Goal: Task Accomplishment & Management: Manage account settings

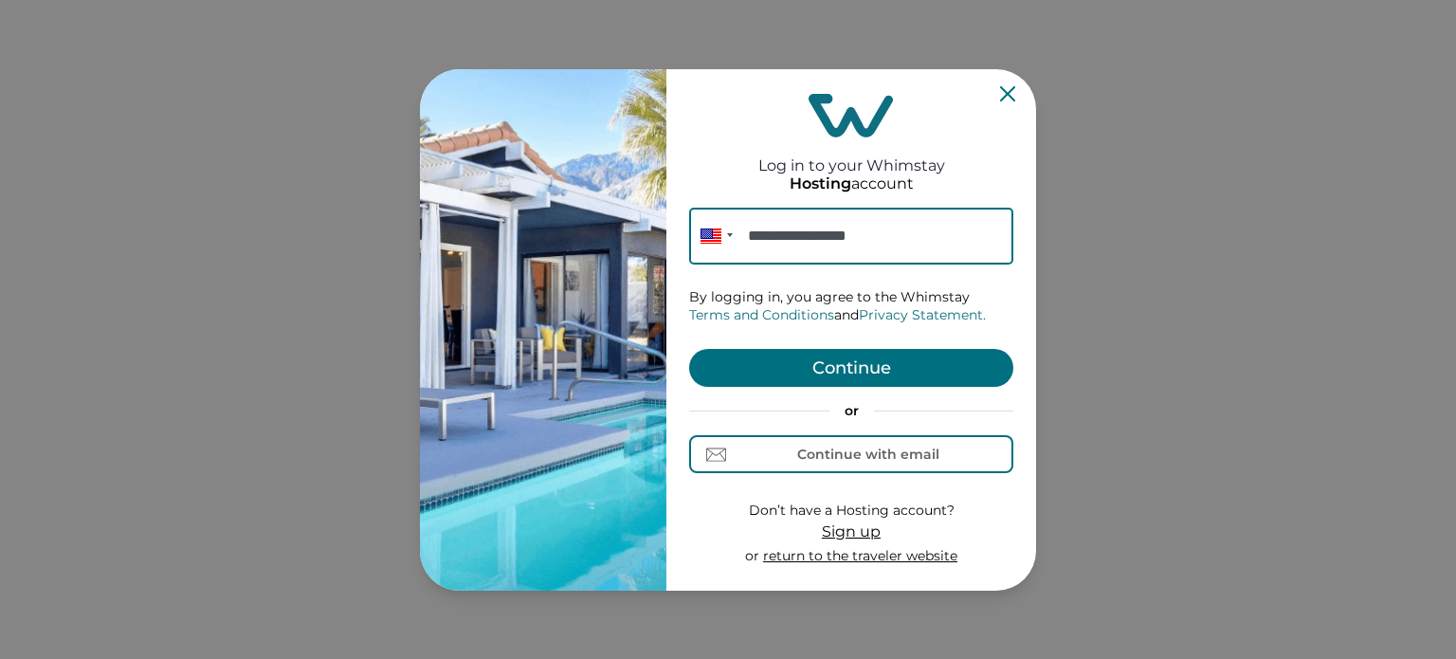
type input "**********"
click at [898, 376] on button "Continue" at bounding box center [851, 368] width 324 height 38
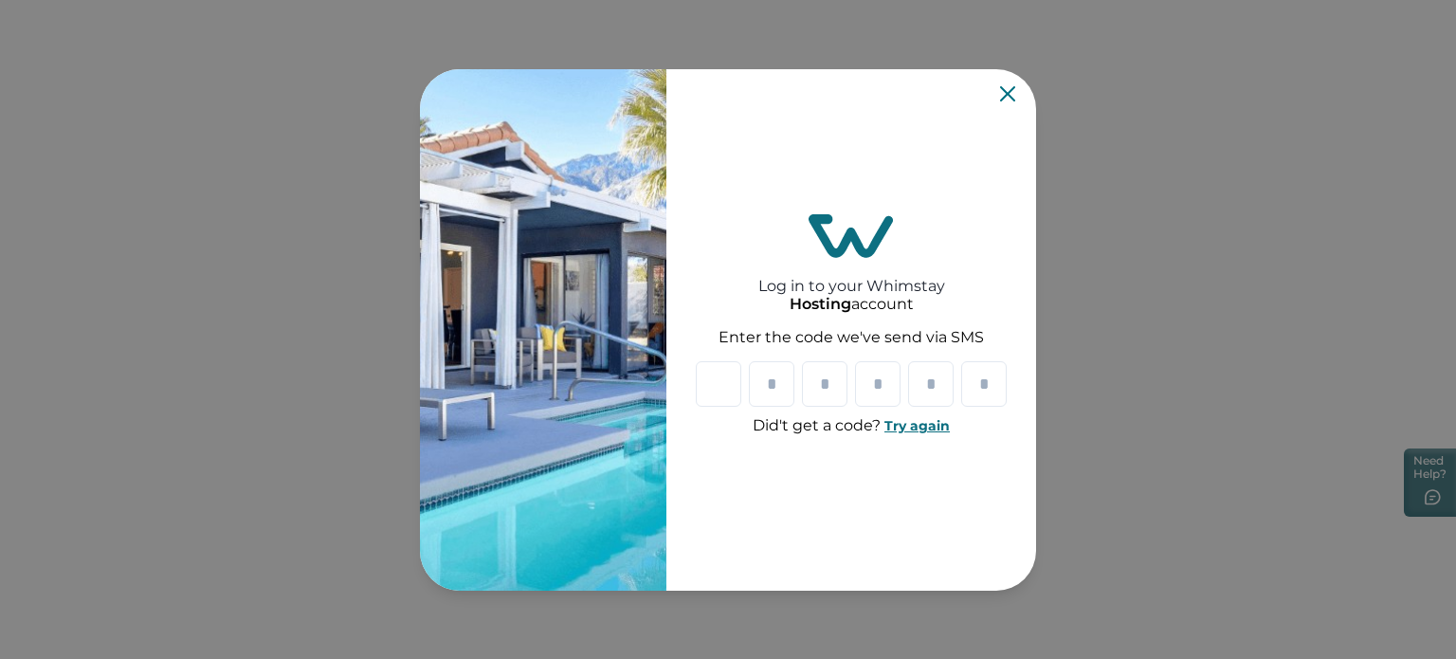
paste input "*"
type input "*"
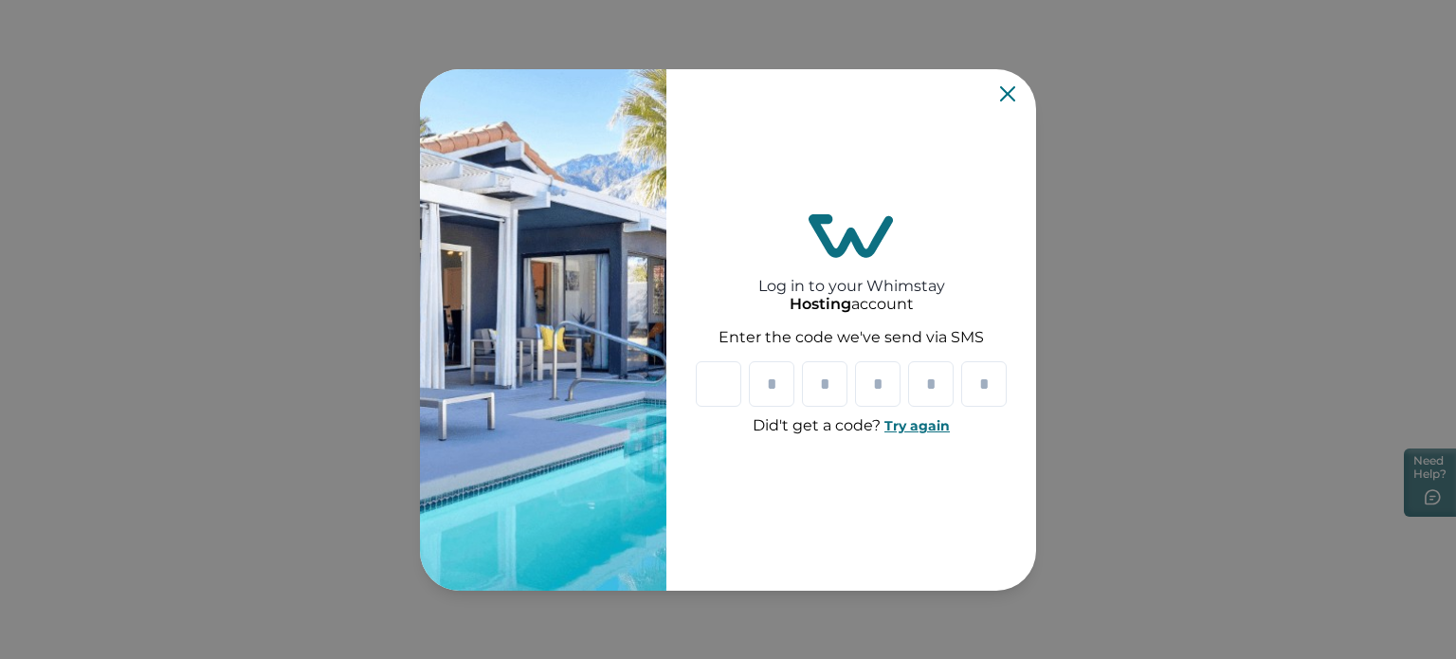
type input "*"
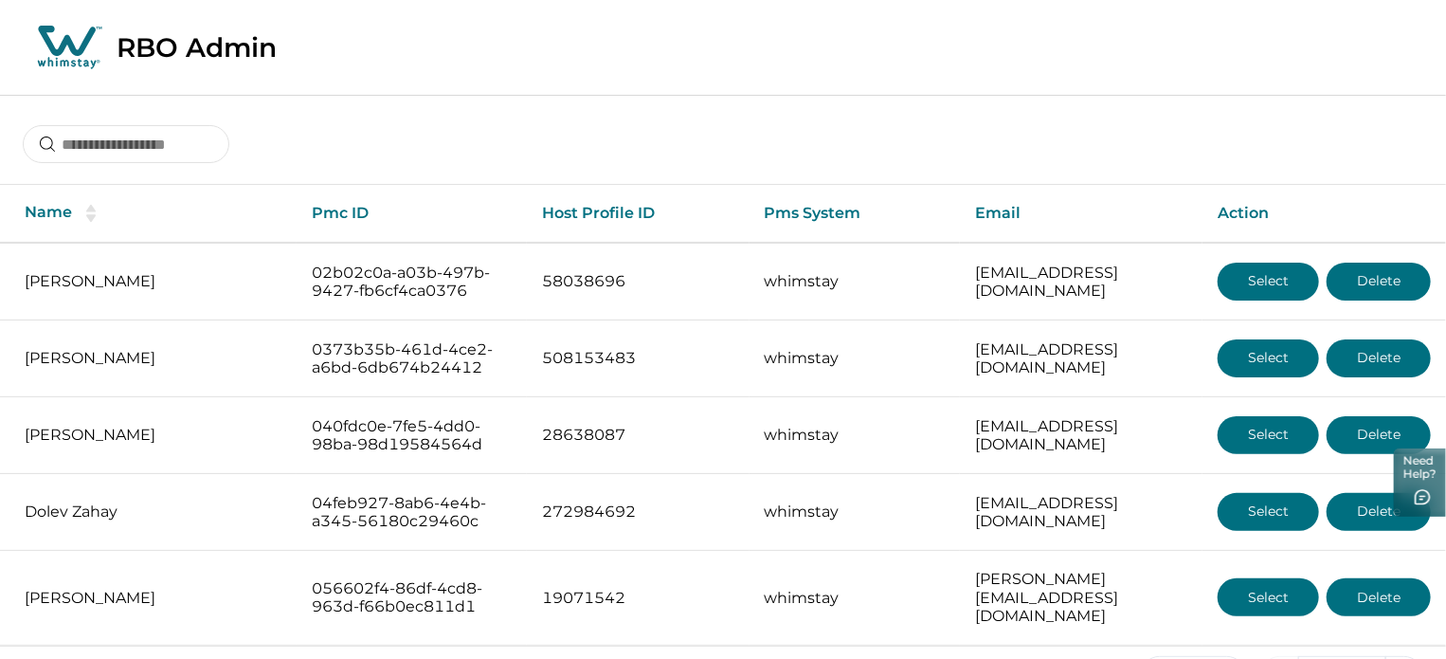
click at [212, 123] on div at bounding box center [723, 130] width 1446 height 70
click at [173, 145] on input at bounding box center [126, 144] width 207 height 38
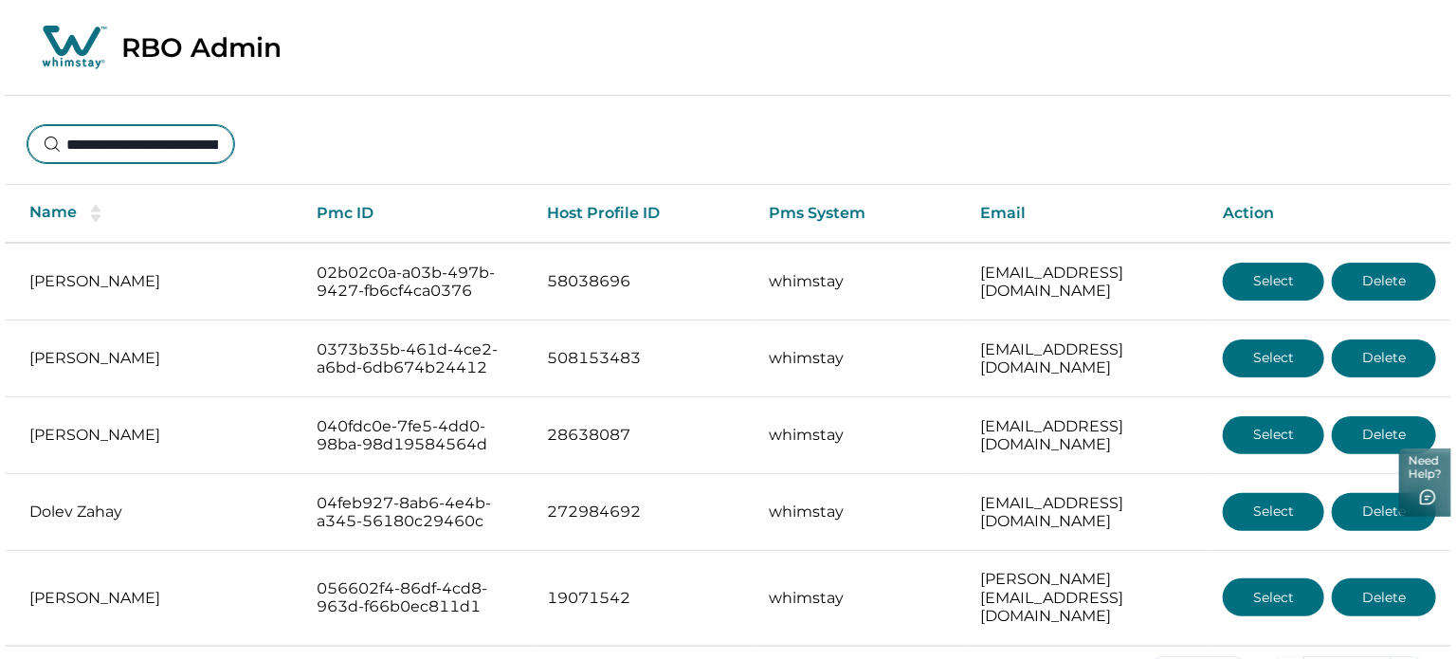
scroll to position [0, 130]
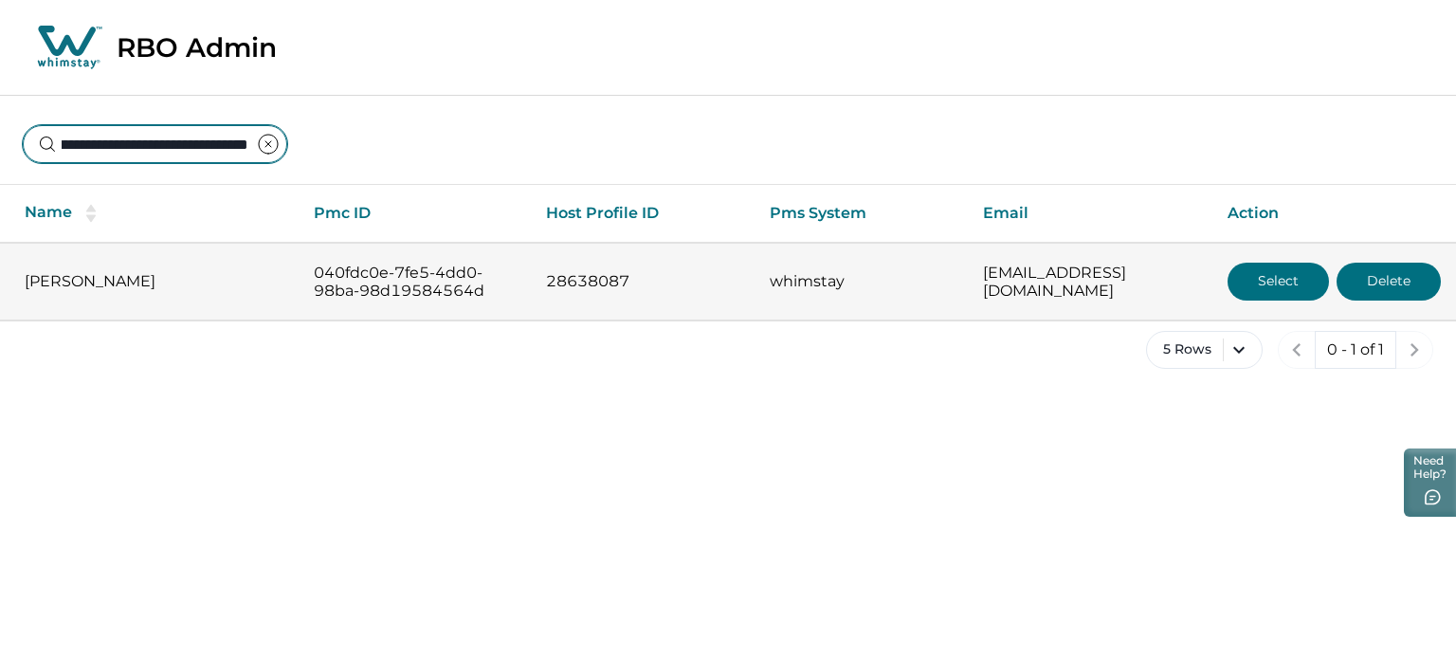
type input "**********"
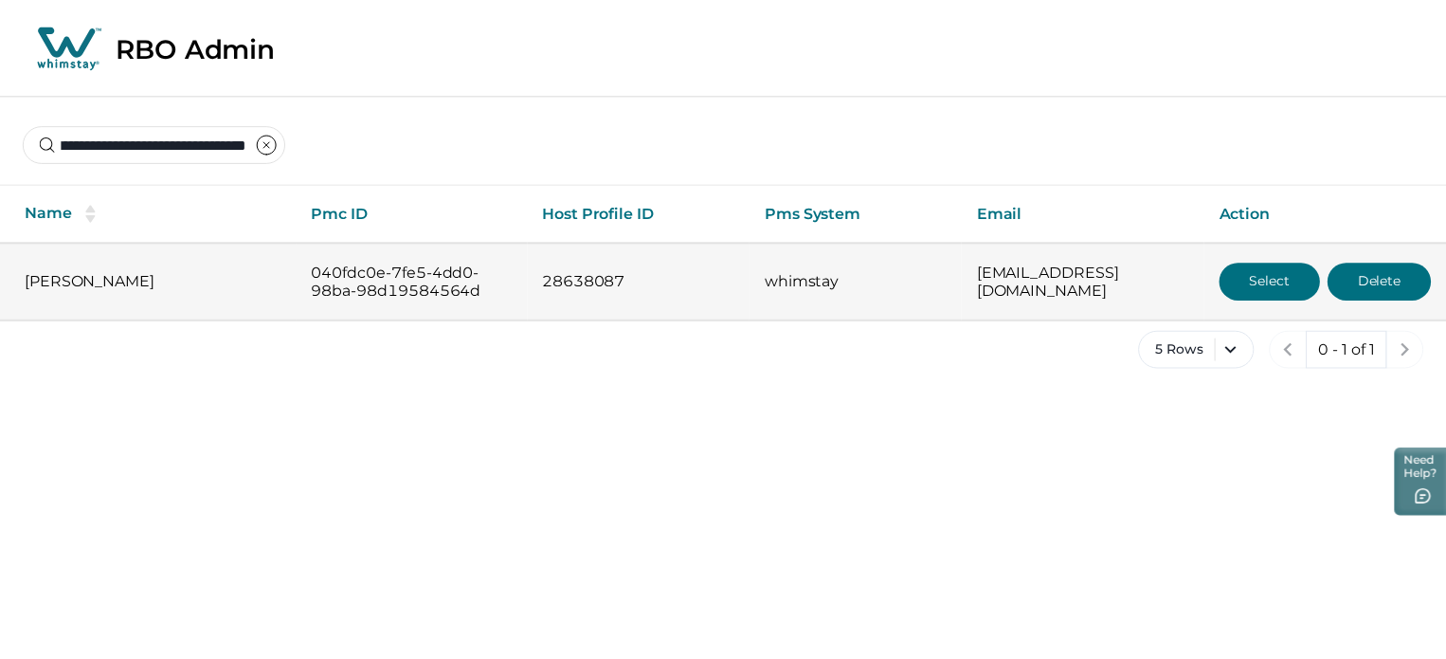
scroll to position [0, 0]
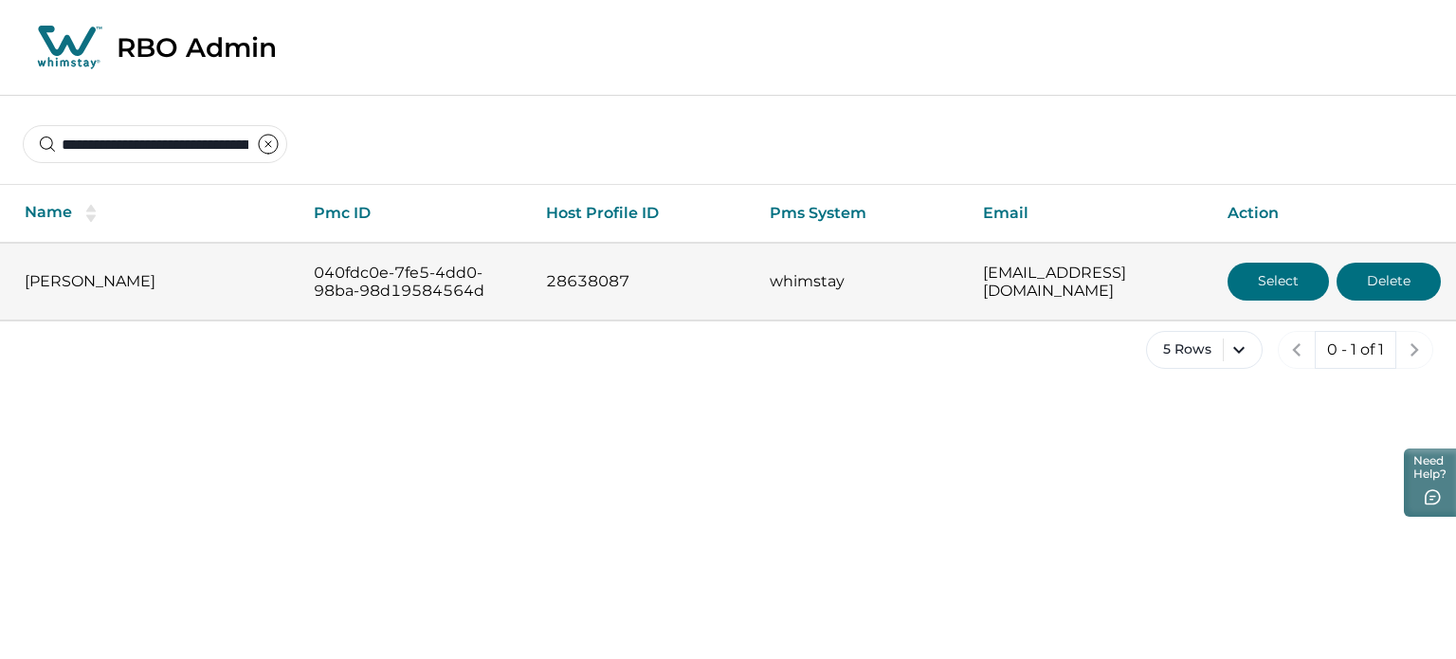
click at [1259, 277] on button "Select" at bounding box center [1277, 281] width 101 height 38
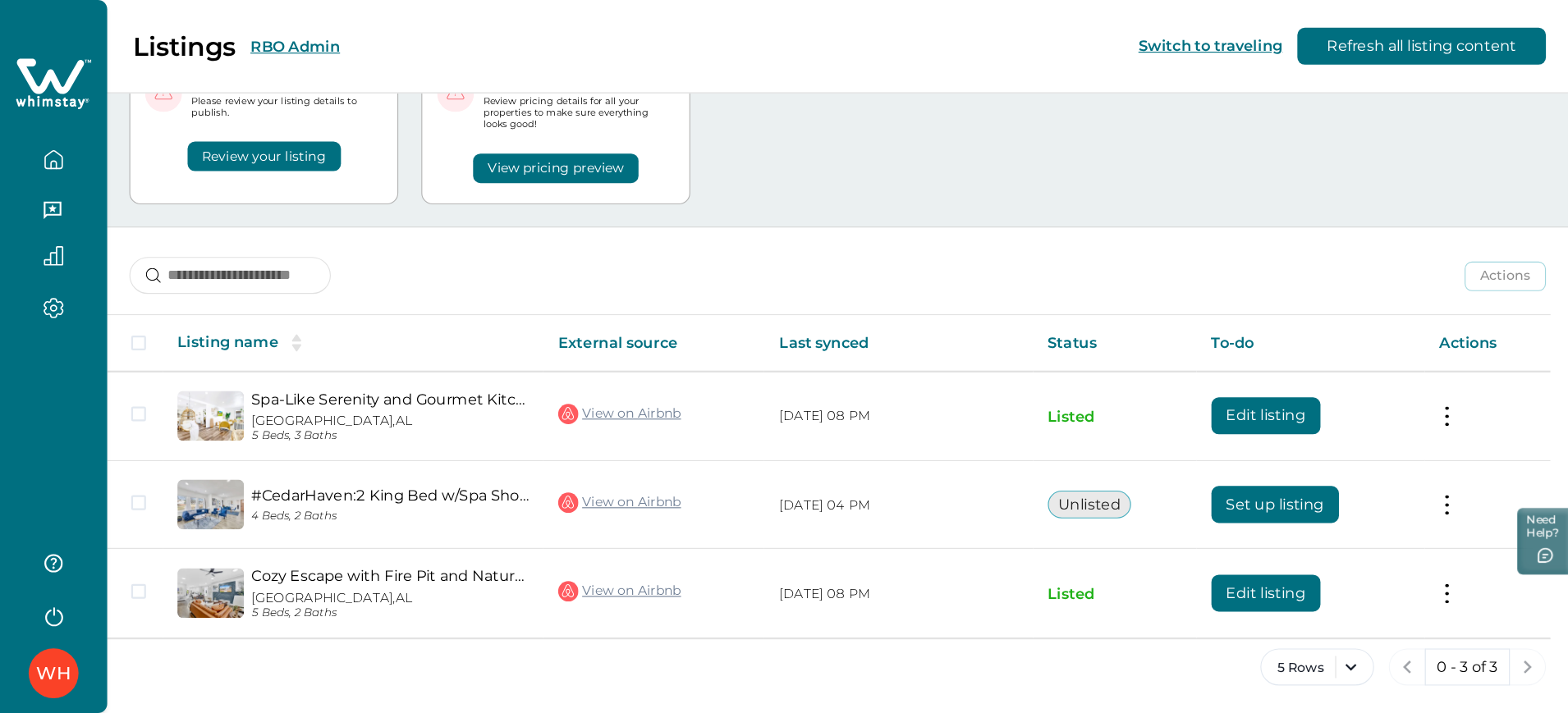
scroll to position [3, 0]
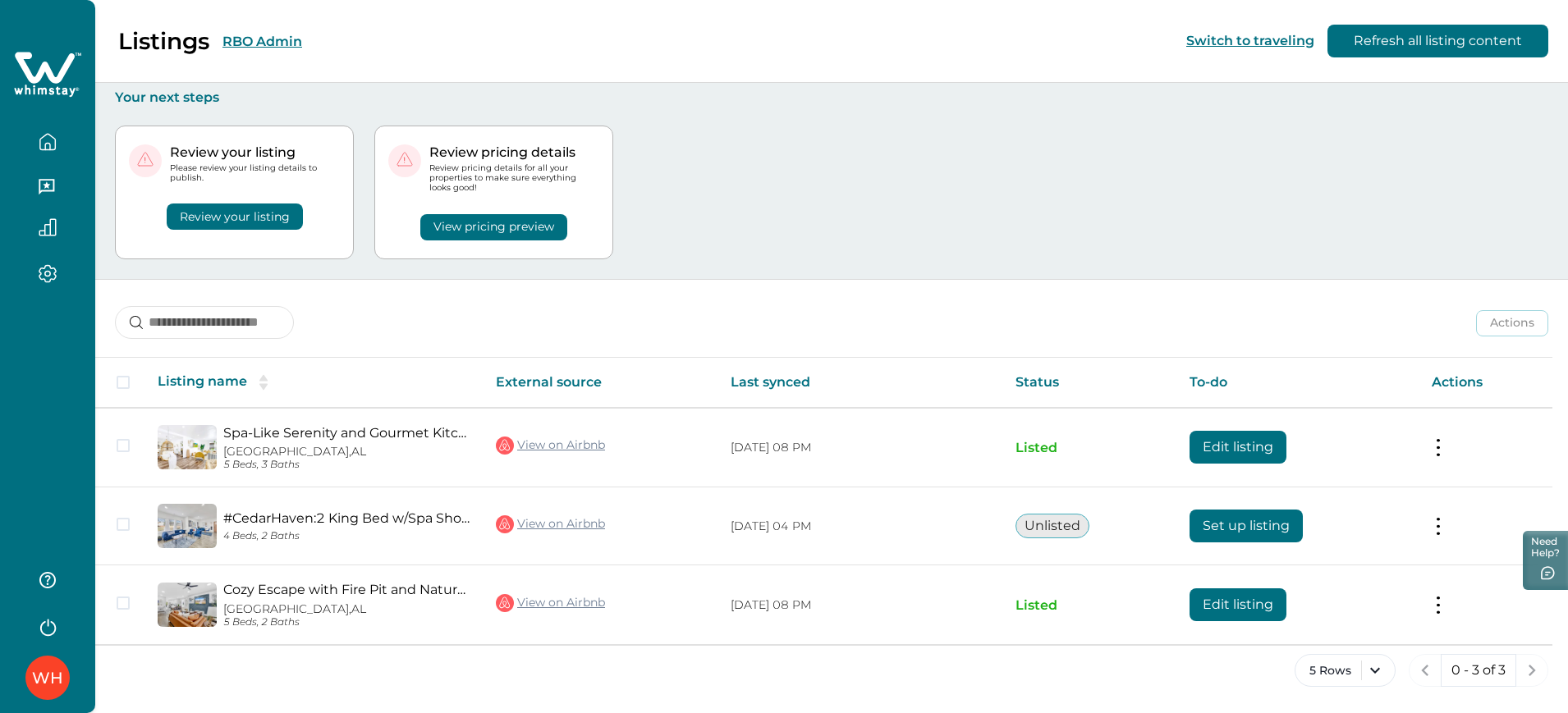
click at [268, 38] on button "RBO Admin" at bounding box center [262, 42] width 80 height 16
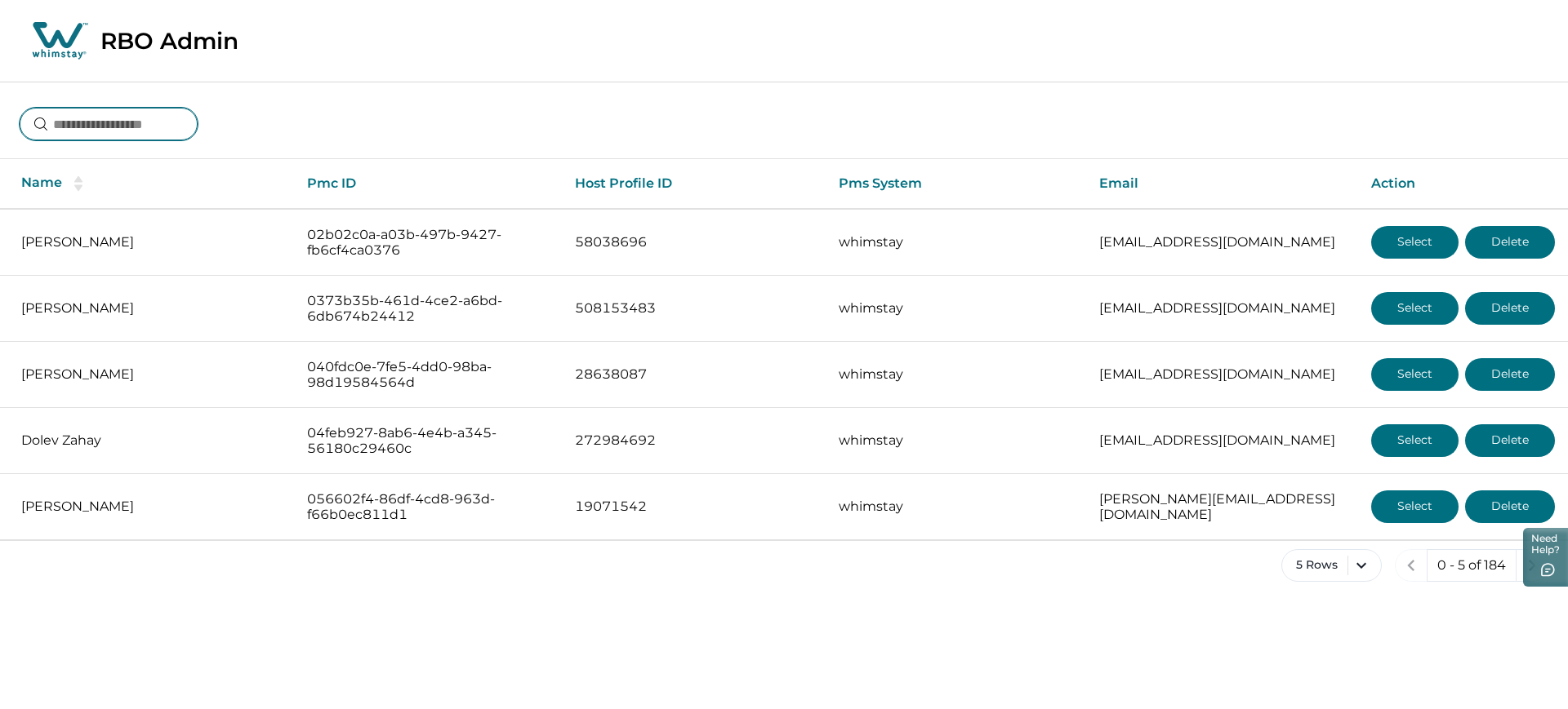
click at [101, 137] on input at bounding box center [109, 124] width 178 height 33
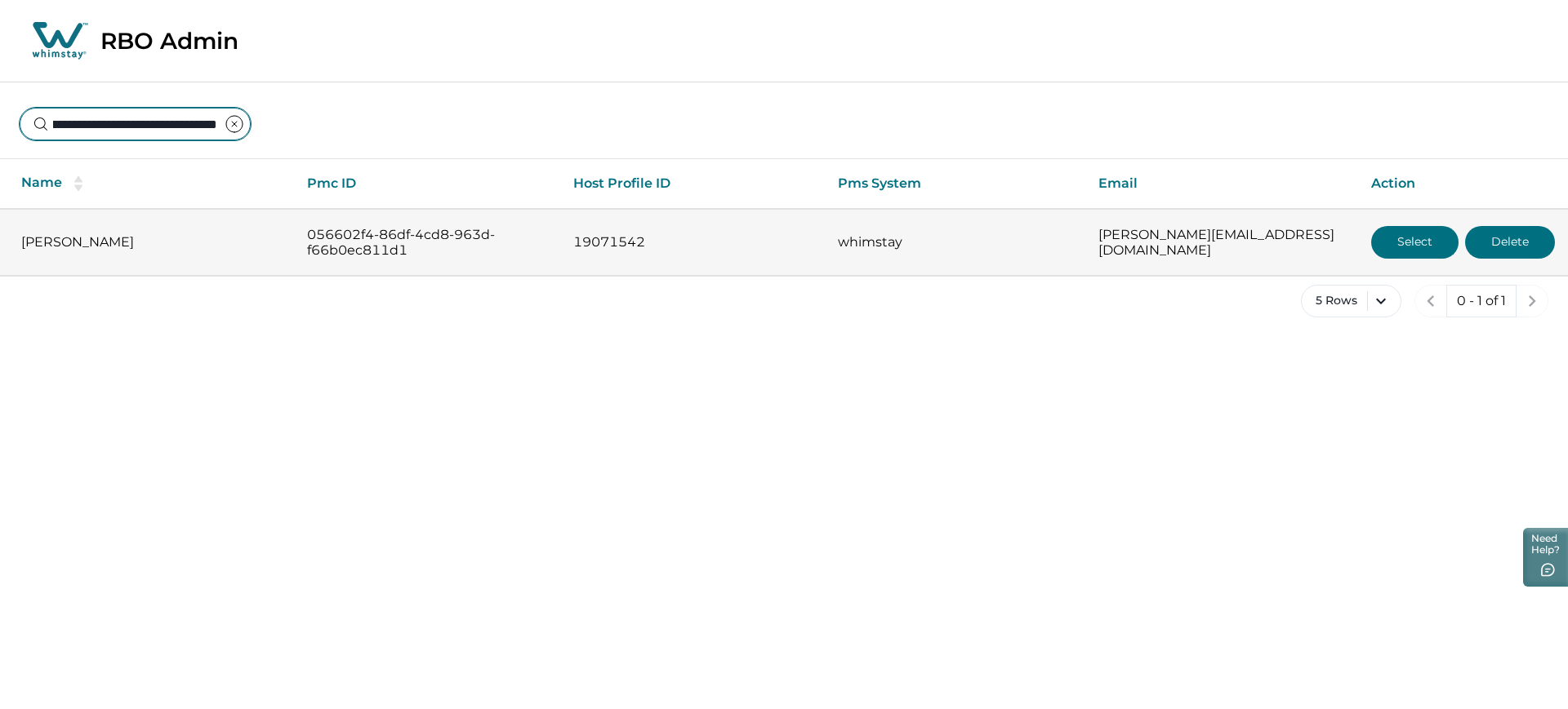
type input "**********"
click at [1254, 246] on button "Select" at bounding box center [1415, 242] width 87 height 33
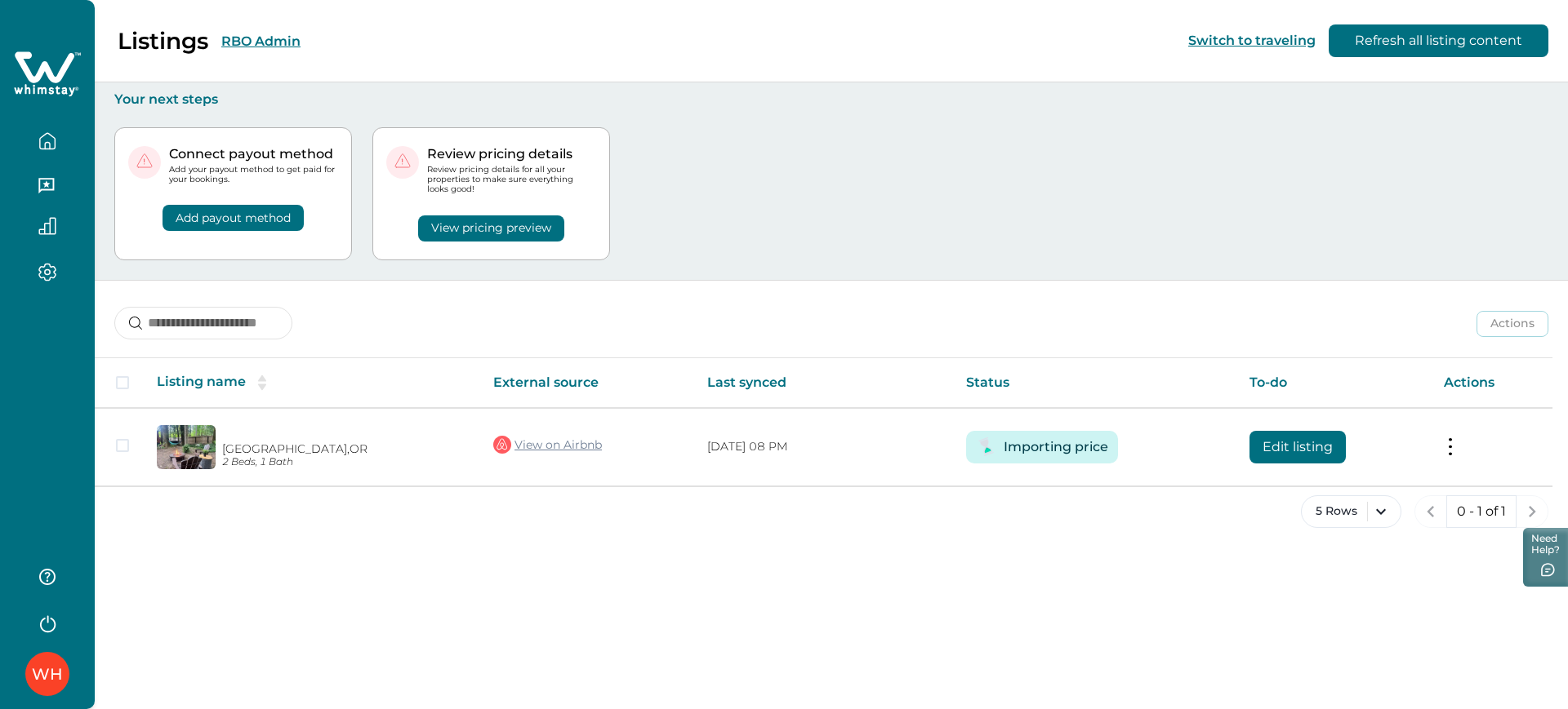
click at [845, 550] on div "5 Rows 0 - 1 of 1" at bounding box center [832, 525] width 1474 height 59
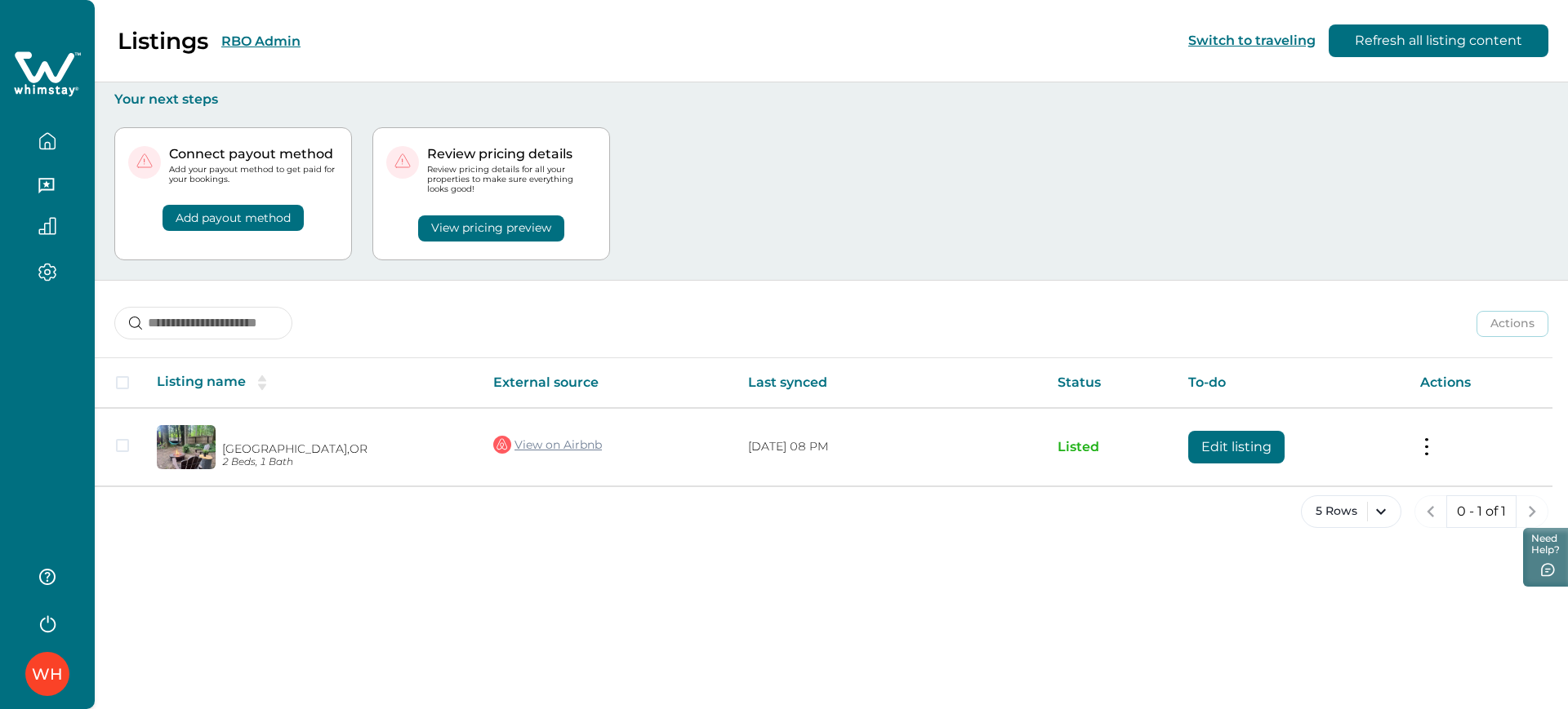
click at [58, 134] on button "button" at bounding box center [47, 141] width 69 height 33
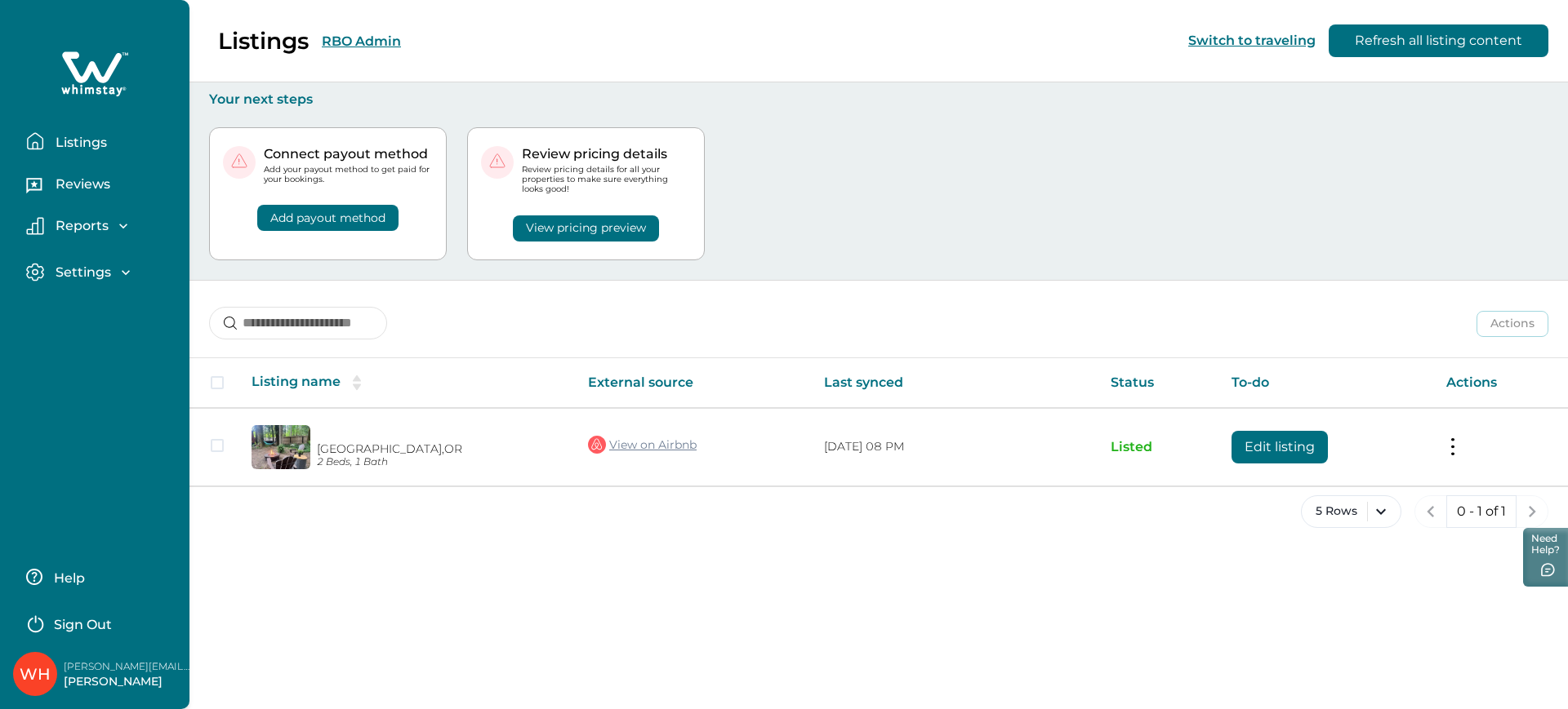
click at [61, 138] on p "Listings" at bounding box center [78, 142] width 56 height 16
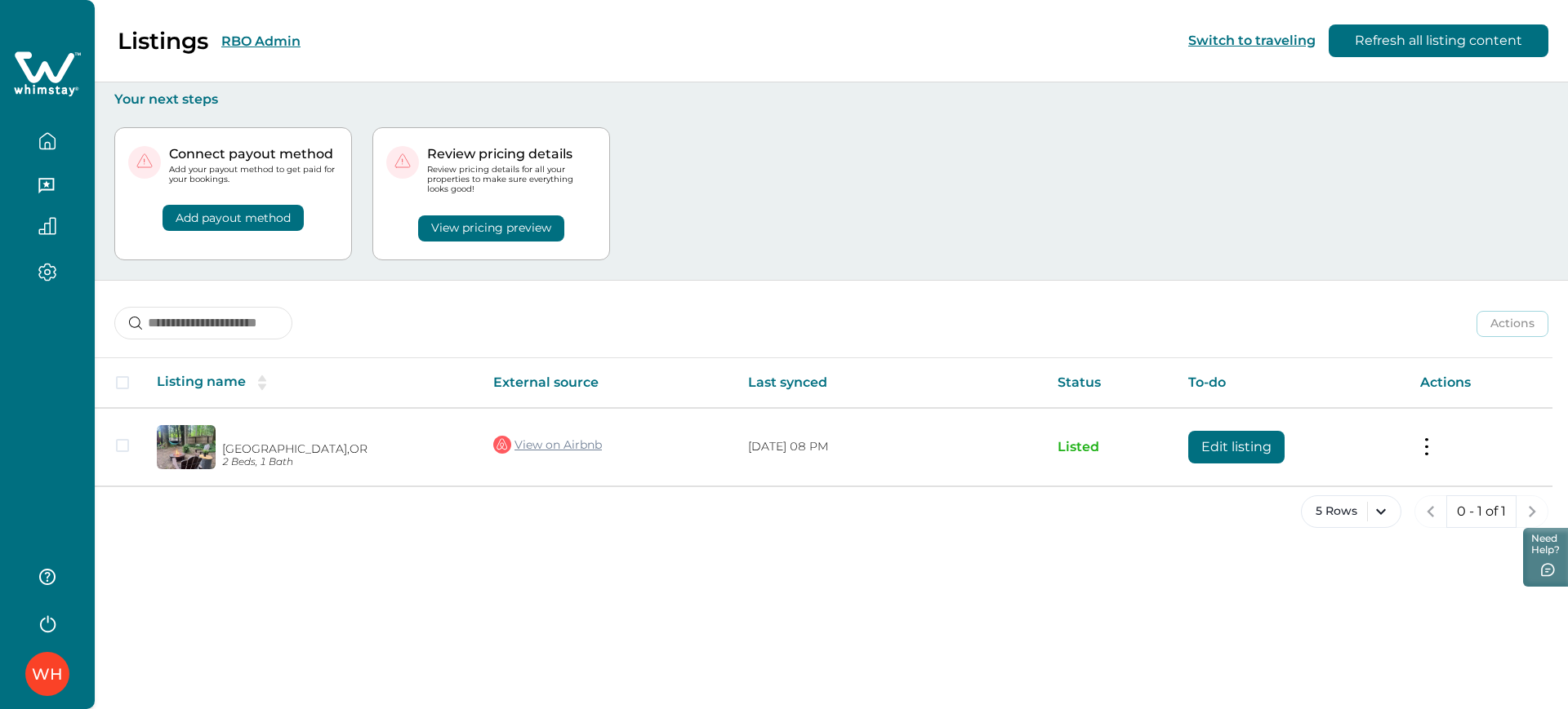
click at [366, 33] on div "Listings RBO Admin Switch to traveling Refresh all listing content" at bounding box center [784, 41] width 1568 height 83
click at [276, 43] on button "RBO Admin" at bounding box center [261, 41] width 79 height 16
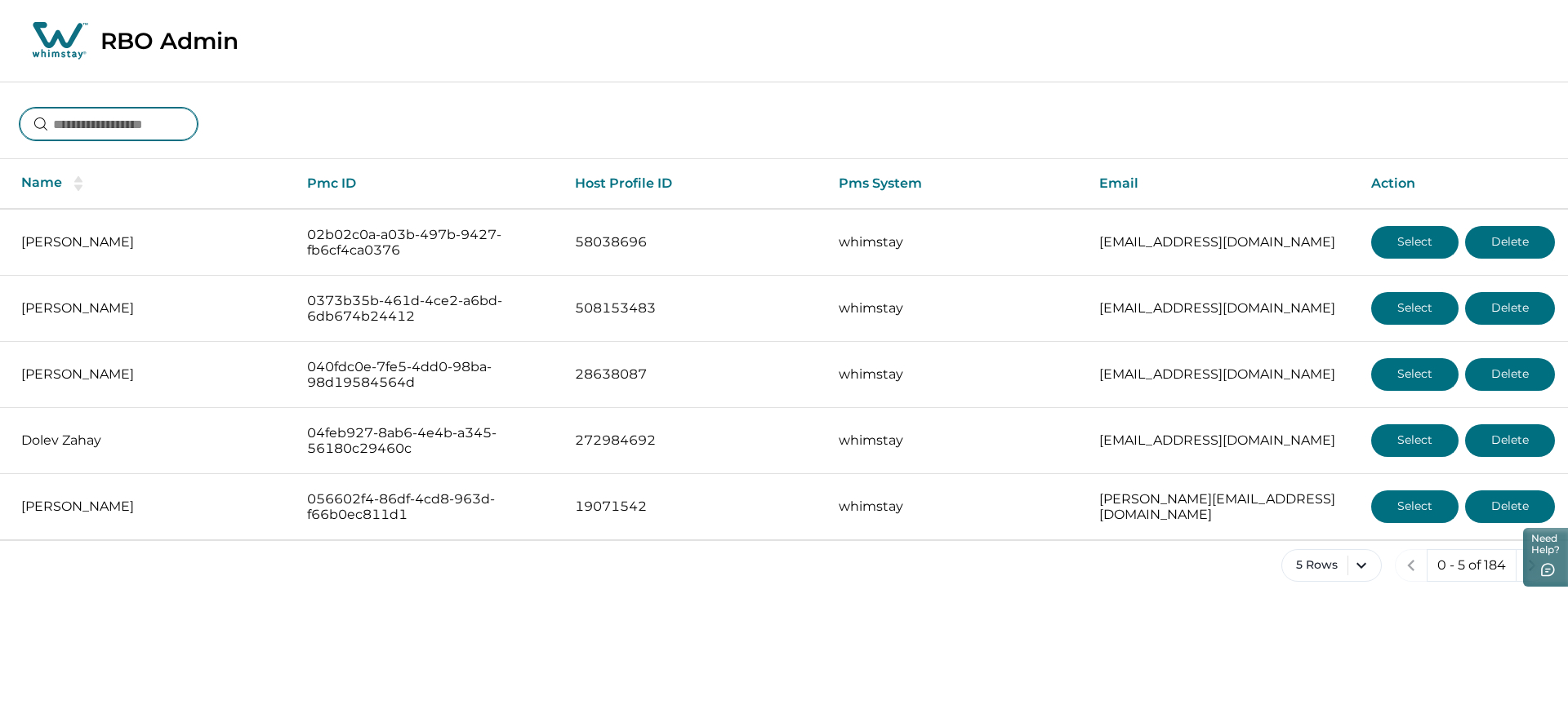
click at [126, 119] on input at bounding box center [109, 124] width 178 height 33
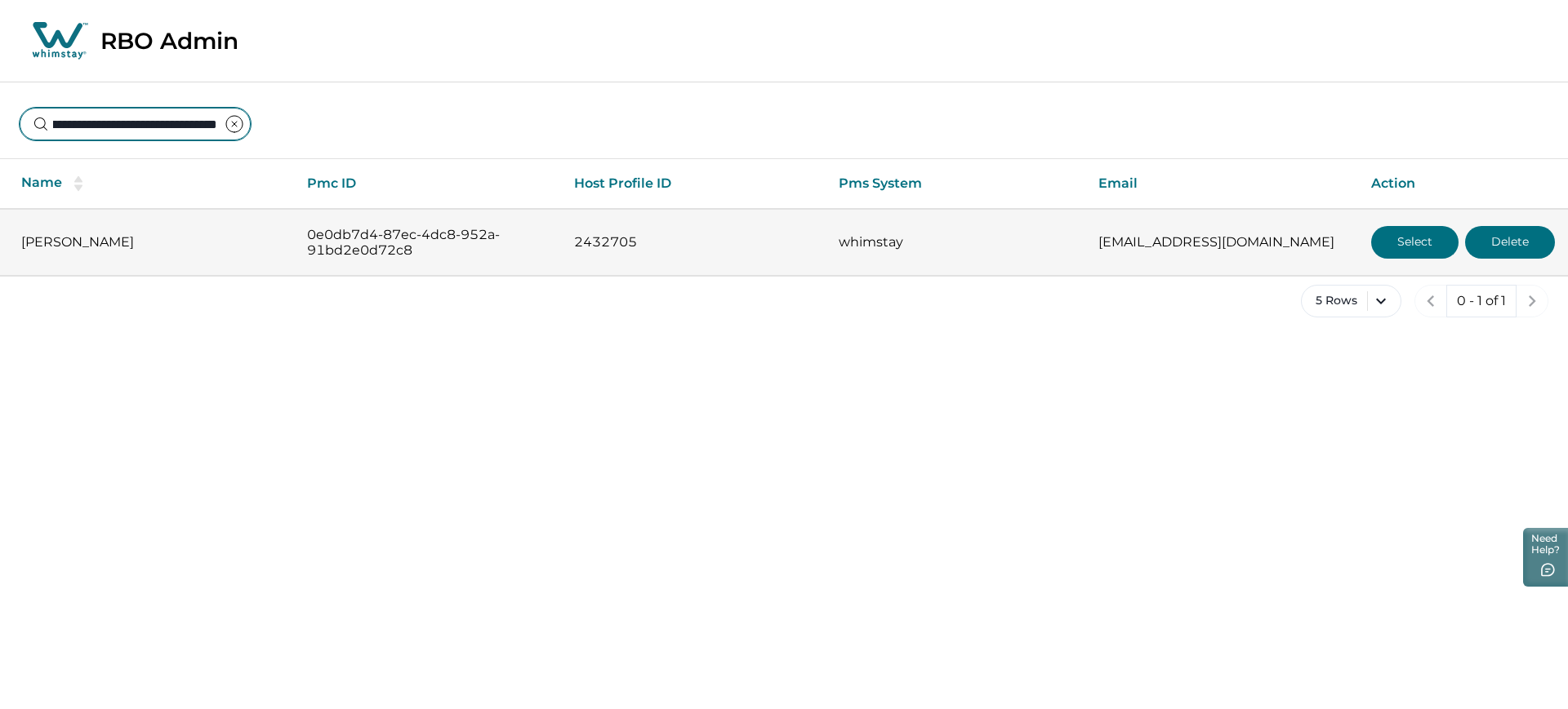
type input "**********"
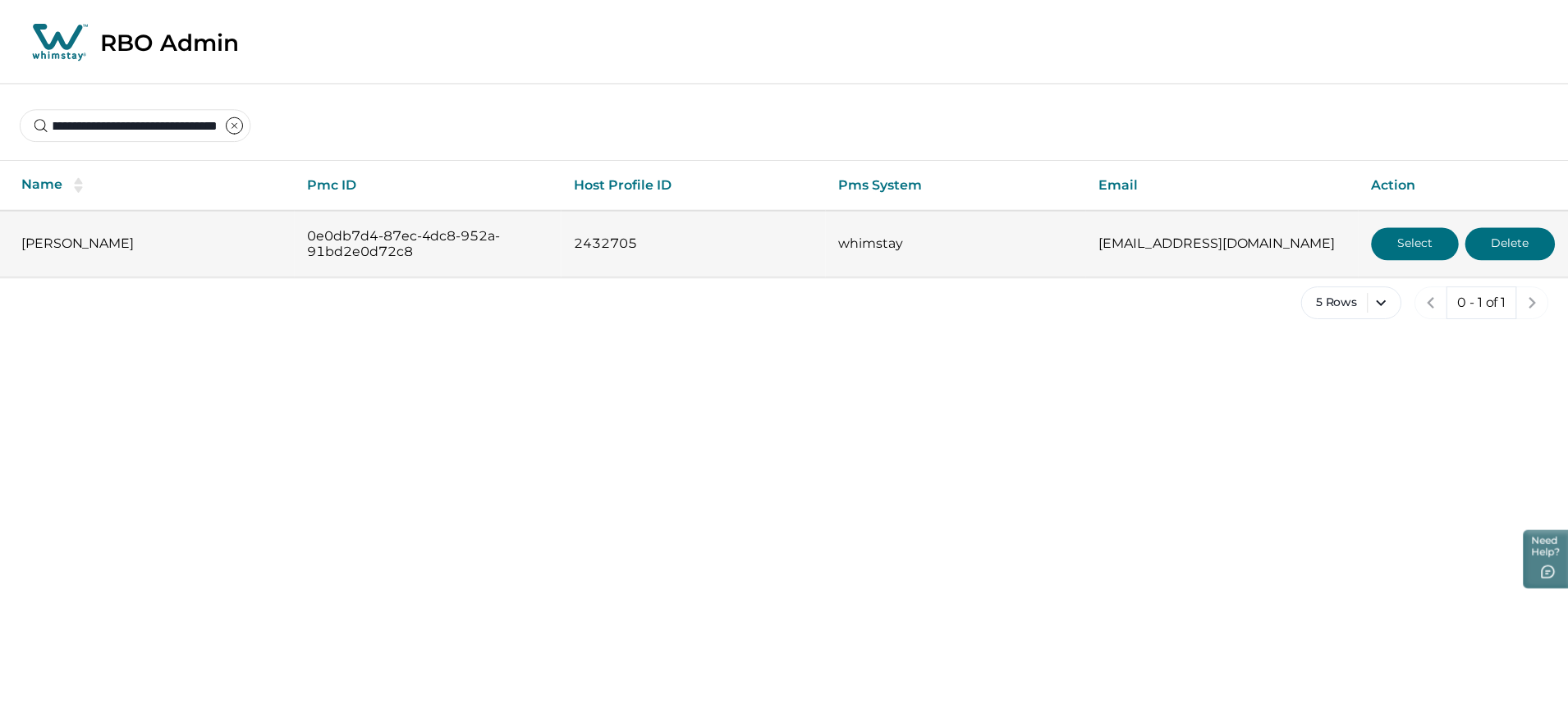
scroll to position [0, 0]
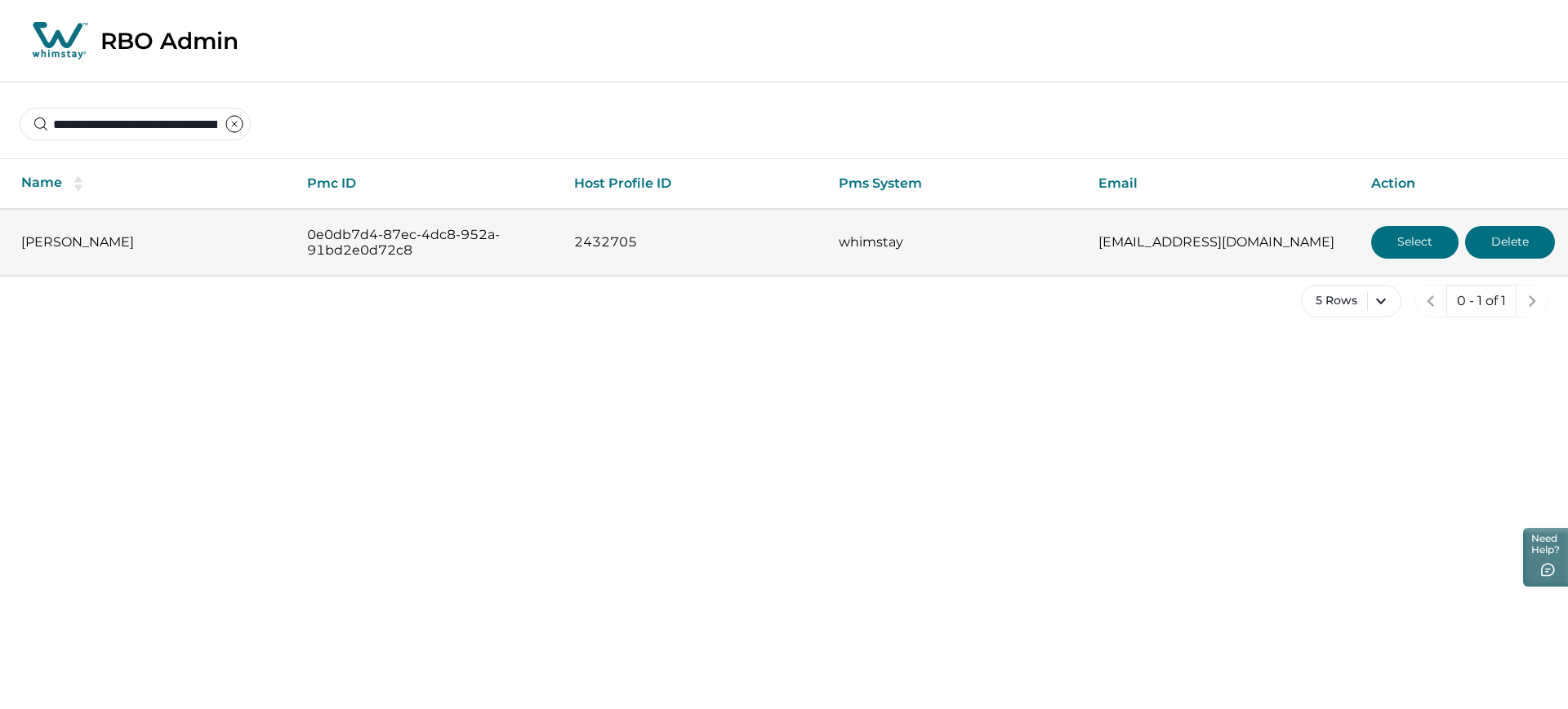
click at [1254, 255] on button "Select" at bounding box center [1415, 242] width 87 height 33
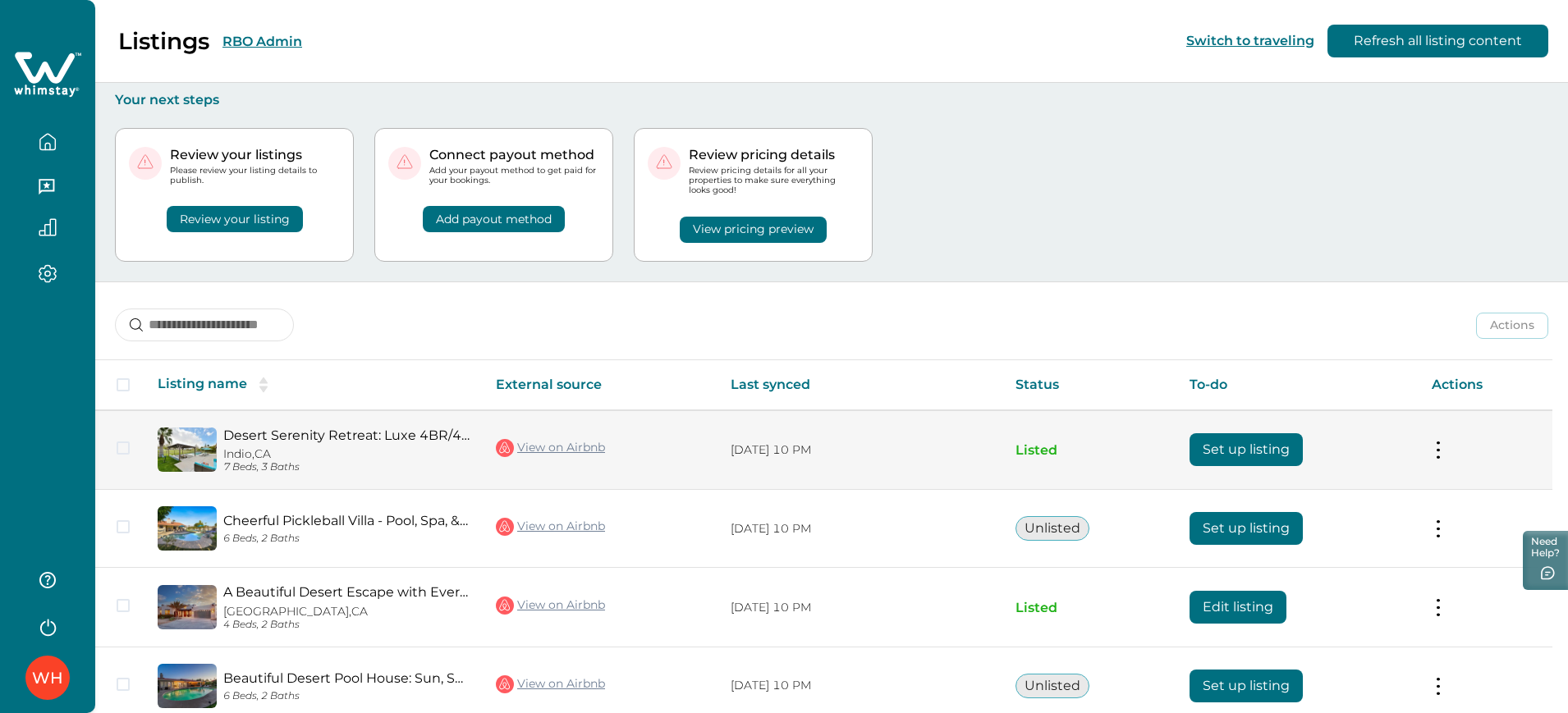
scroll to position [159, 0]
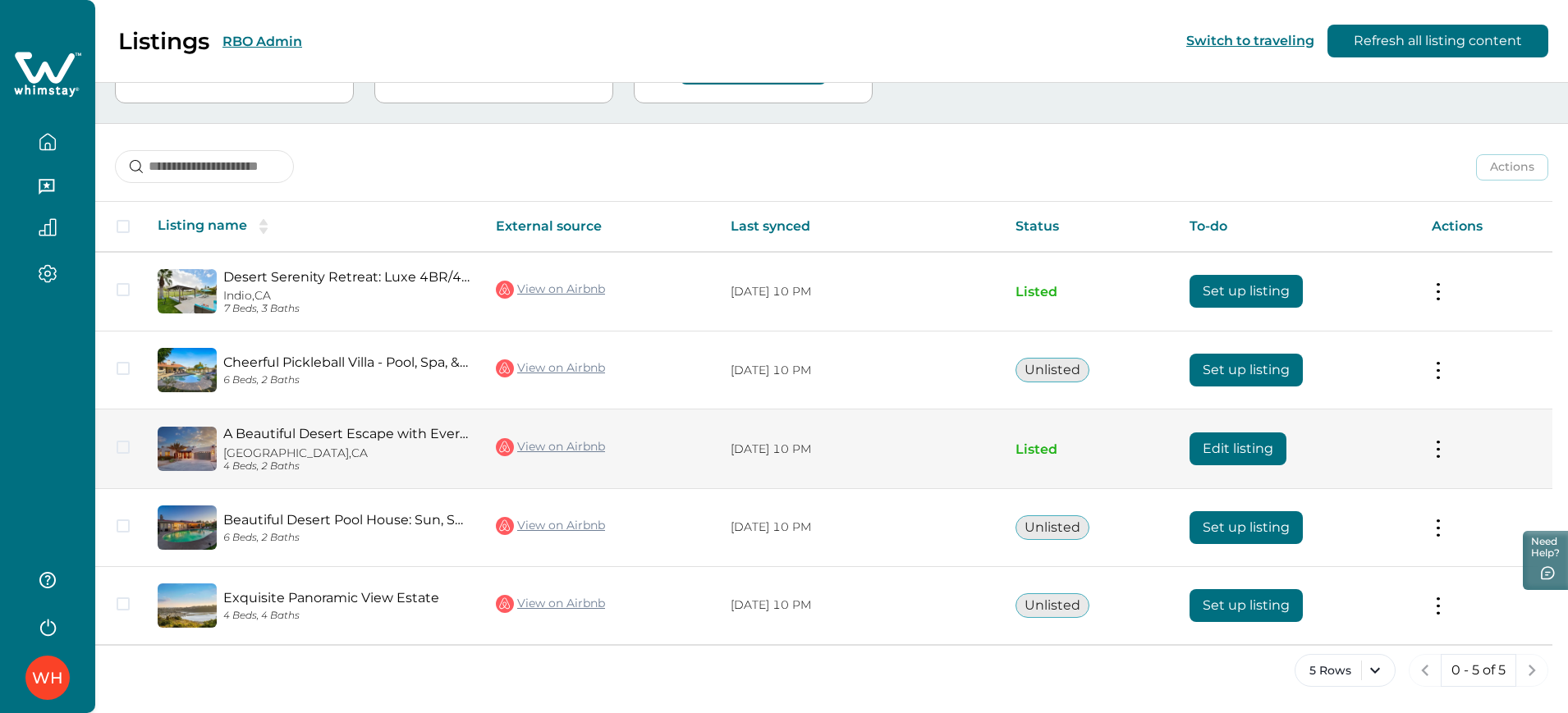
click at [1226, 447] on button "Edit listing" at bounding box center [1238, 449] width 97 height 33
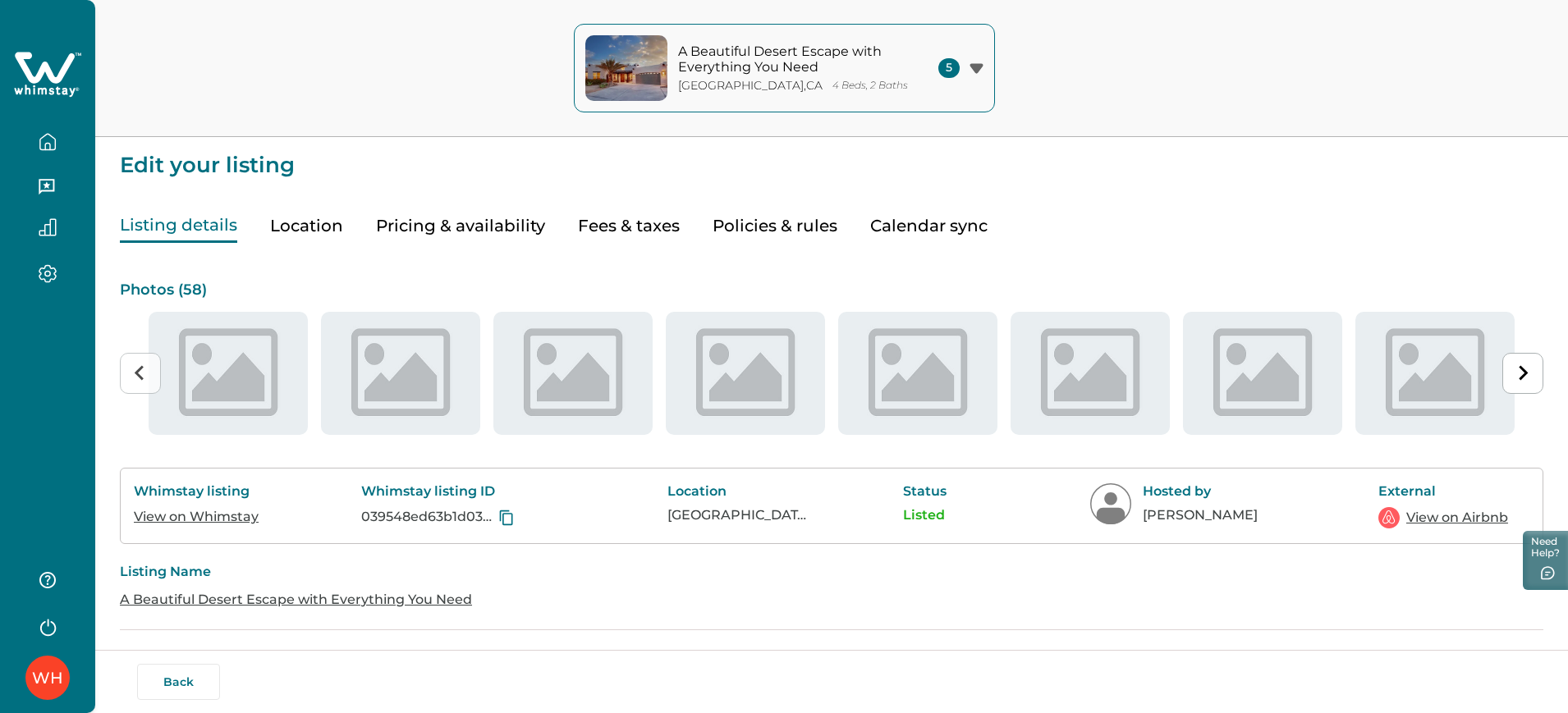
type input "**"
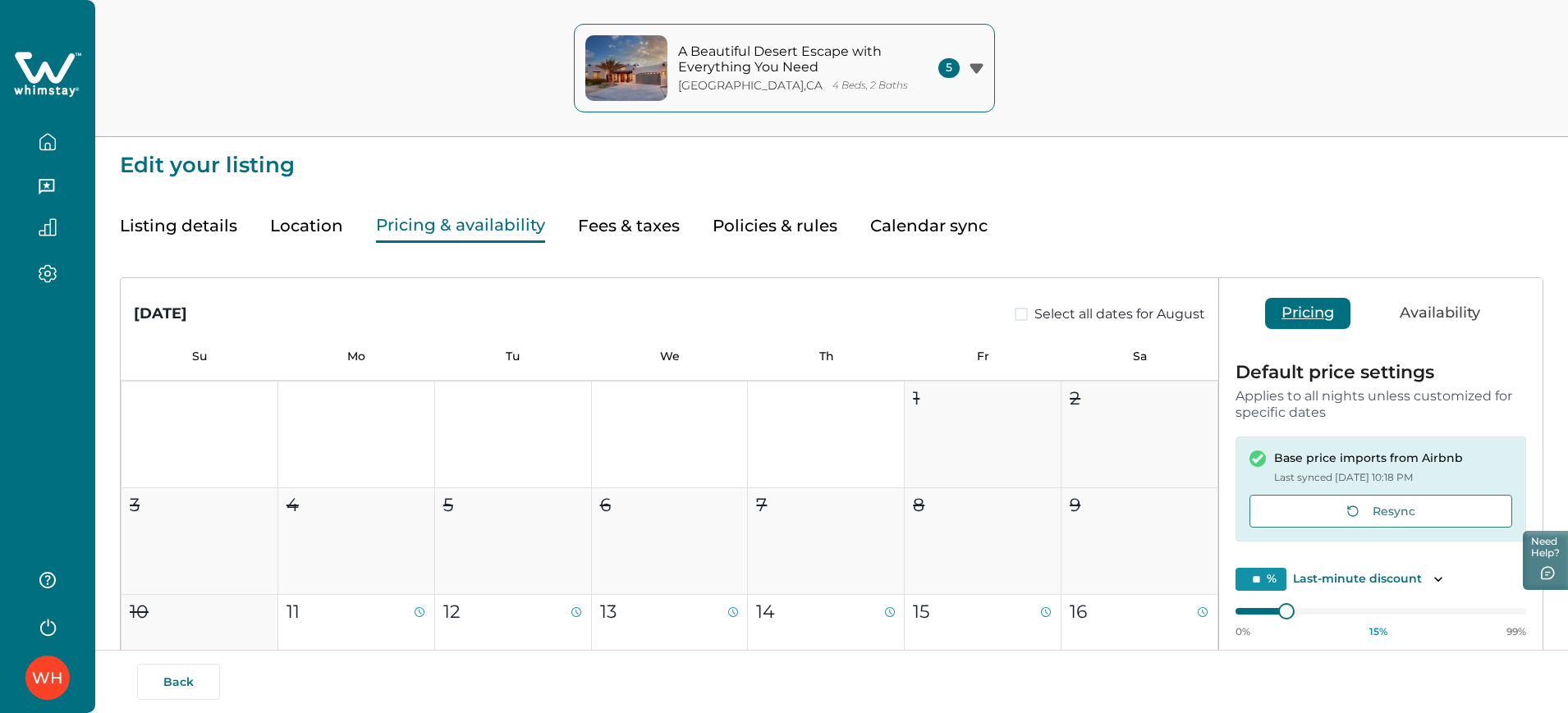
click at [486, 215] on button "Pricing & availability" at bounding box center [460, 226] width 169 height 34
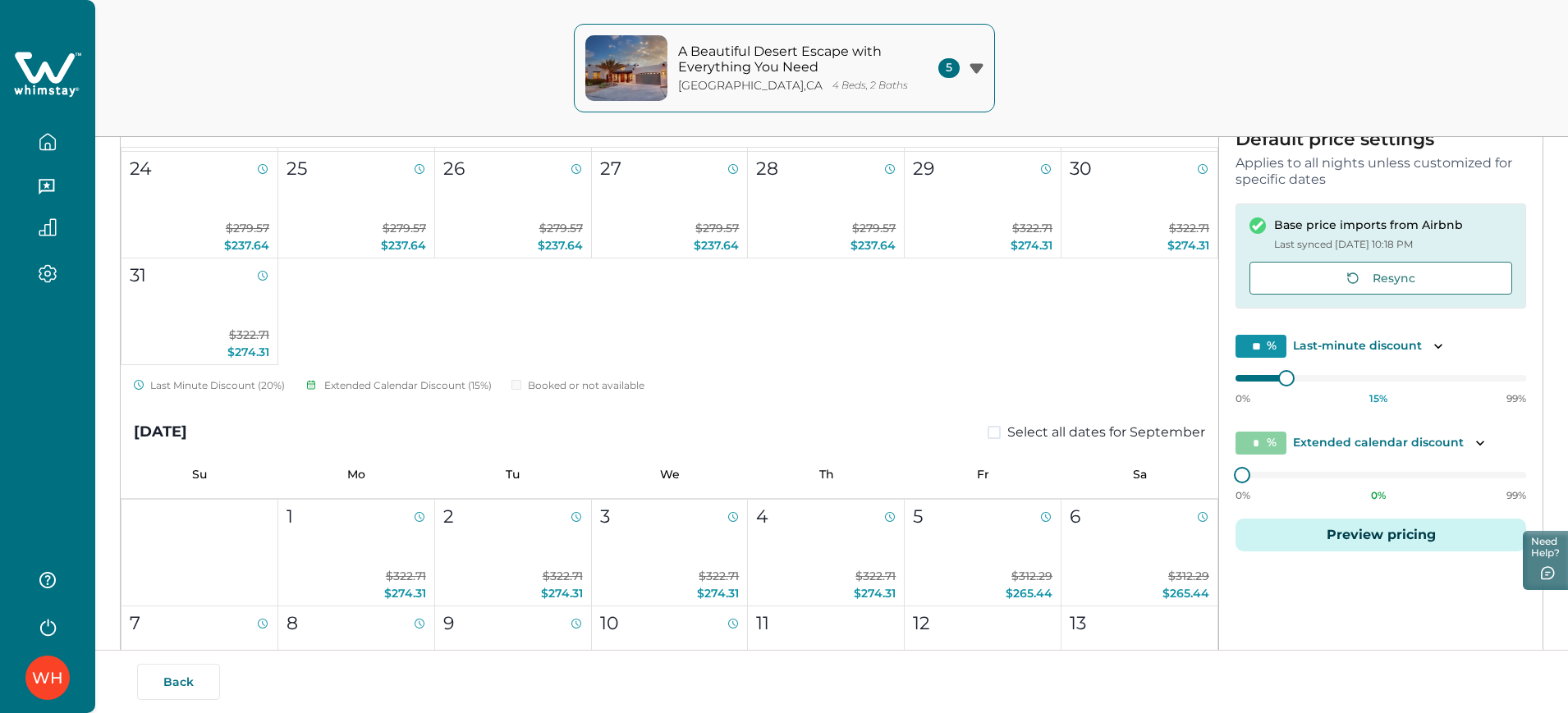
scroll to position [242, 0]
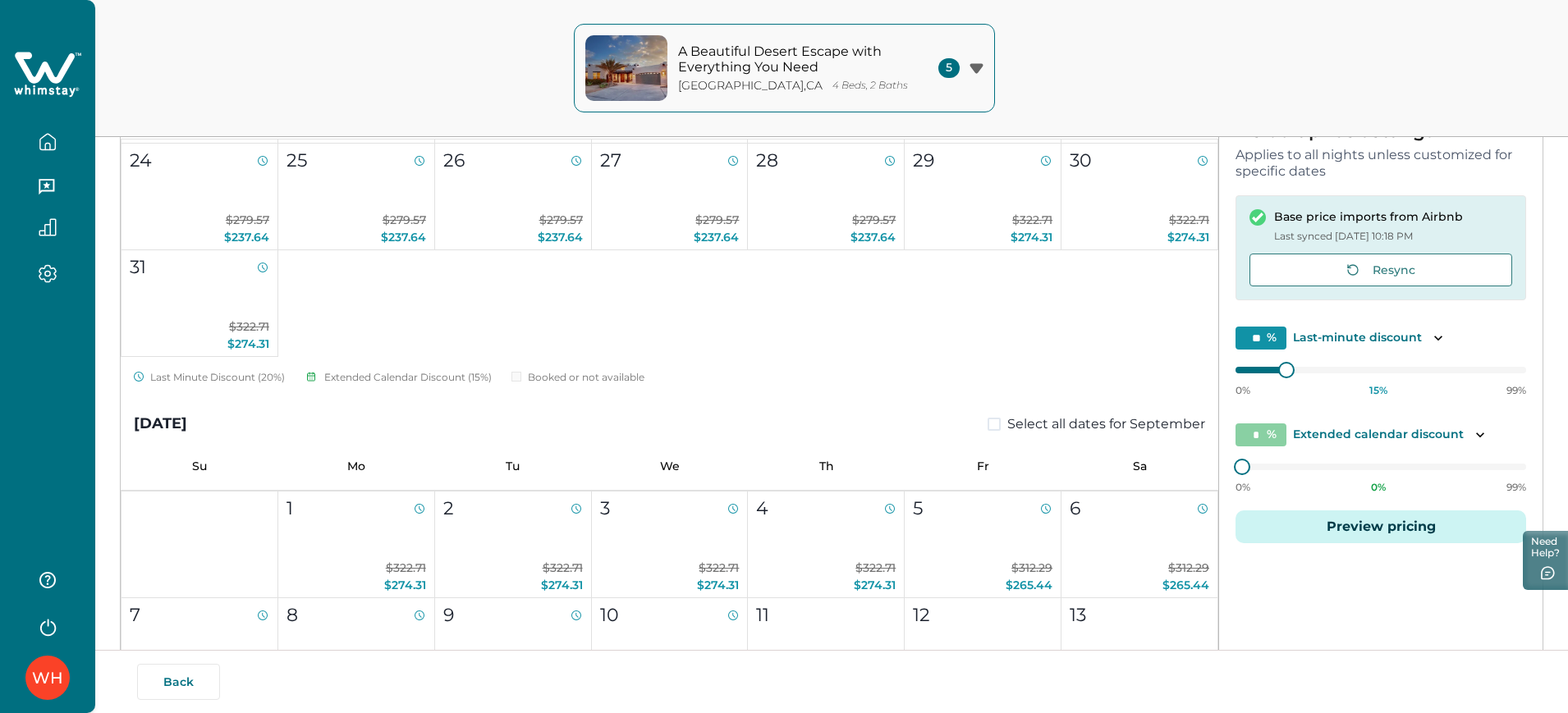
click at [1260, 533] on button "Preview pricing" at bounding box center [1380, 527] width 290 height 33
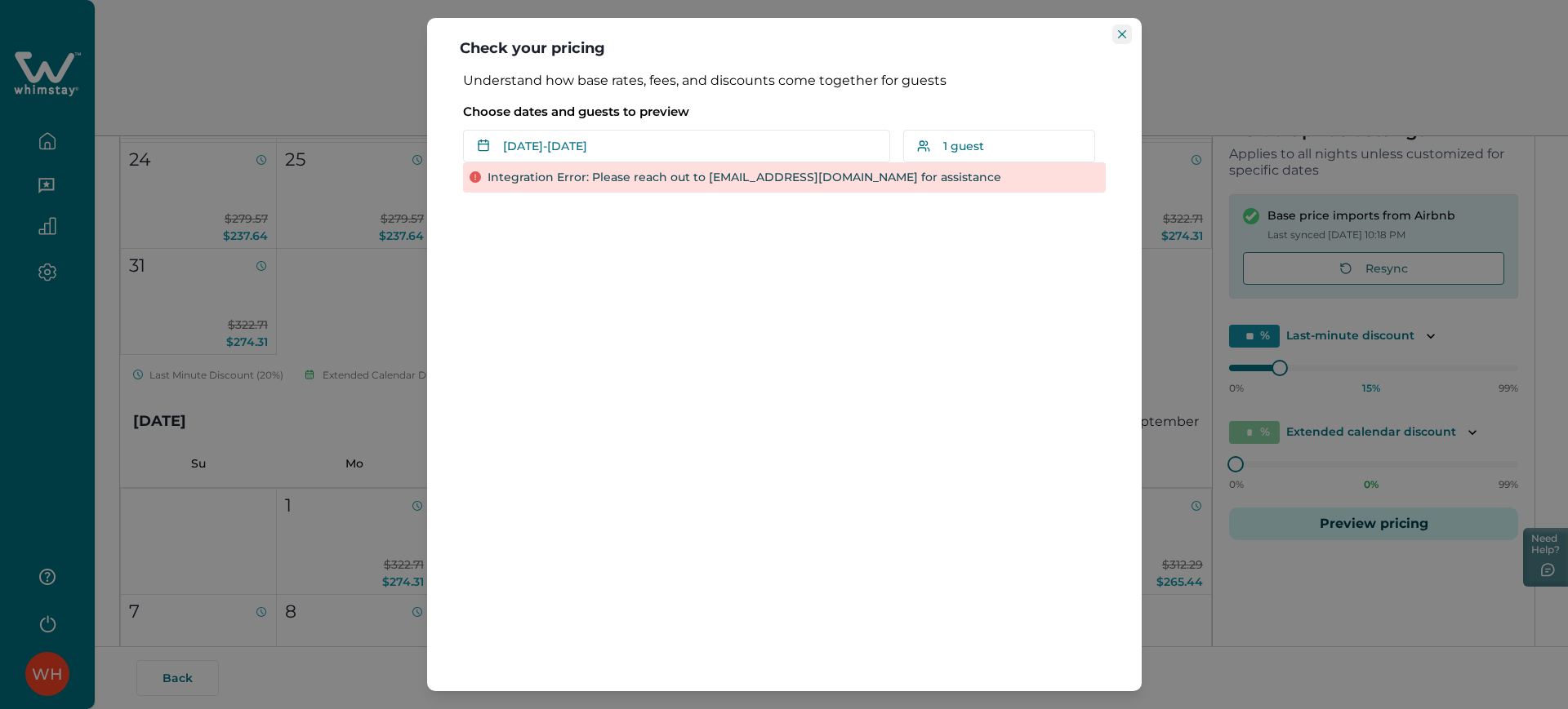
click at [1115, 28] on button "Close" at bounding box center [1122, 34] width 20 height 20
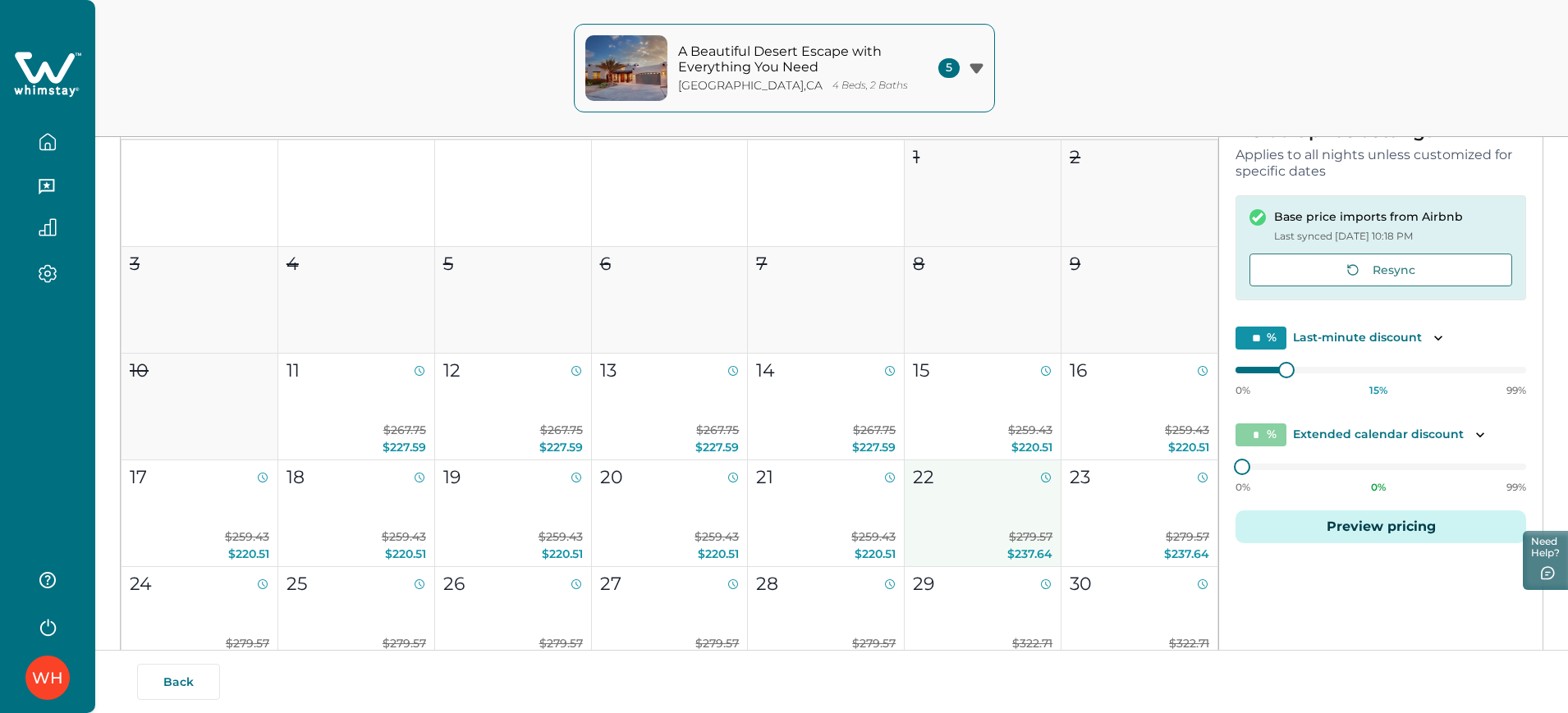
scroll to position [0, 0]
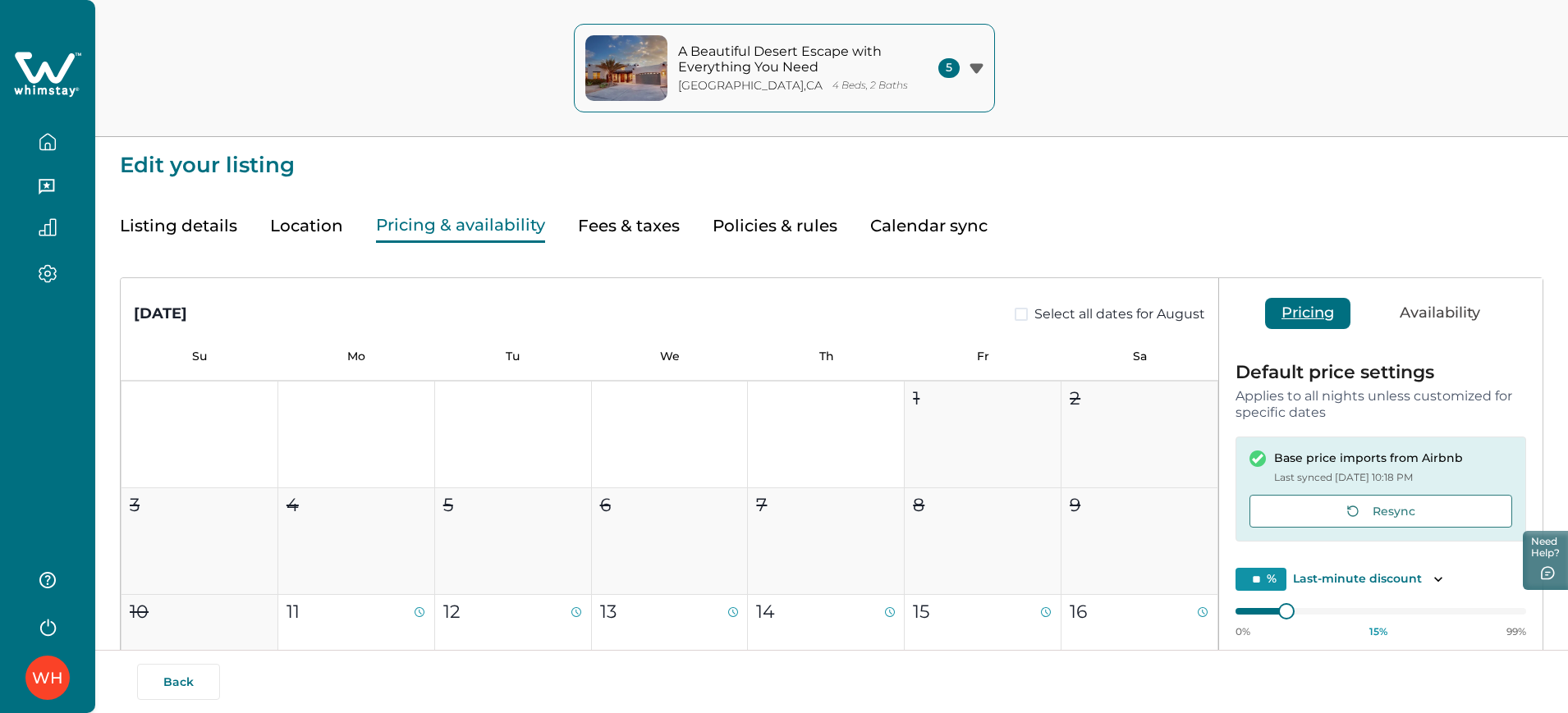
click at [638, 217] on button "Fees & taxes" at bounding box center [629, 226] width 102 height 34
type input "**"
type input "***"
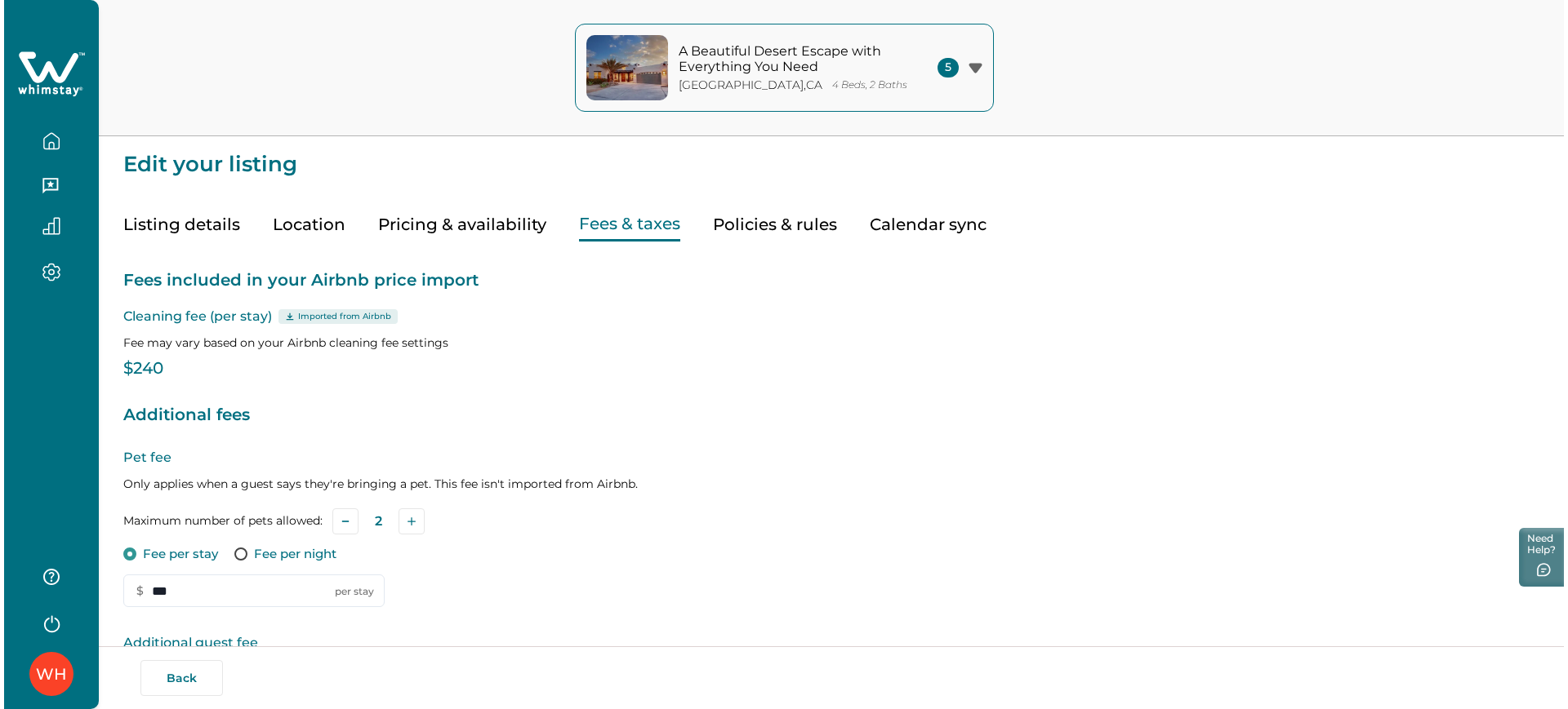
scroll to position [396, 0]
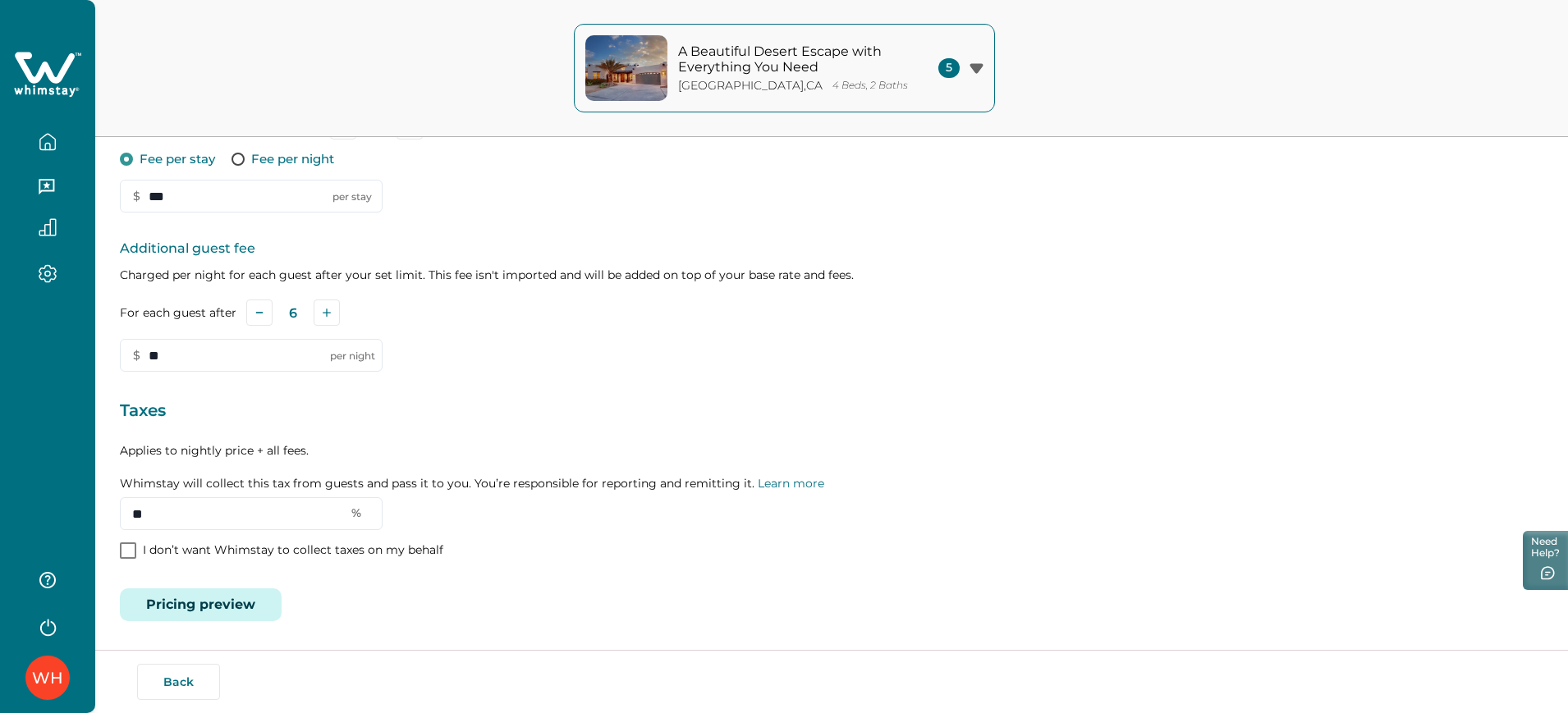
click at [237, 570] on button "Pricing preview" at bounding box center [200, 605] width 162 height 33
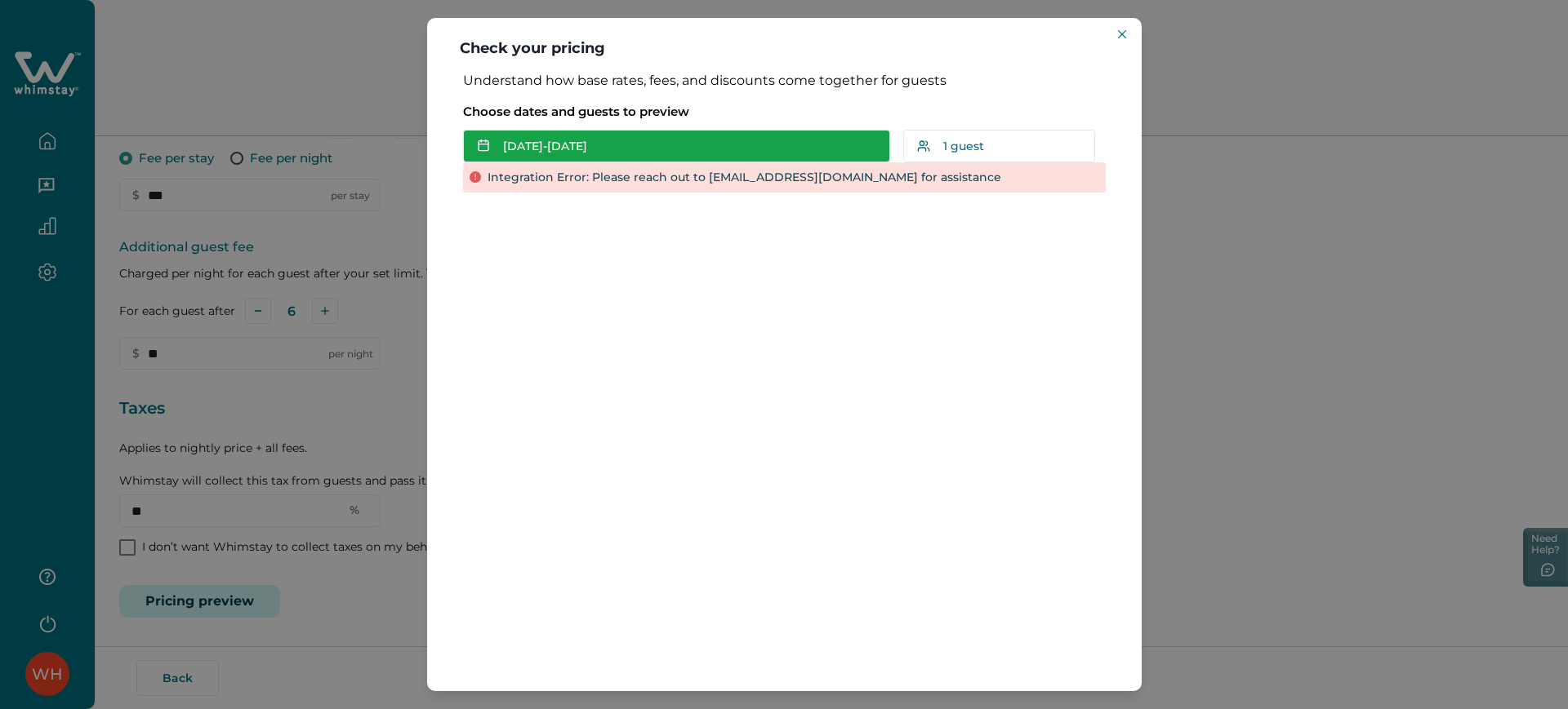
click at [692, 148] on button "[DATE] - [DATE]" at bounding box center [677, 146] width 428 height 33
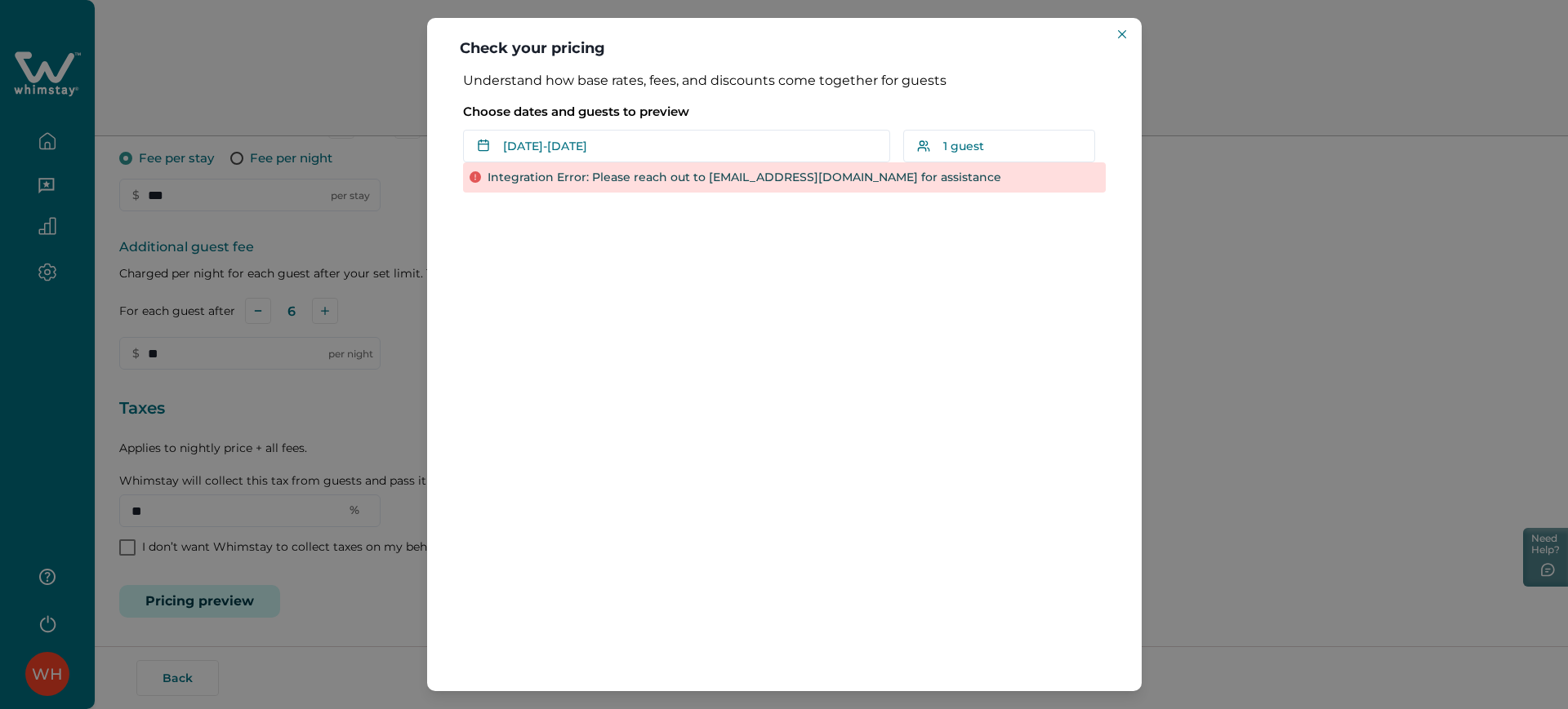
click at [1046, 102] on div "Choose dates and guests to preview May 03 - May 06 Su Mo Tu We Th Fr Sa Su Mo T…" at bounding box center [784, 128] width 643 height 68
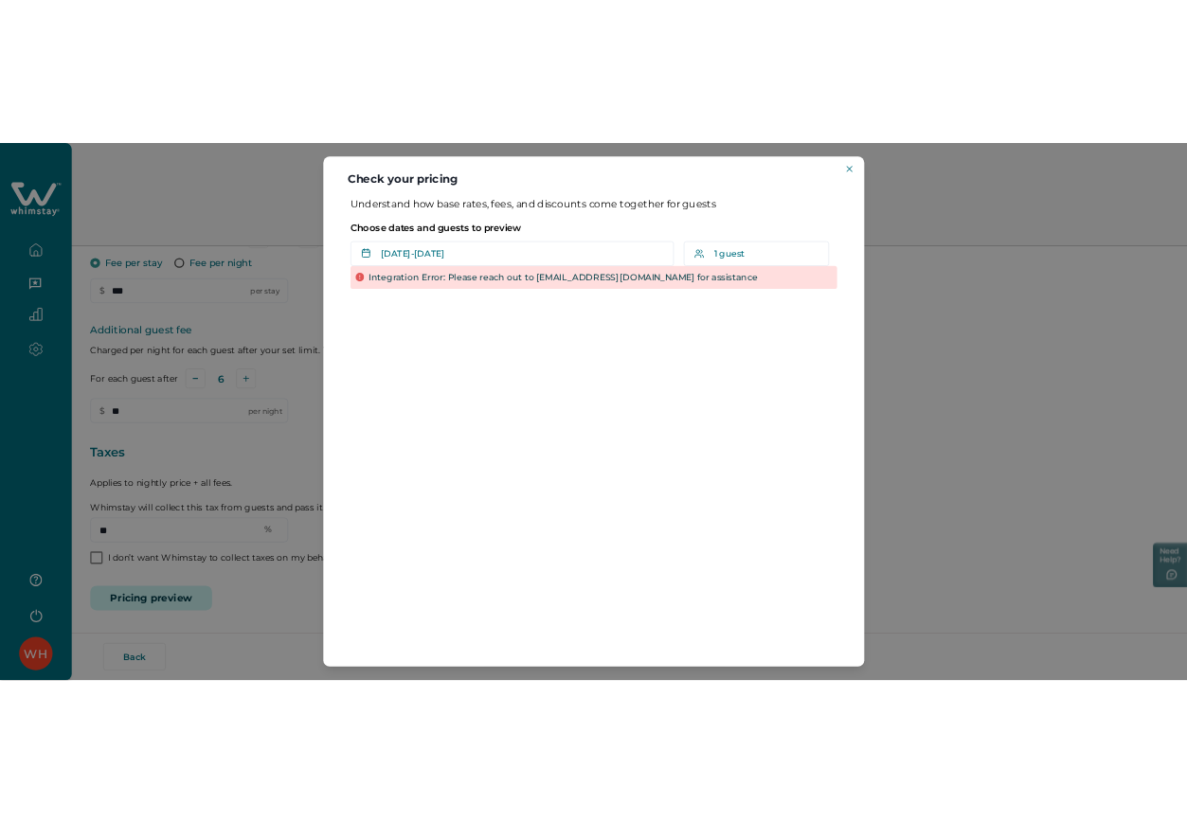
scroll to position [454, 0]
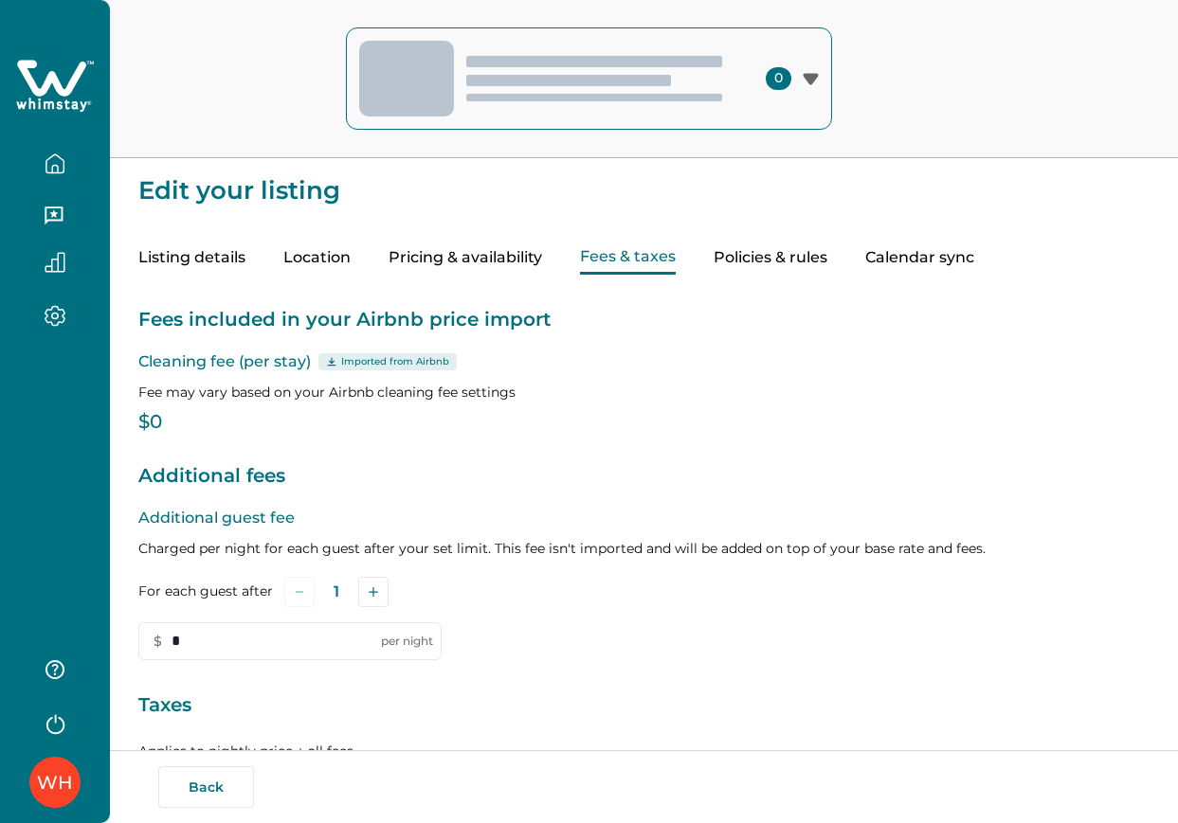
type input "**"
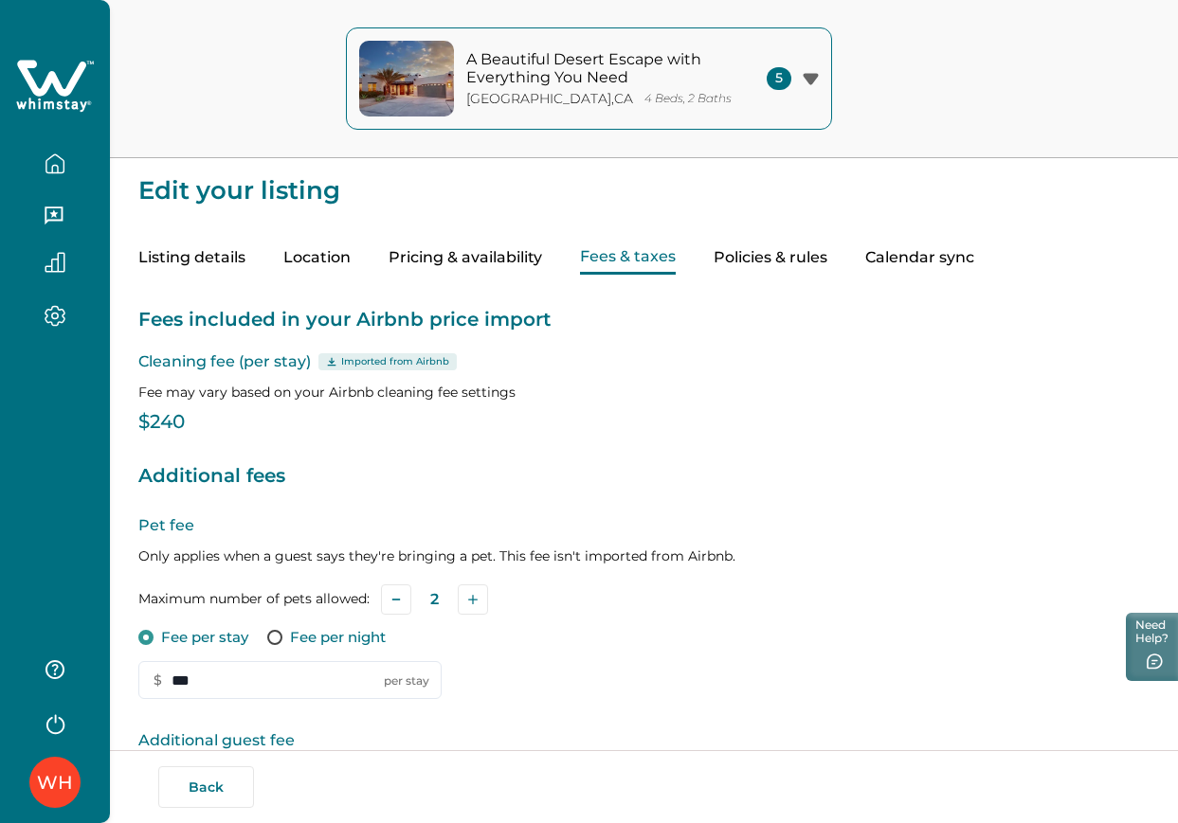
click at [75, 176] on button "button" at bounding box center [55, 164] width 80 height 38
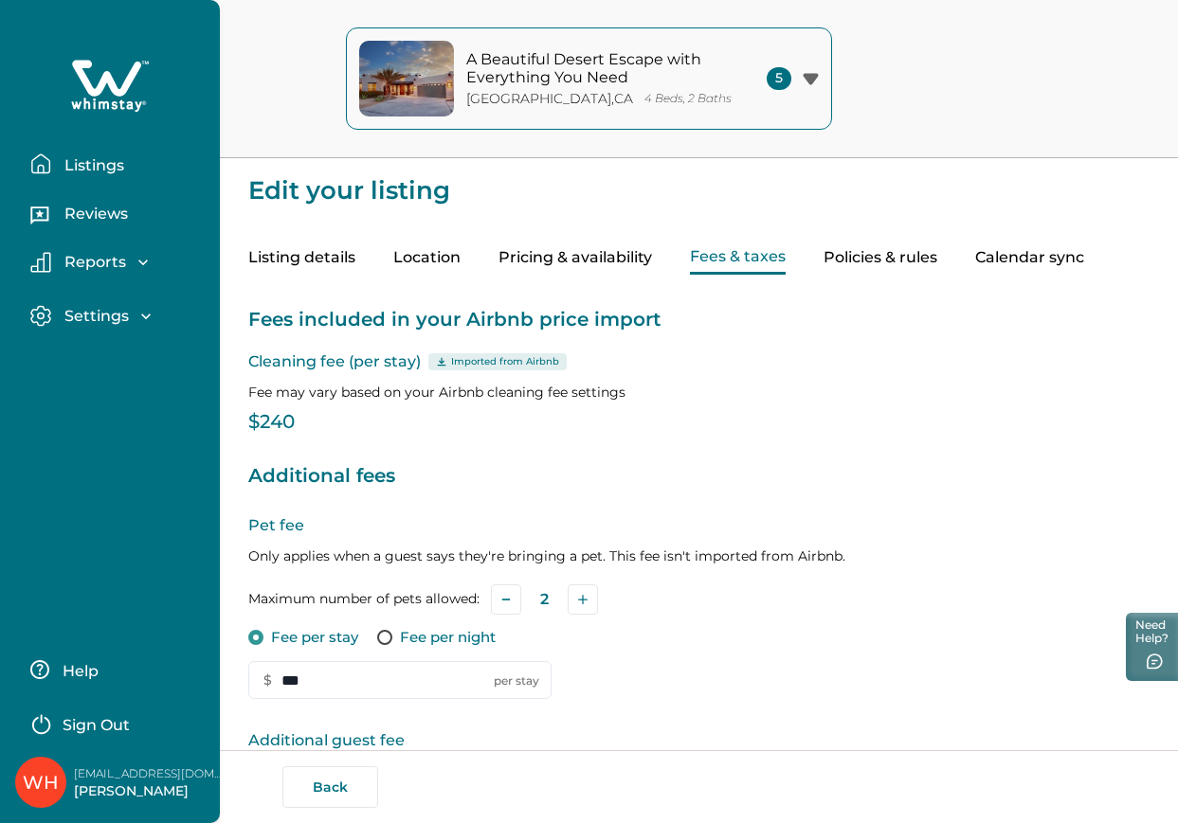
click at [69, 100] on div at bounding box center [110, 86] width 190 height 57
click at [92, 92] on icon at bounding box center [106, 78] width 69 height 36
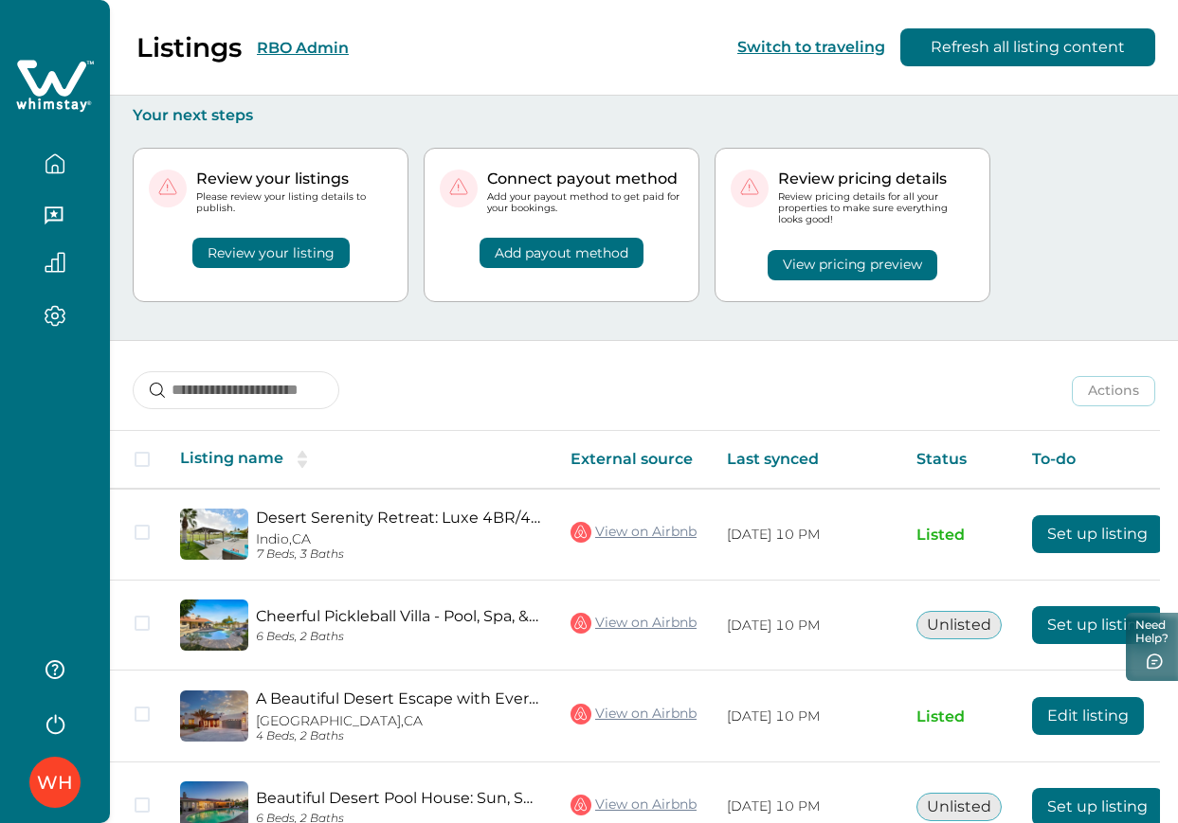
scroll to position [203, 0]
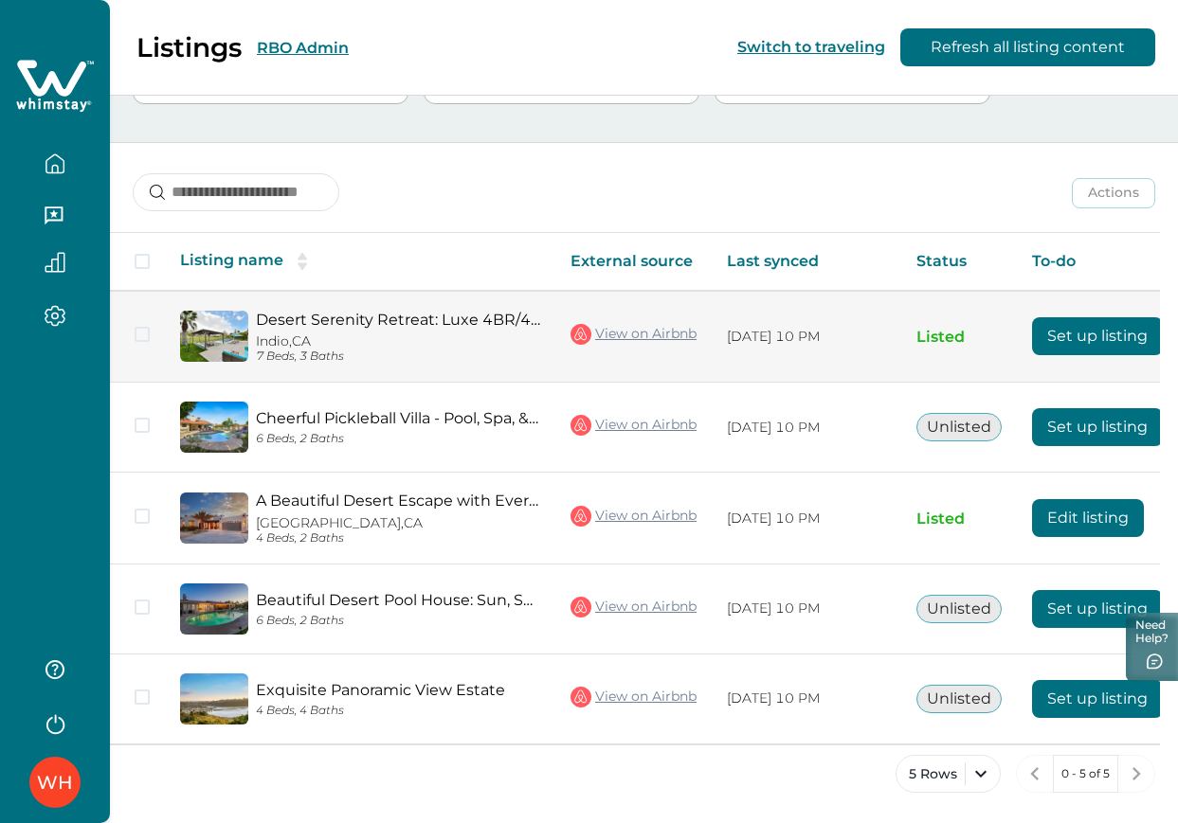
click at [1091, 350] on button "Set up listing" at bounding box center [1097, 336] width 131 height 38
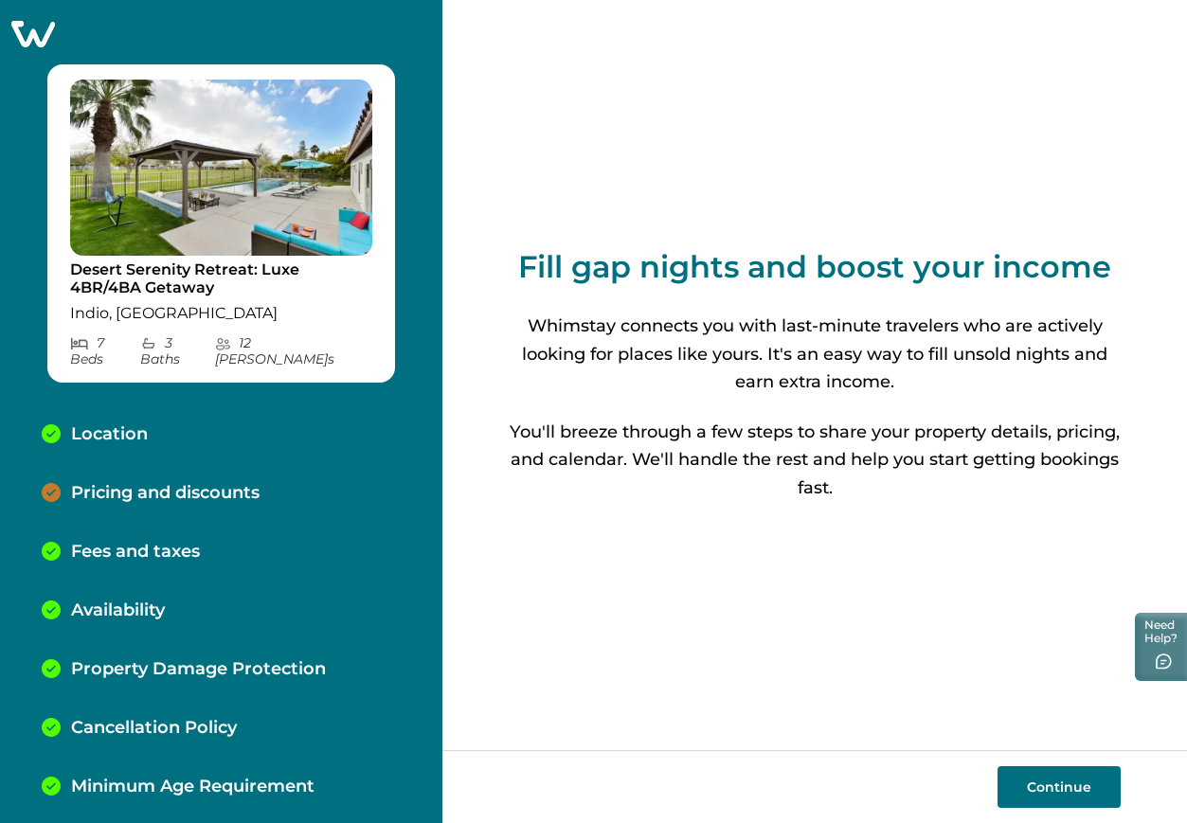
click at [38, 31] on icon at bounding box center [33, 34] width 44 height 27
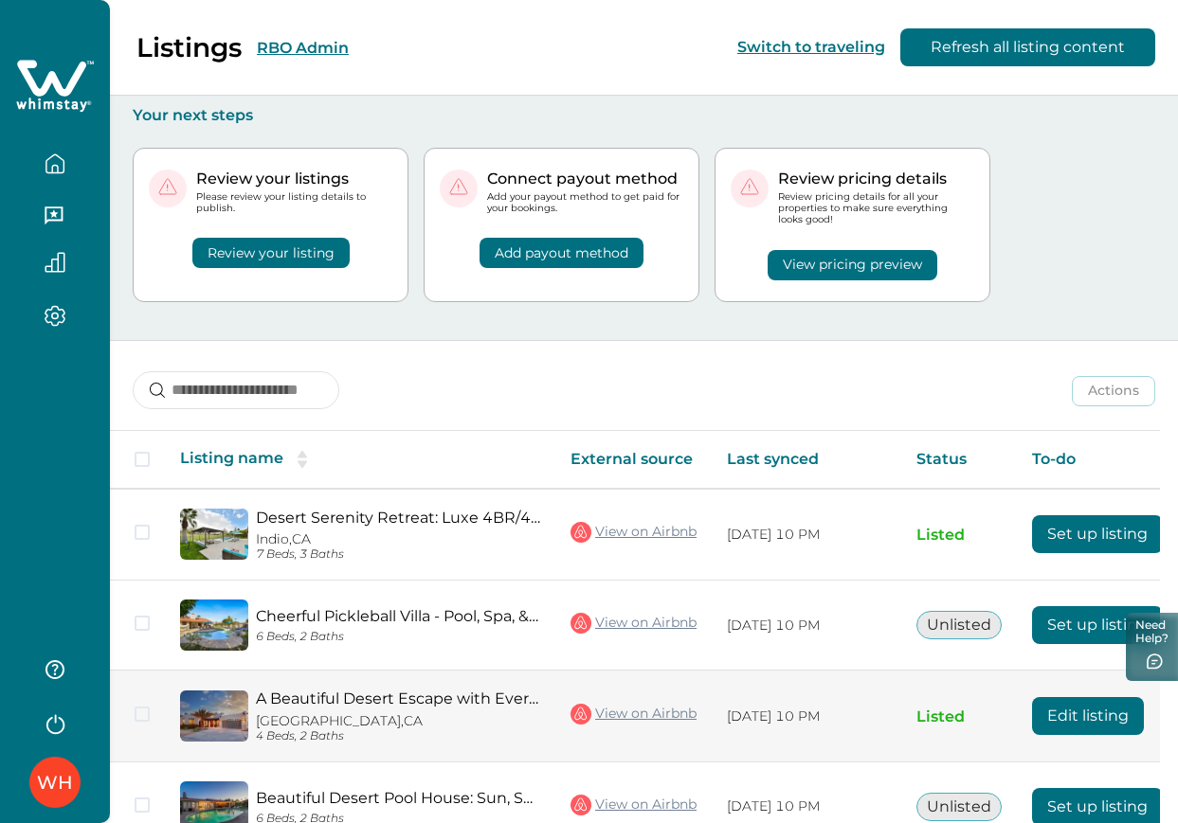
click at [1067, 715] on button "Edit listing" at bounding box center [1088, 716] width 112 height 38
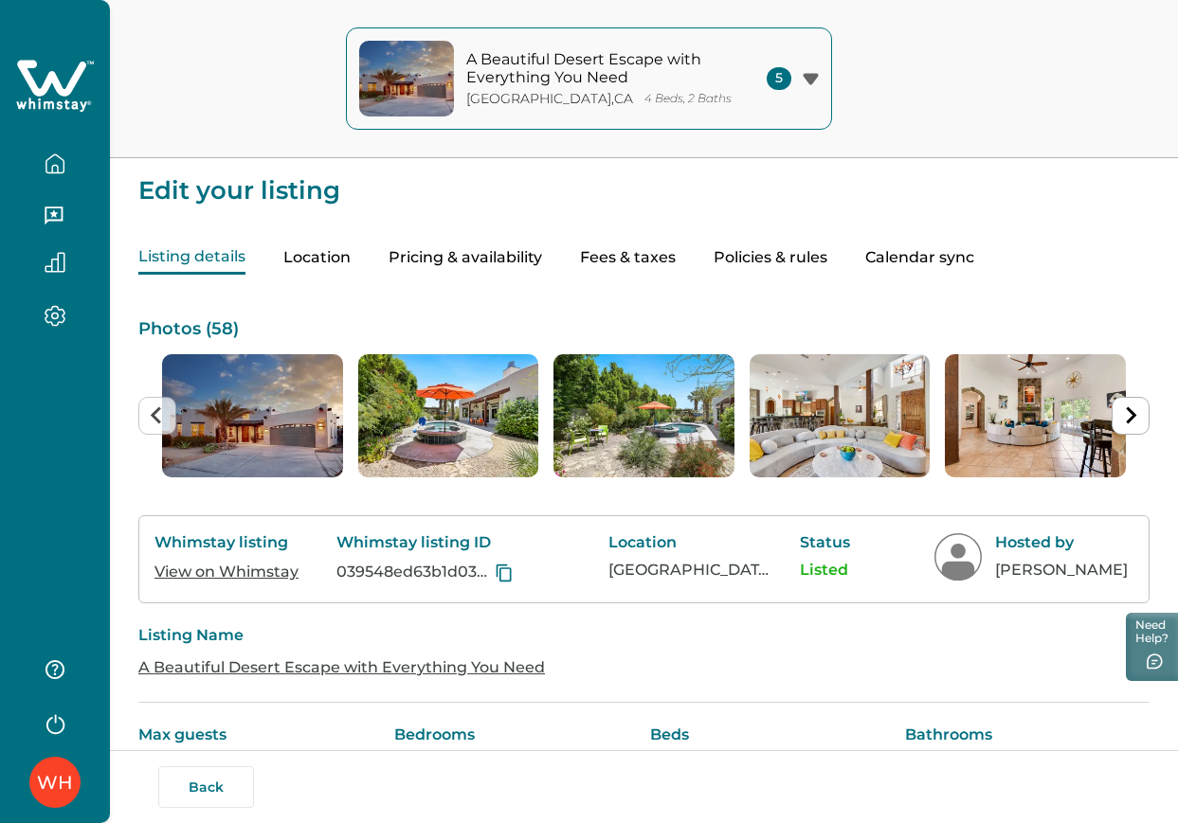
click at [447, 244] on button "Pricing & availability" at bounding box center [466, 258] width 154 height 33
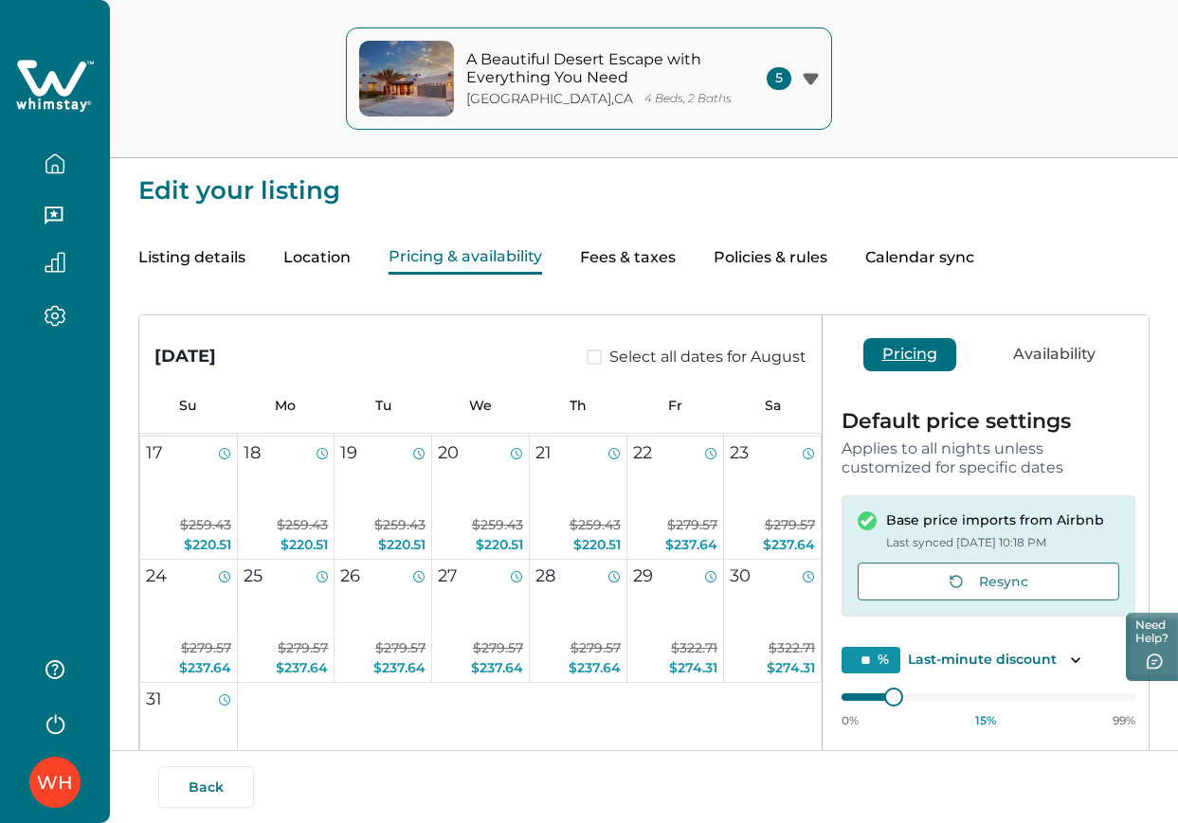
scroll to position [363, 0]
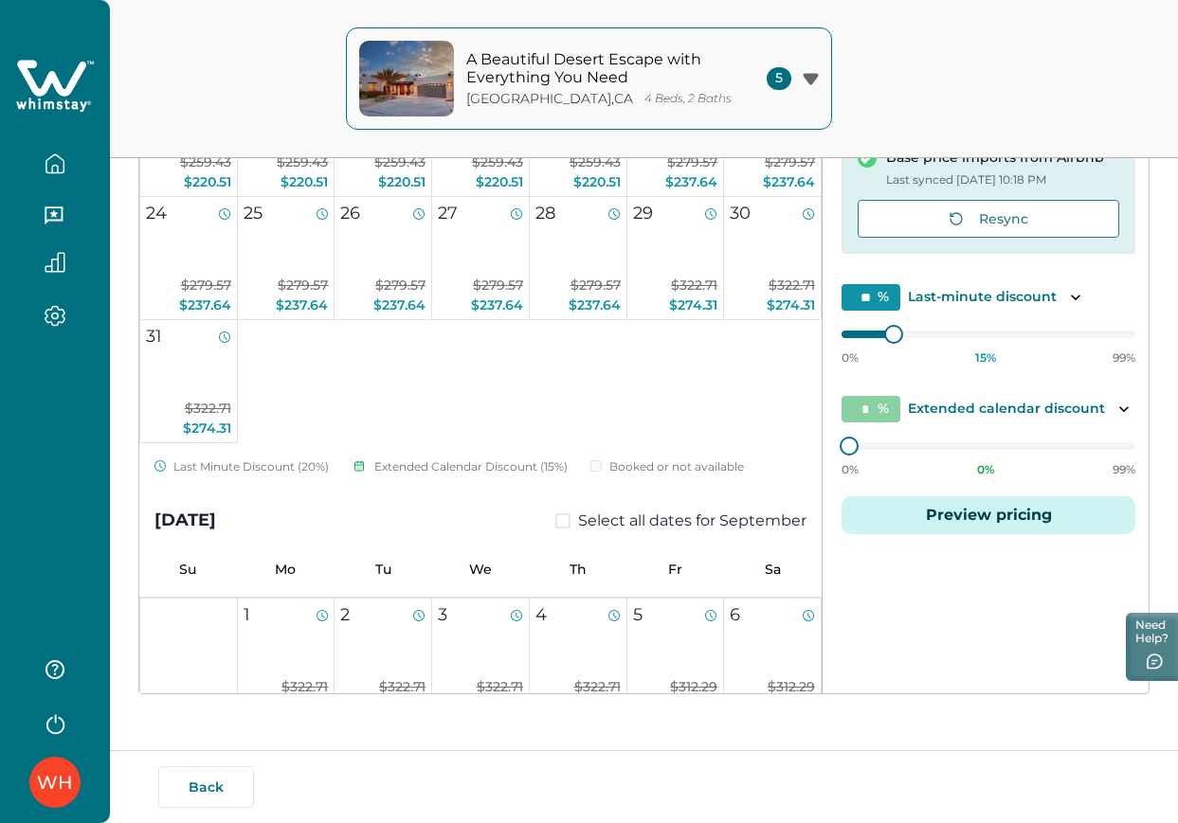
click at [956, 504] on button "Preview pricing" at bounding box center [988, 516] width 294 height 38
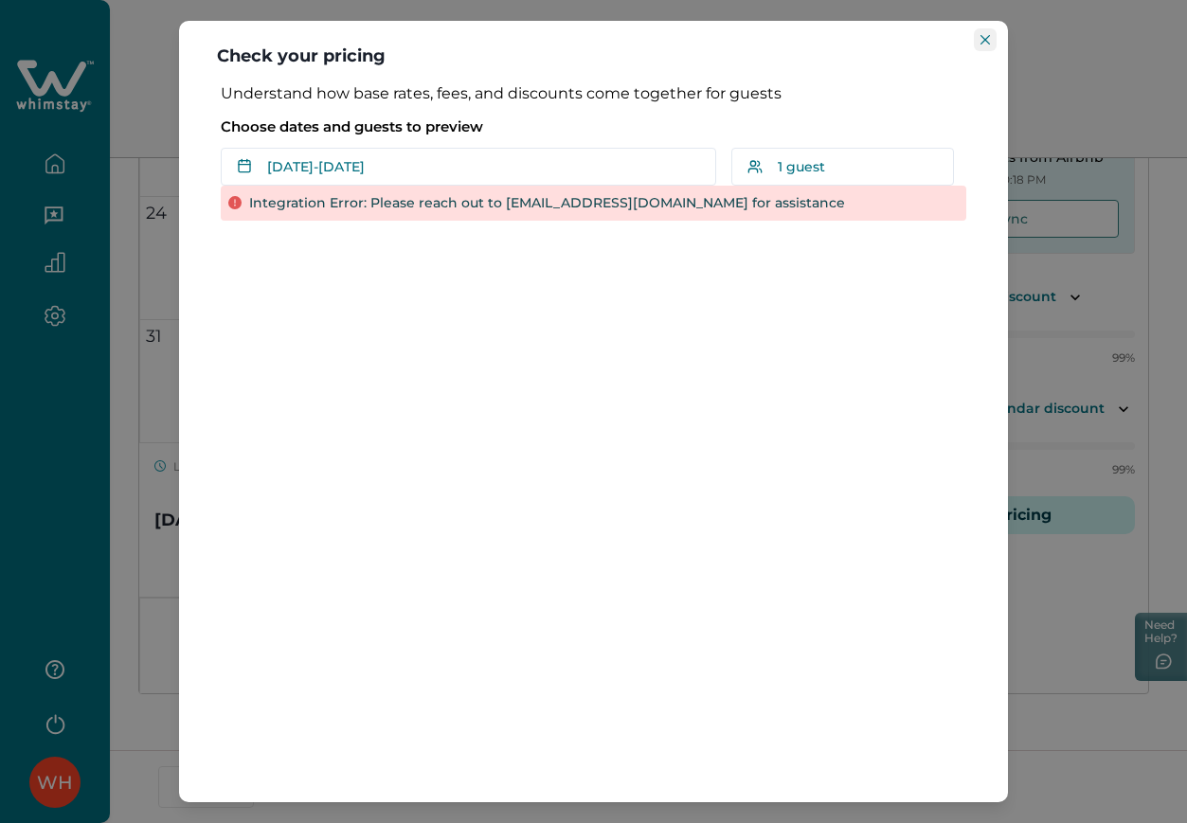
click at [995, 36] on button "Close" at bounding box center [985, 39] width 23 height 23
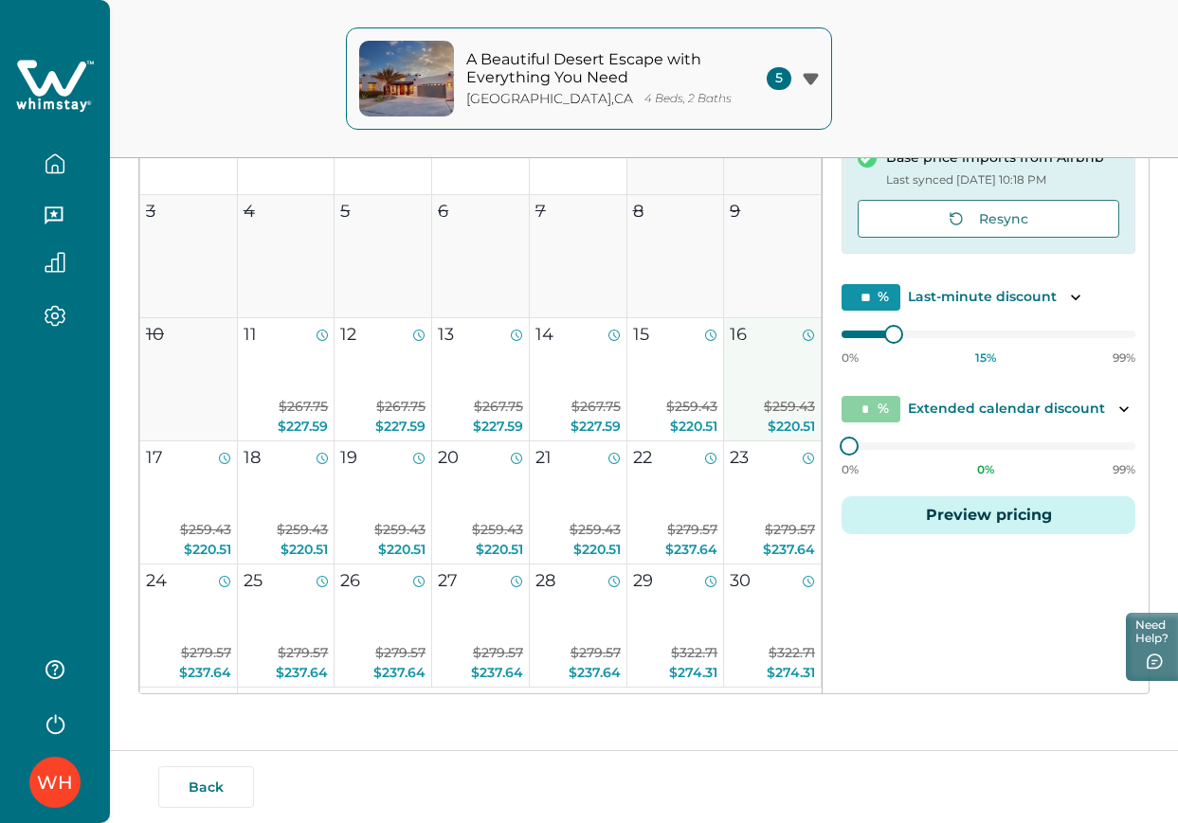
scroll to position [0, 0]
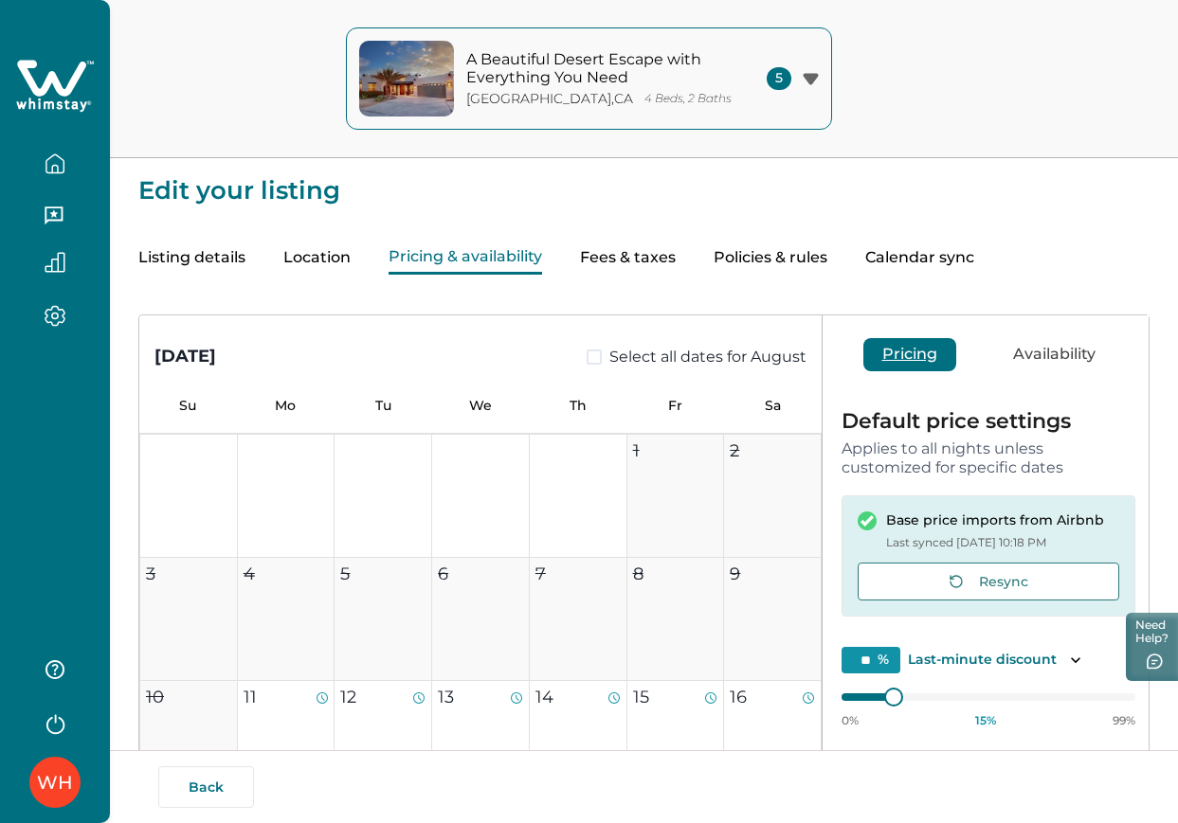
click at [41, 147] on button "button" at bounding box center [55, 164] width 80 height 38
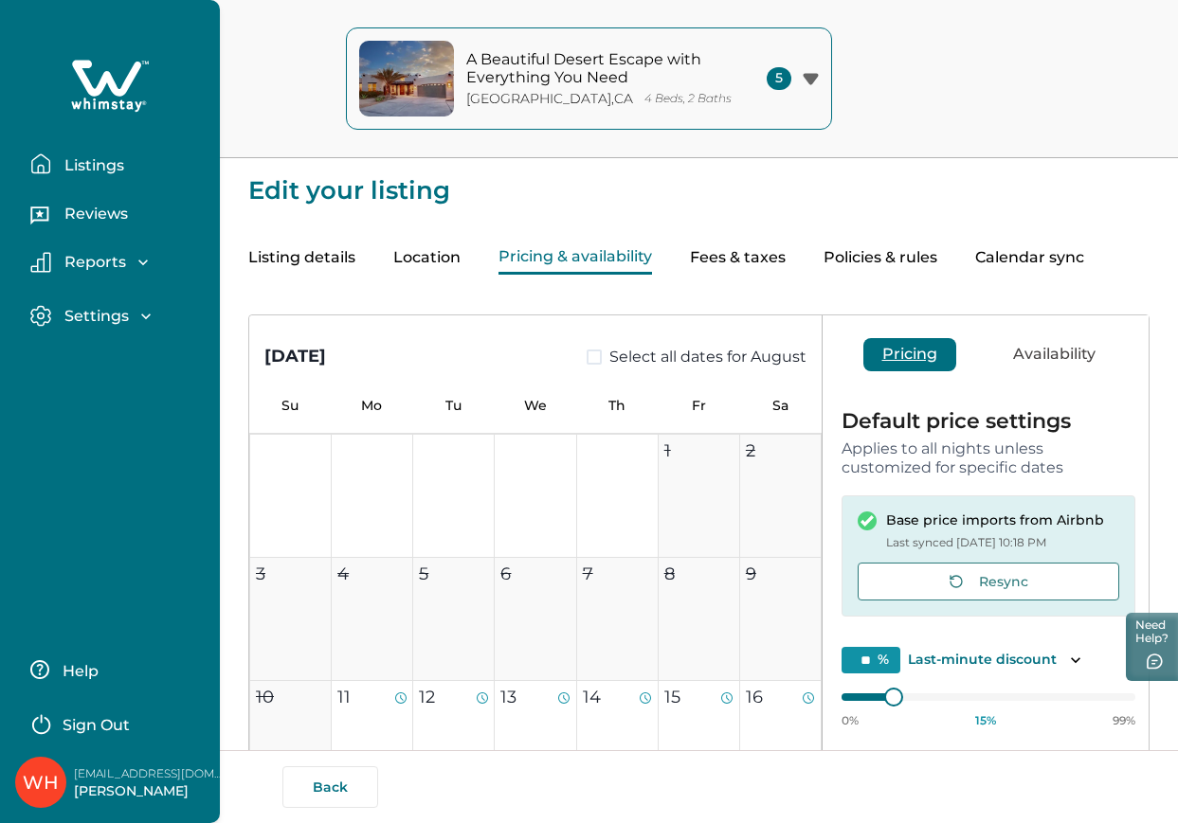
click at [86, 160] on p "Listings" at bounding box center [91, 165] width 65 height 19
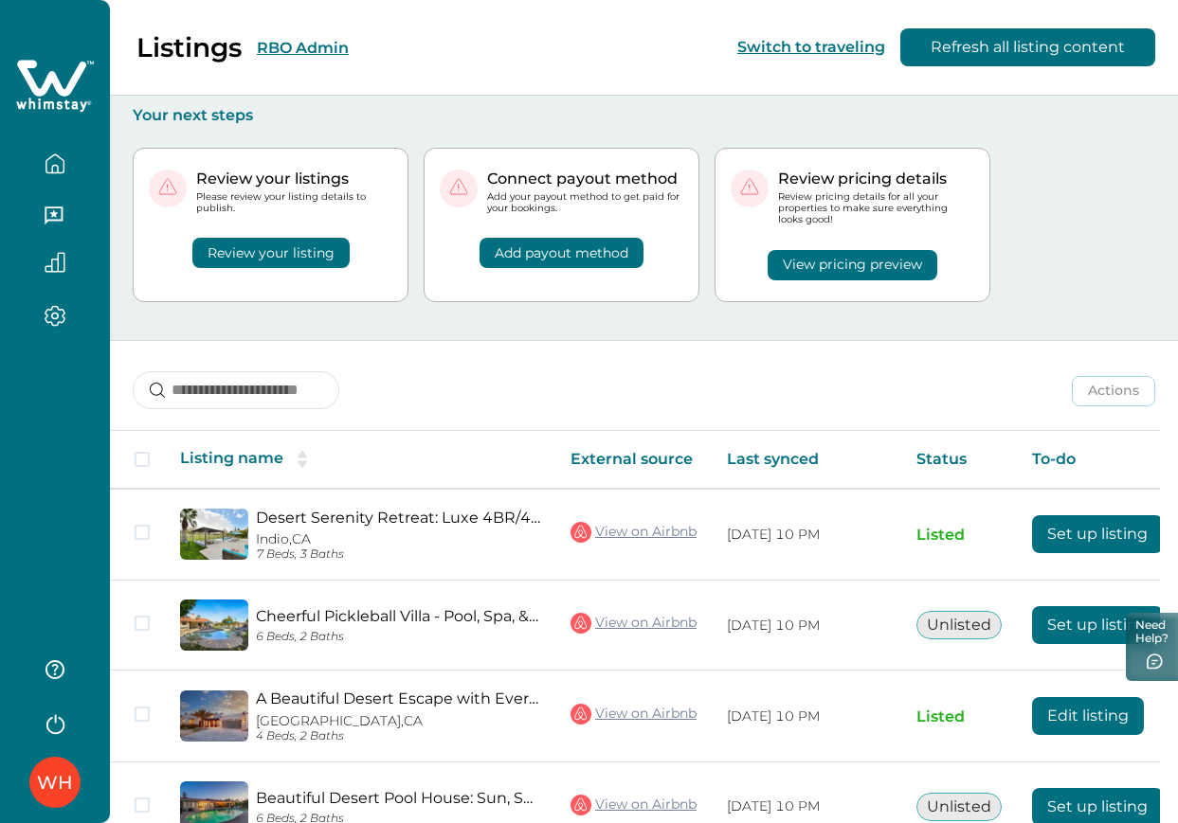
click at [821, 398] on div "Actions Actions Publish listing Unlist listing" at bounding box center [644, 376] width 1068 height 70
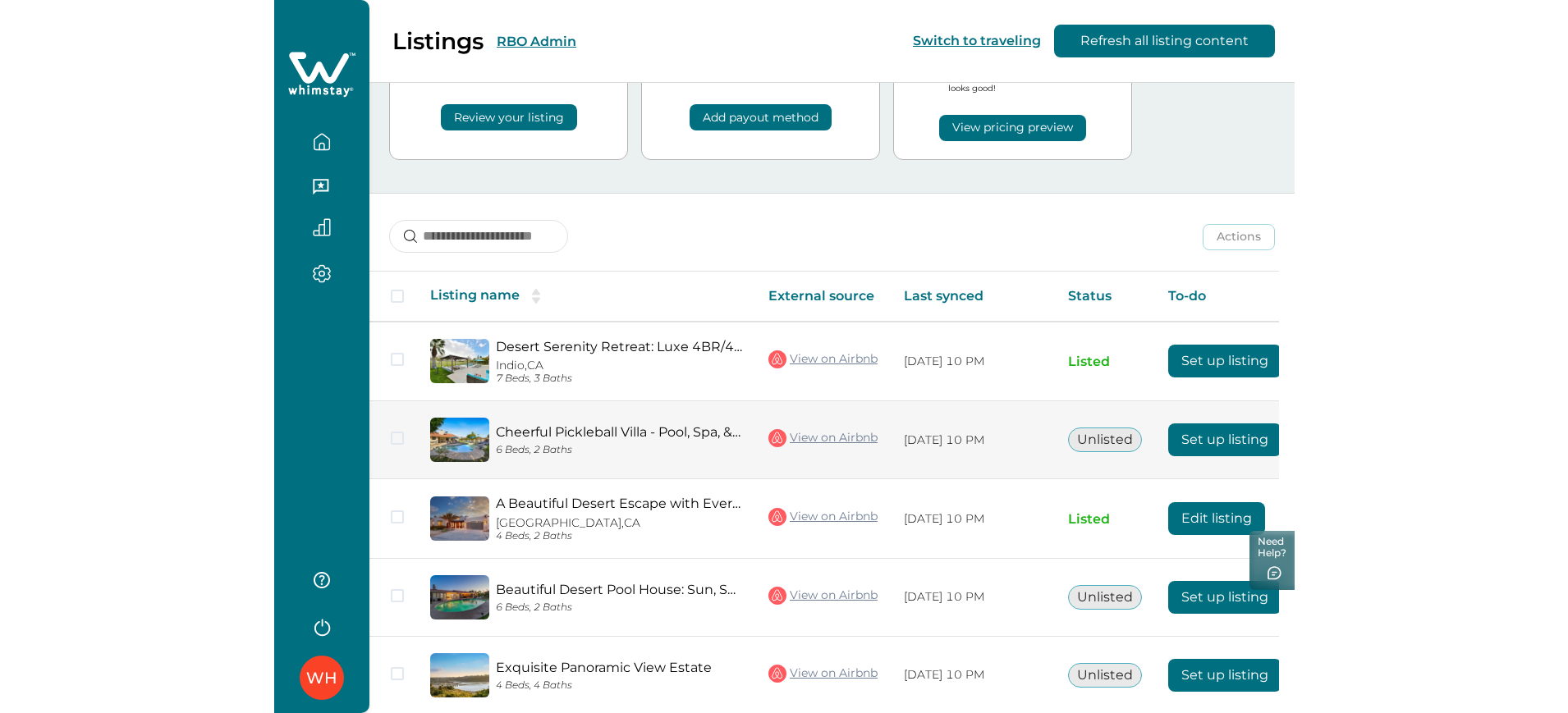
scroll to position [145, 0]
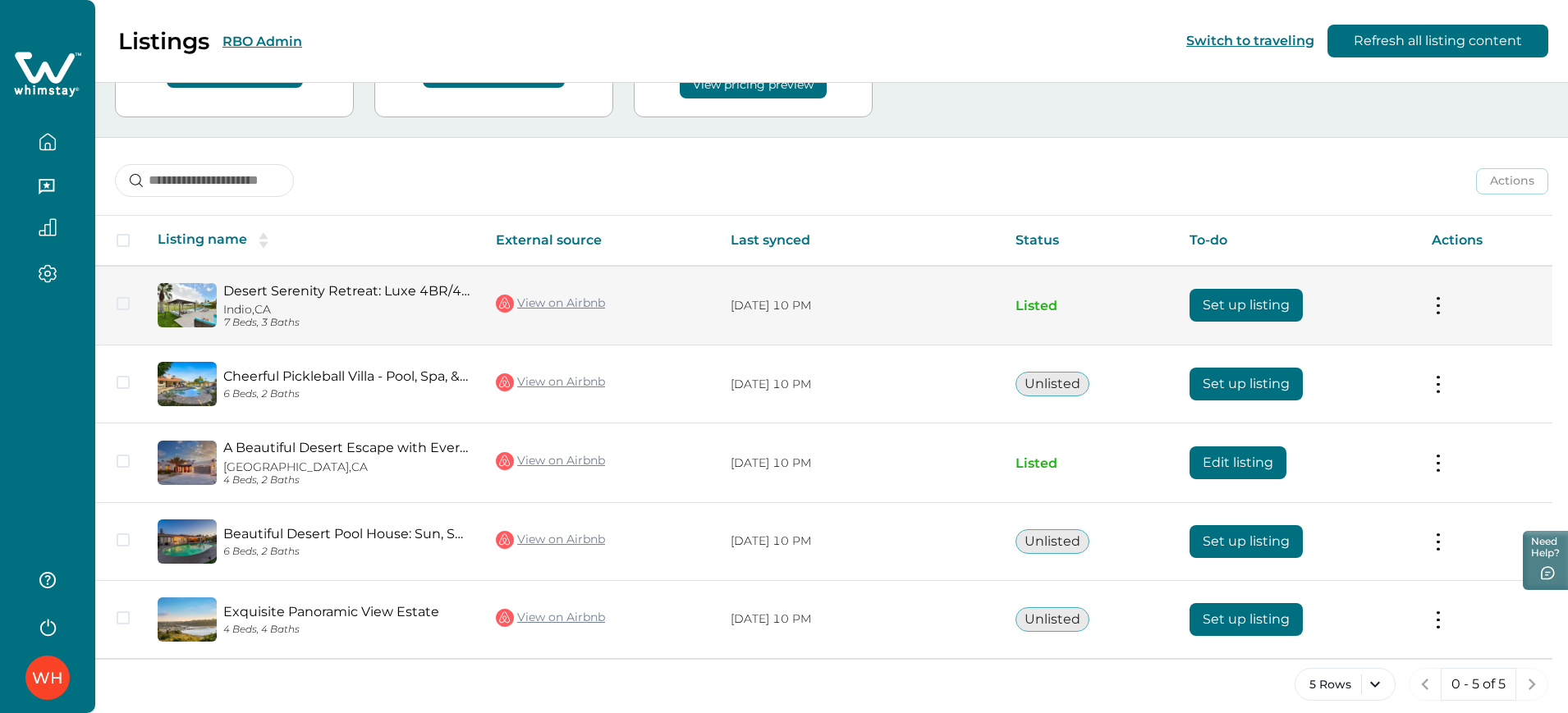
click at [1020, 289] on button "Set up listing" at bounding box center [1246, 306] width 113 height 33
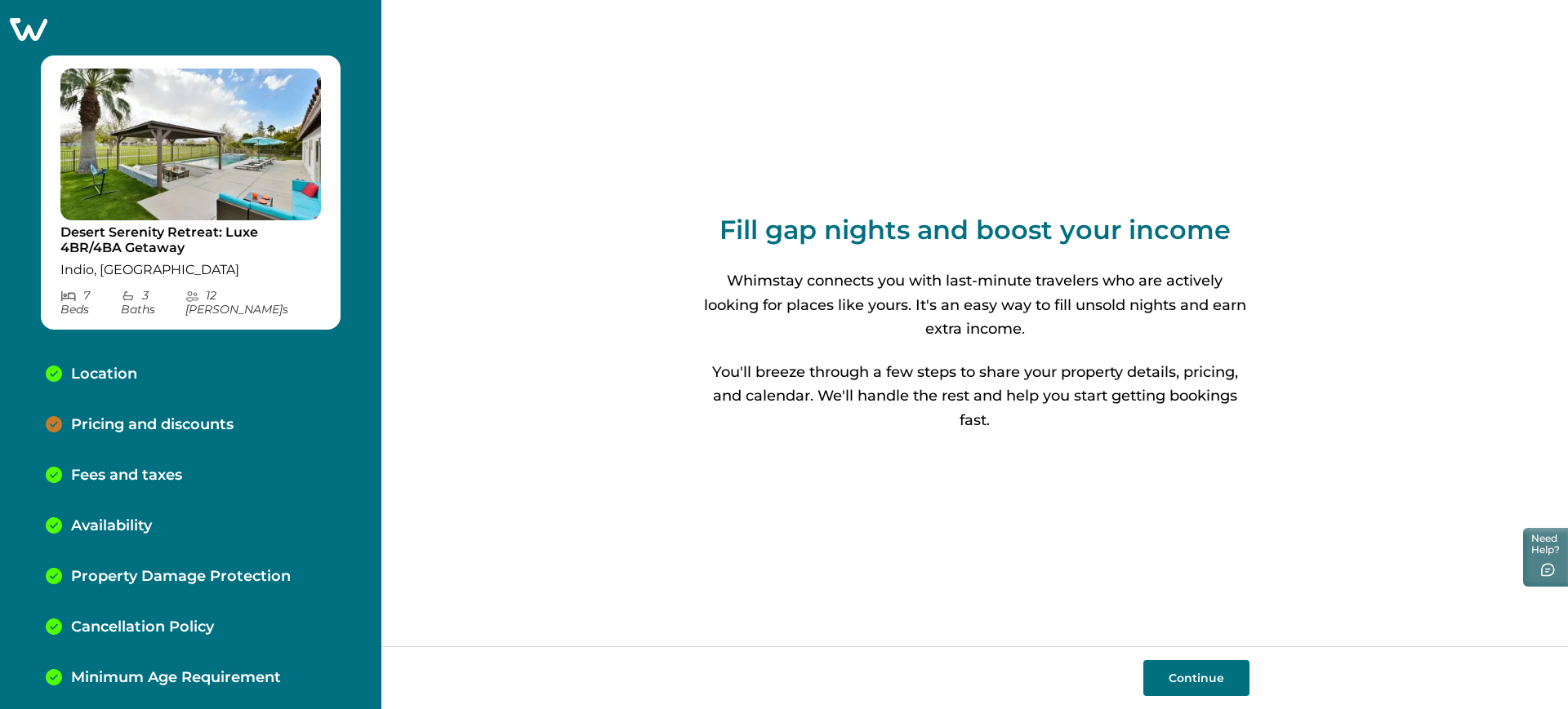
click at [229, 416] on p "Pricing and discounts" at bounding box center [152, 425] width 163 height 18
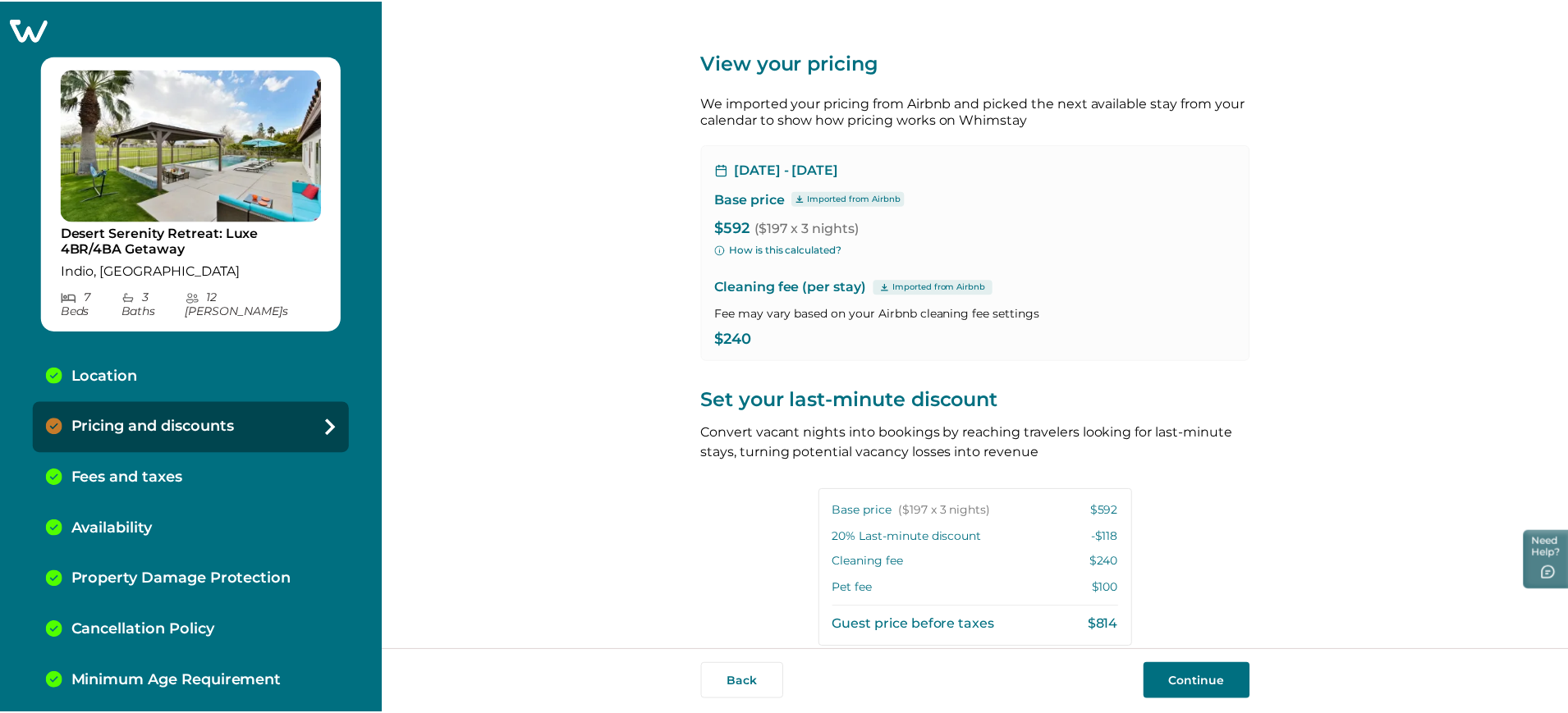
scroll to position [252, 0]
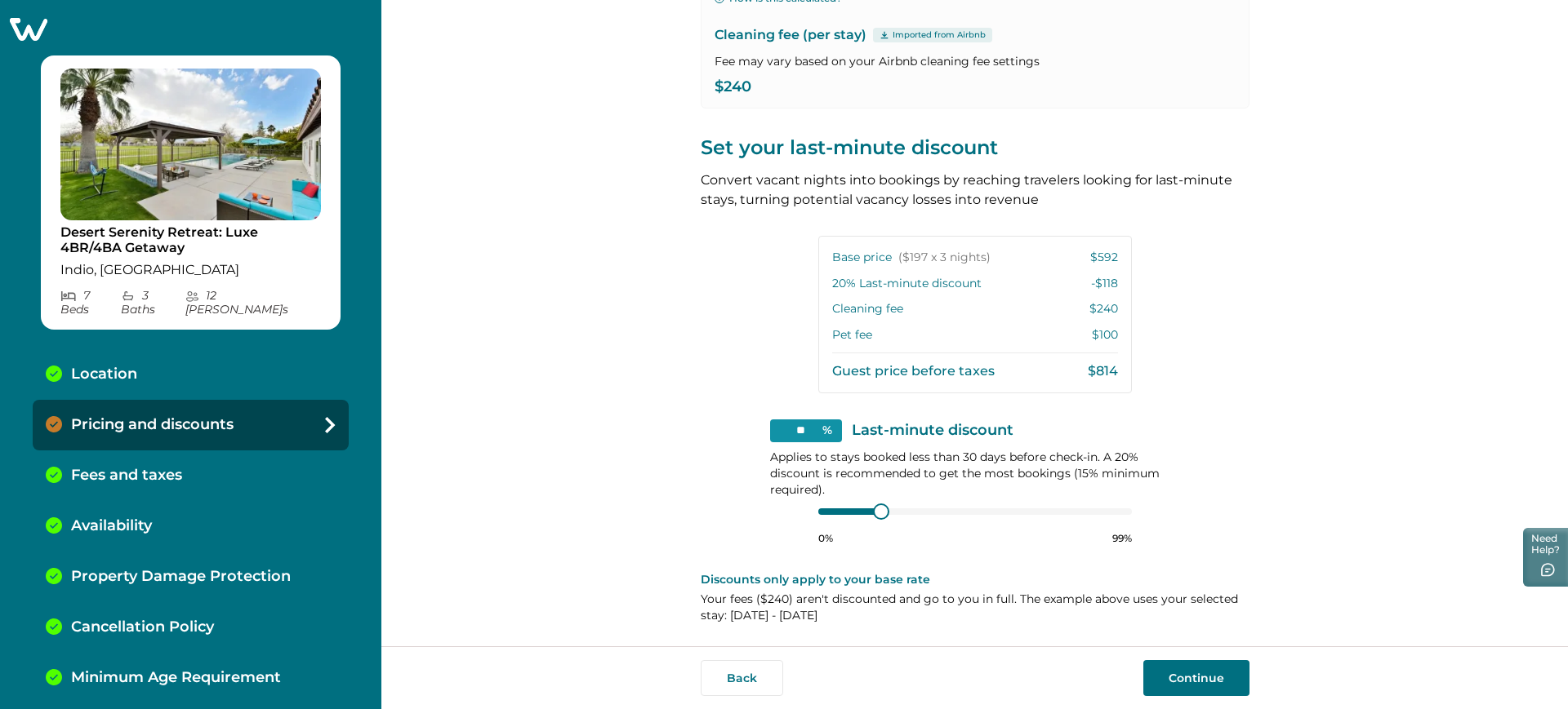
click at [36, 32] on icon at bounding box center [28, 29] width 38 height 23
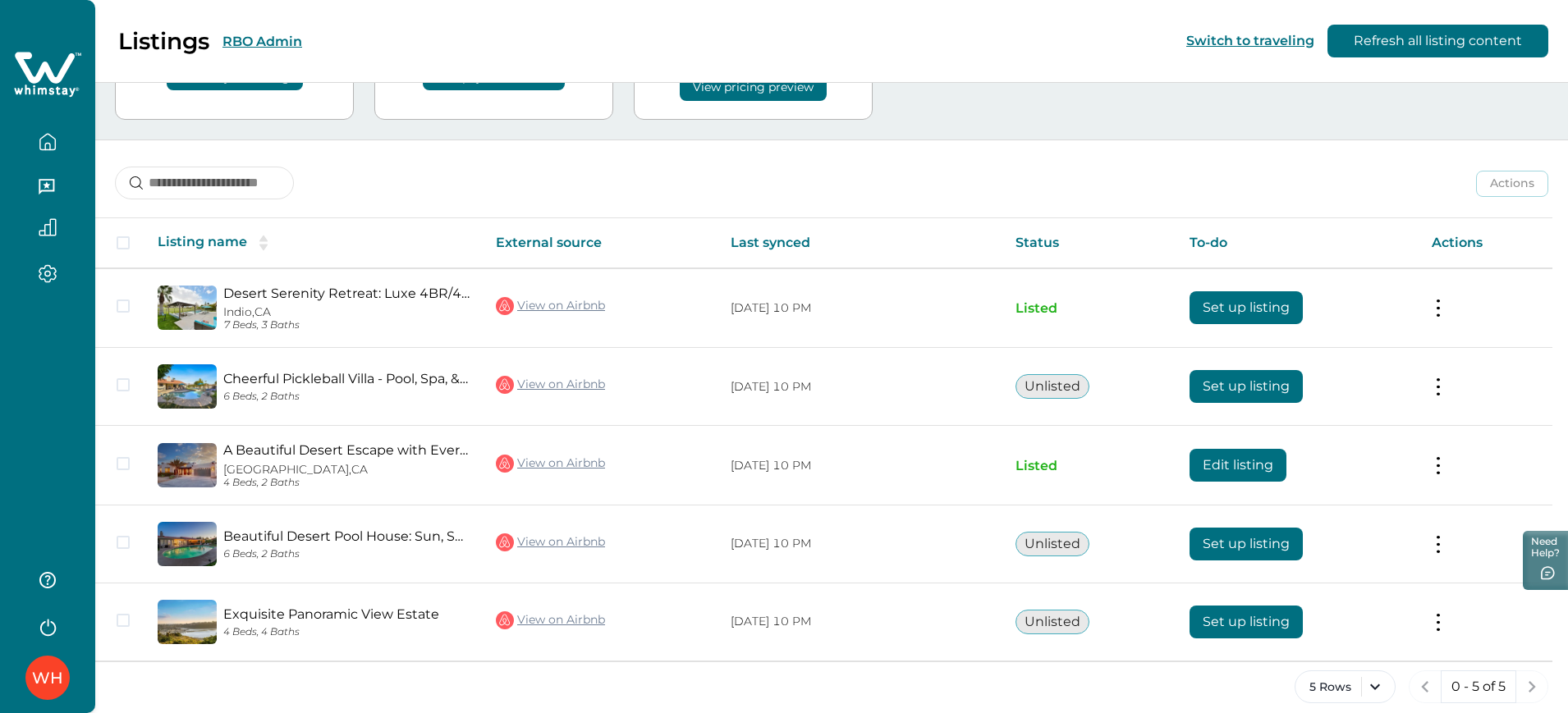
scroll to position [148, 0]
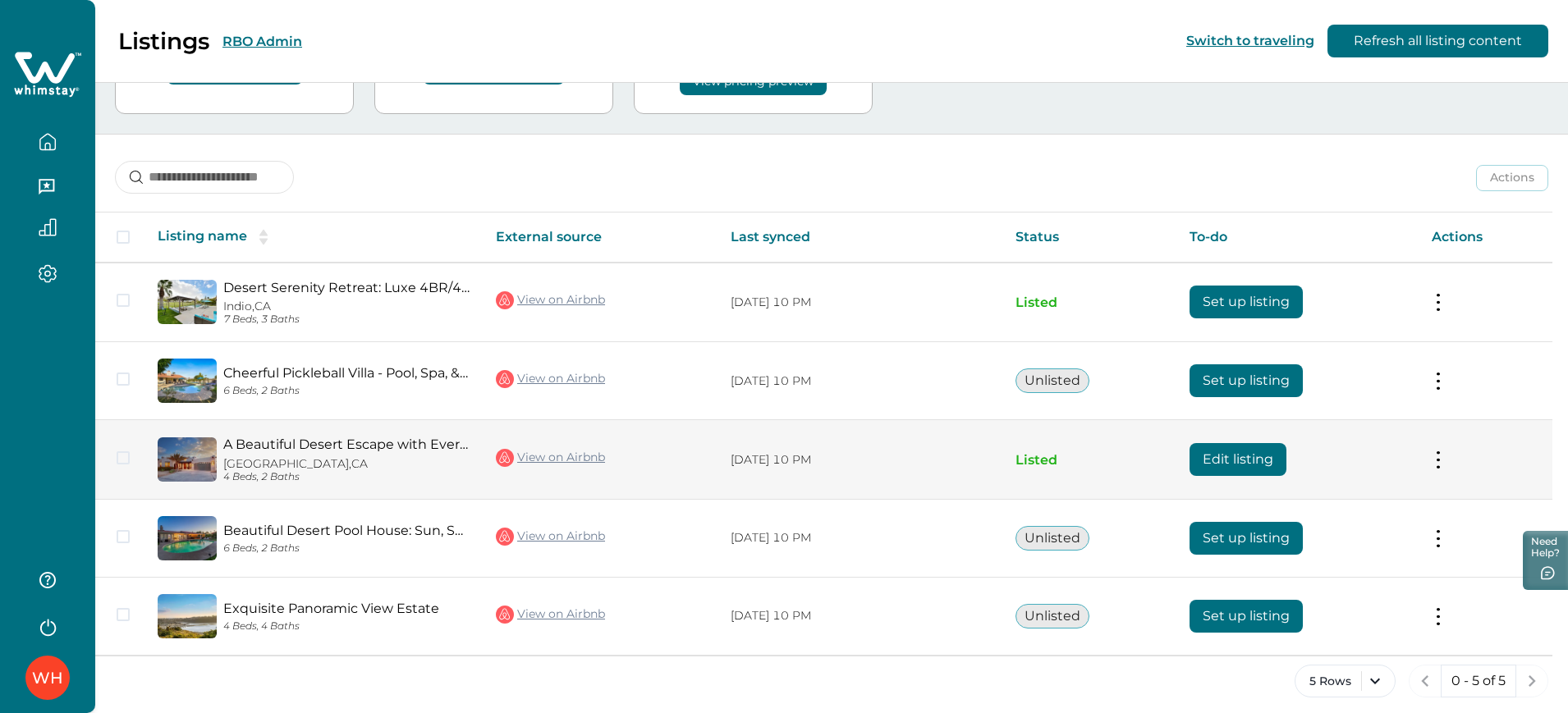
click at [1020, 467] on button "Edit listing" at bounding box center [1238, 460] width 97 height 33
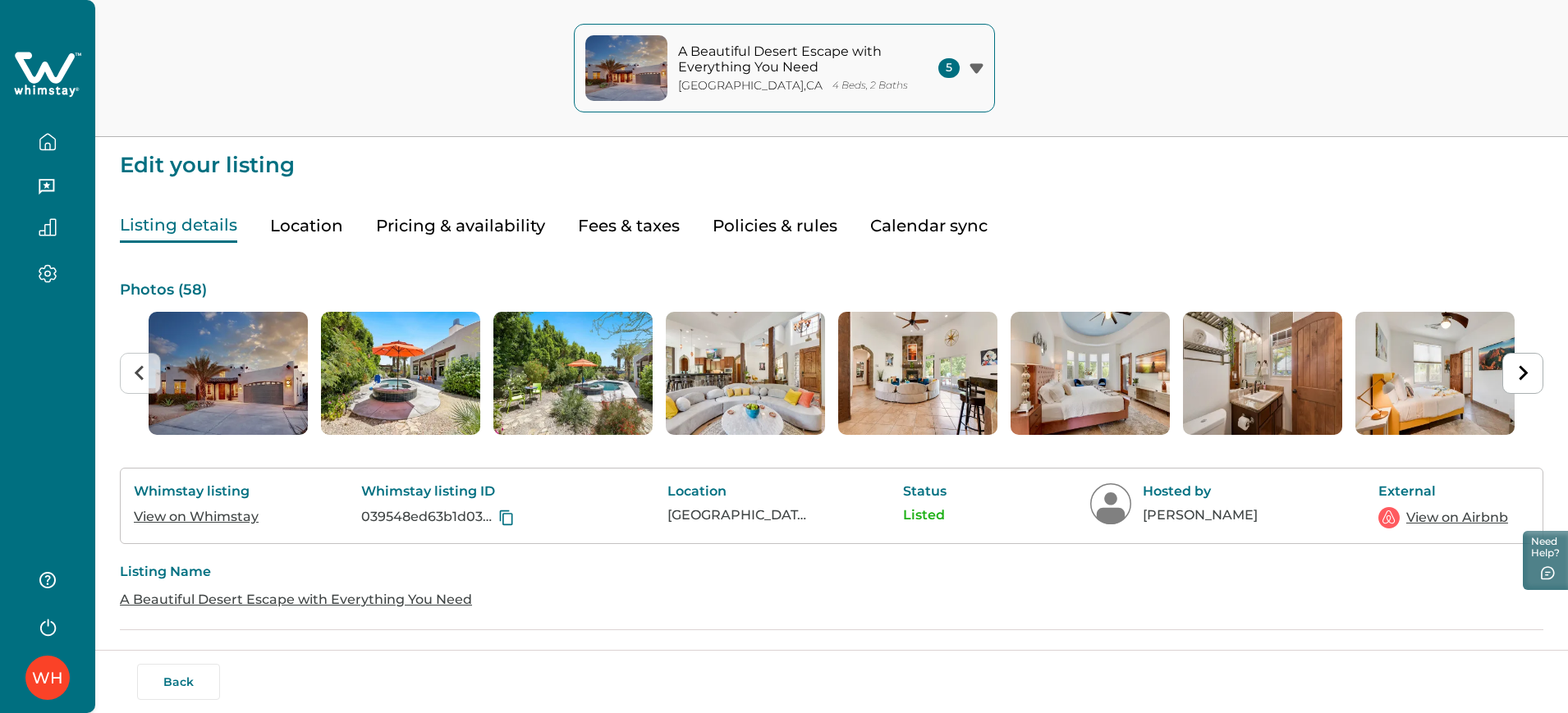
click at [655, 231] on button "Fees & taxes" at bounding box center [629, 226] width 102 height 34
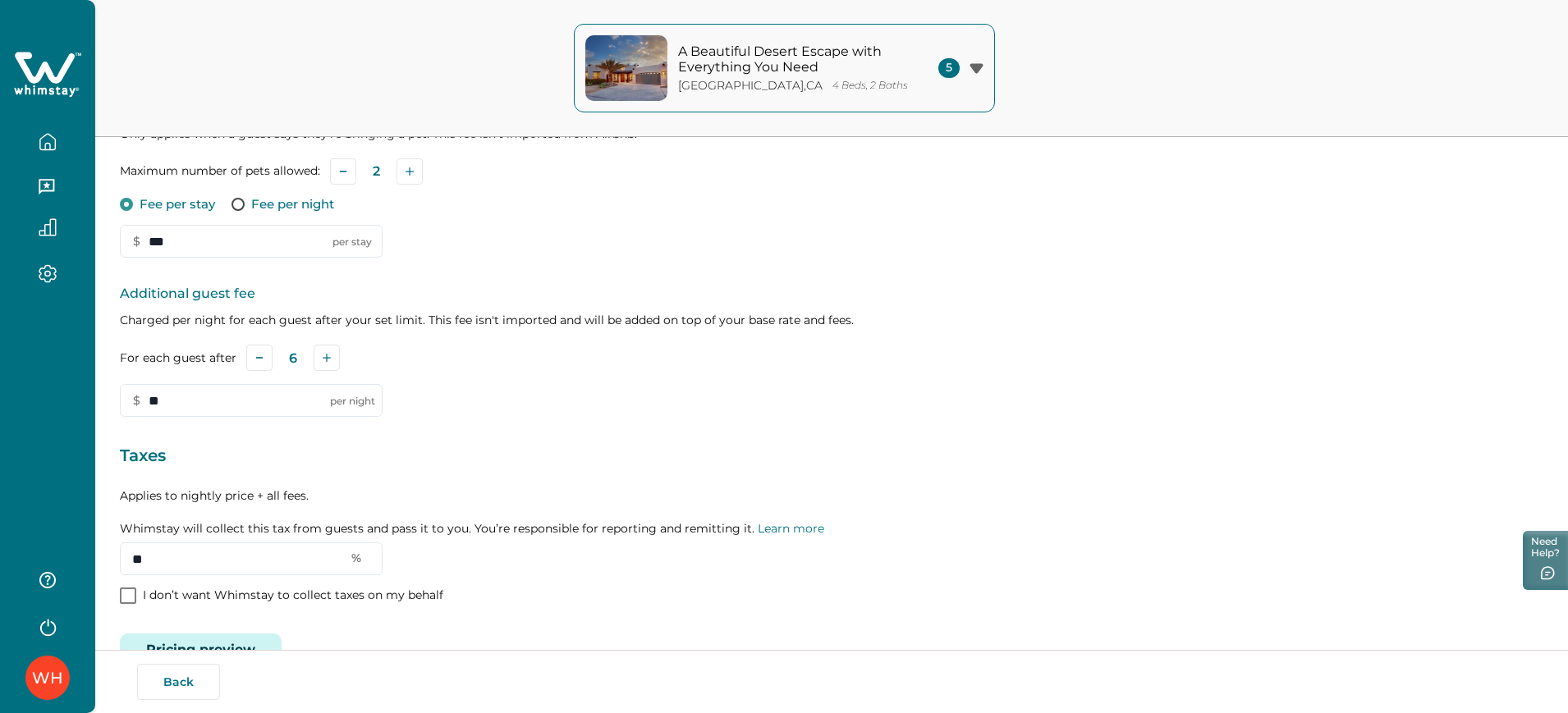
scroll to position [399, 0]
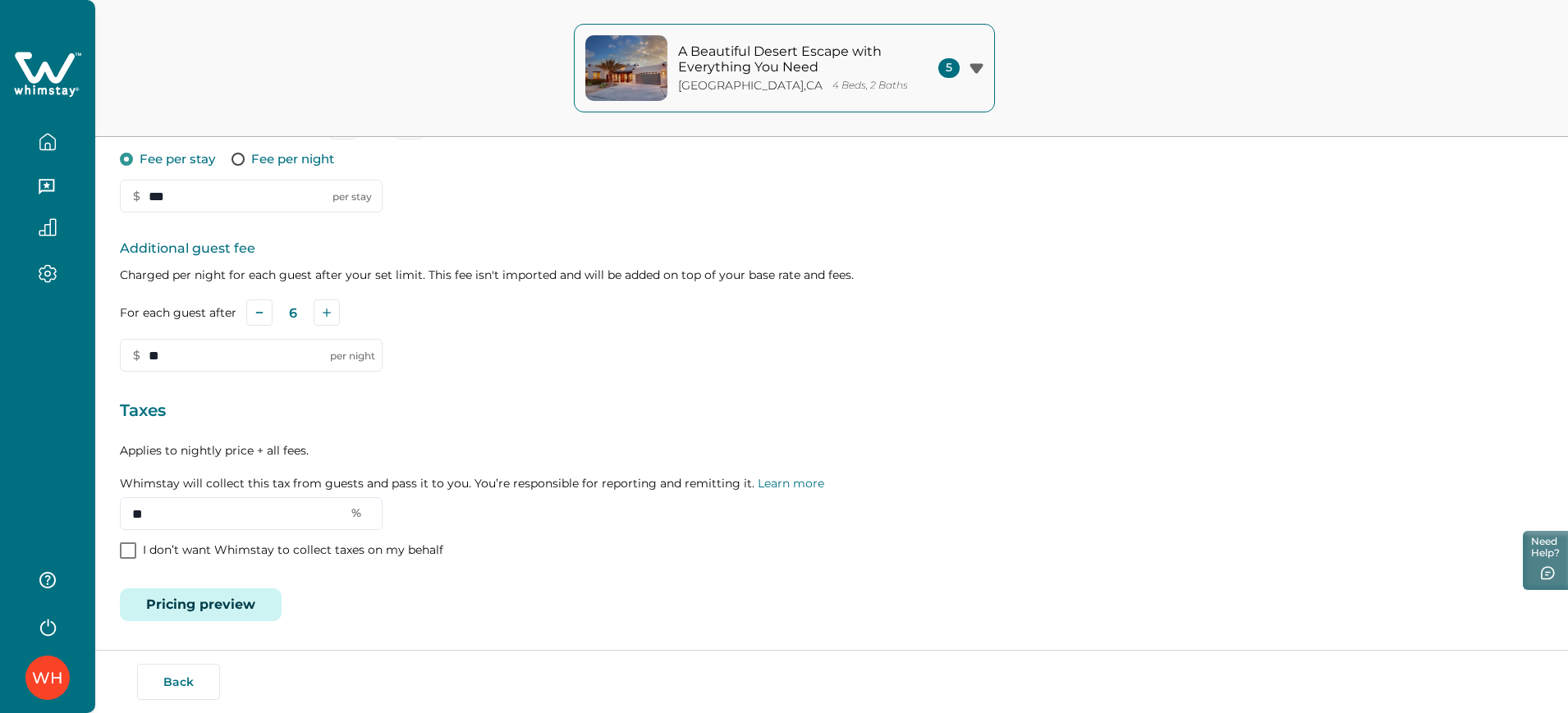
click at [220, 606] on button "Pricing preview" at bounding box center [200, 605] width 162 height 33
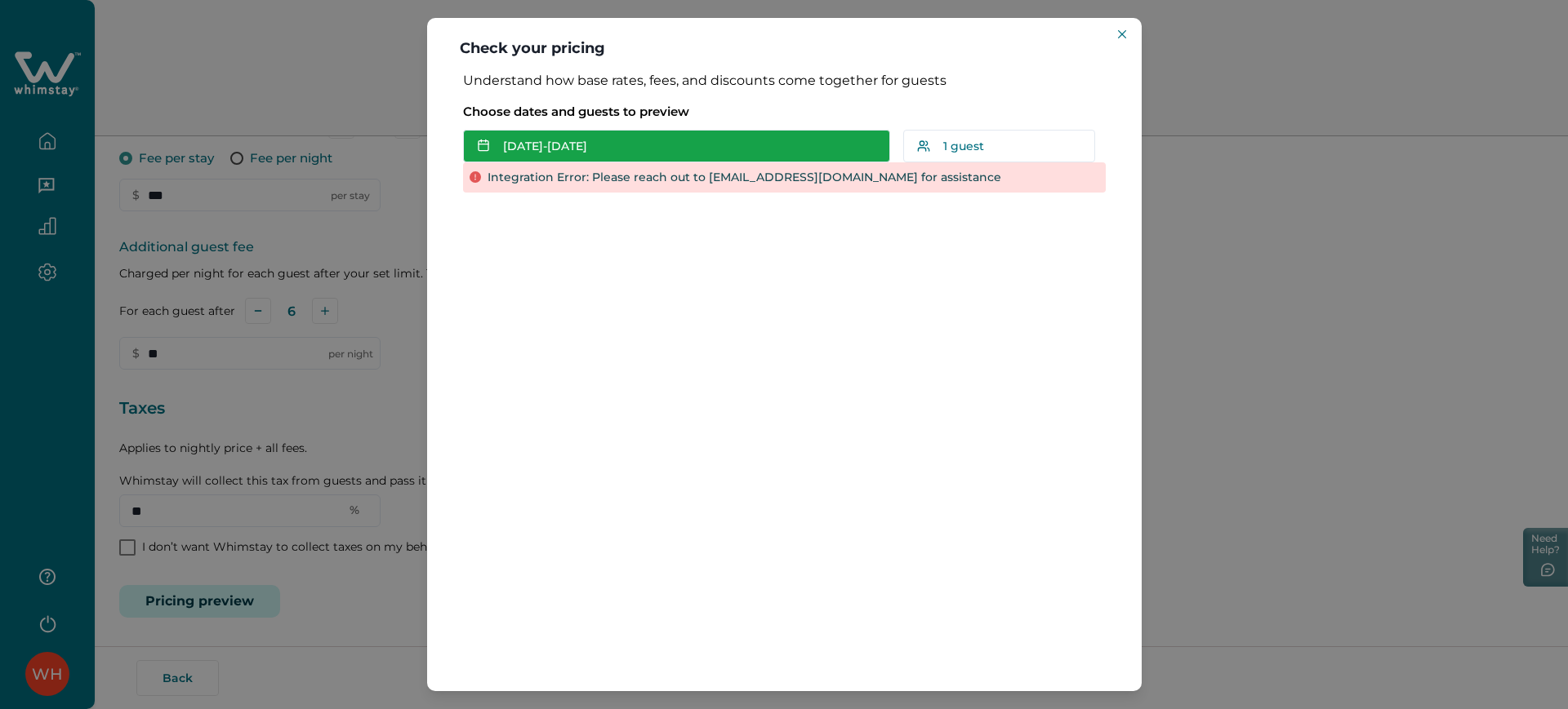
click at [678, 138] on button "[DATE] - [DATE]" at bounding box center [677, 146] width 428 height 33
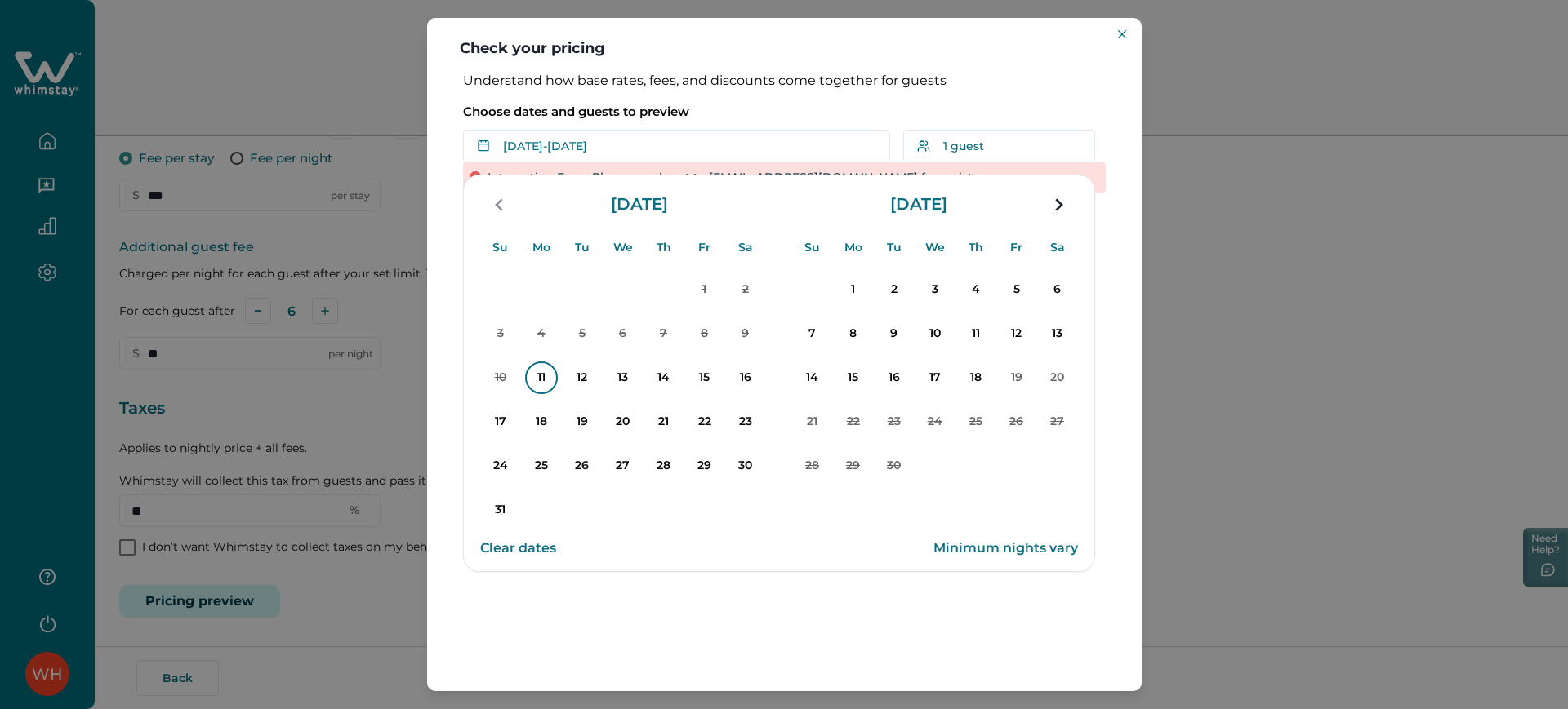
click at [556, 380] on p "11" at bounding box center [541, 378] width 33 height 33
click at [648, 379] on p "14" at bounding box center [664, 378] width 33 height 33
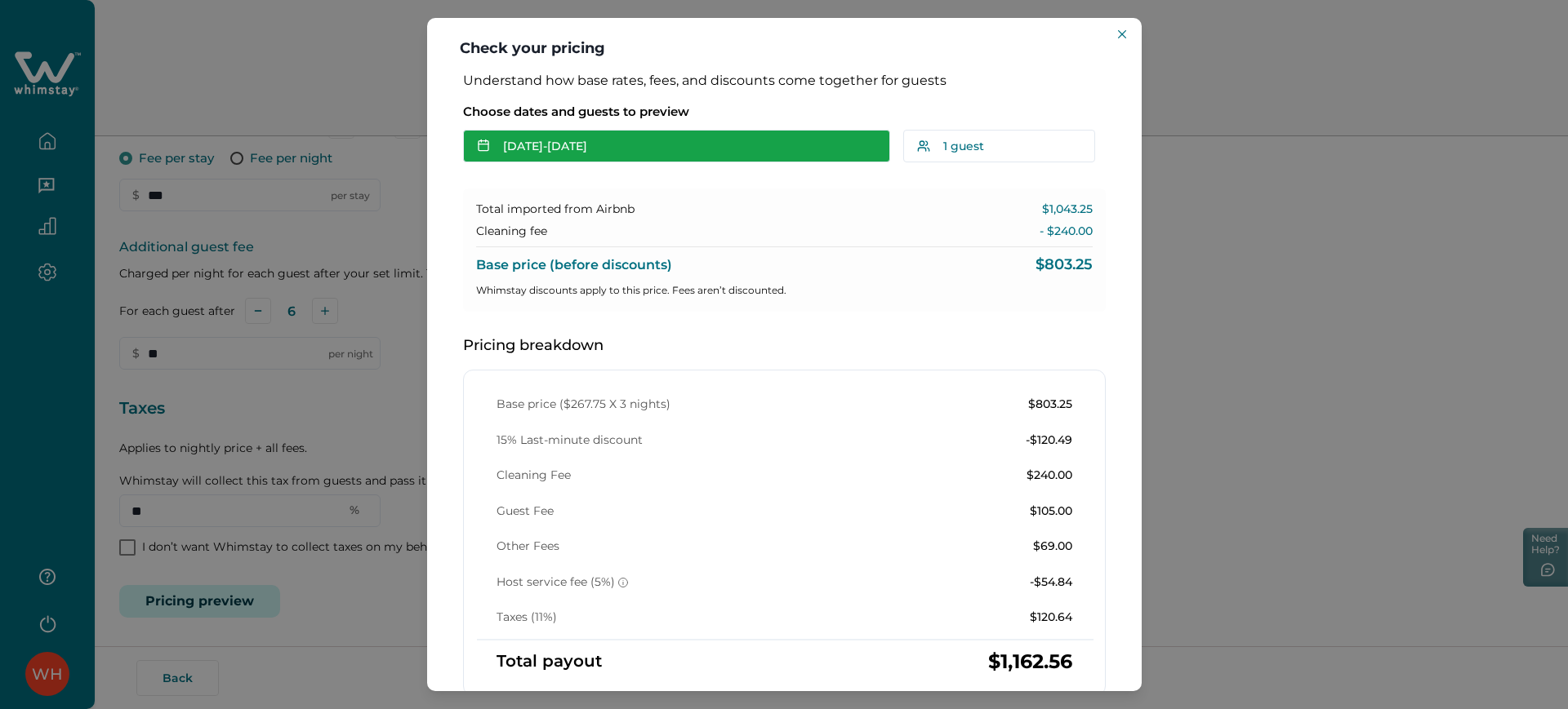
click at [693, 157] on button "[DATE] - [DATE]" at bounding box center [677, 146] width 428 height 33
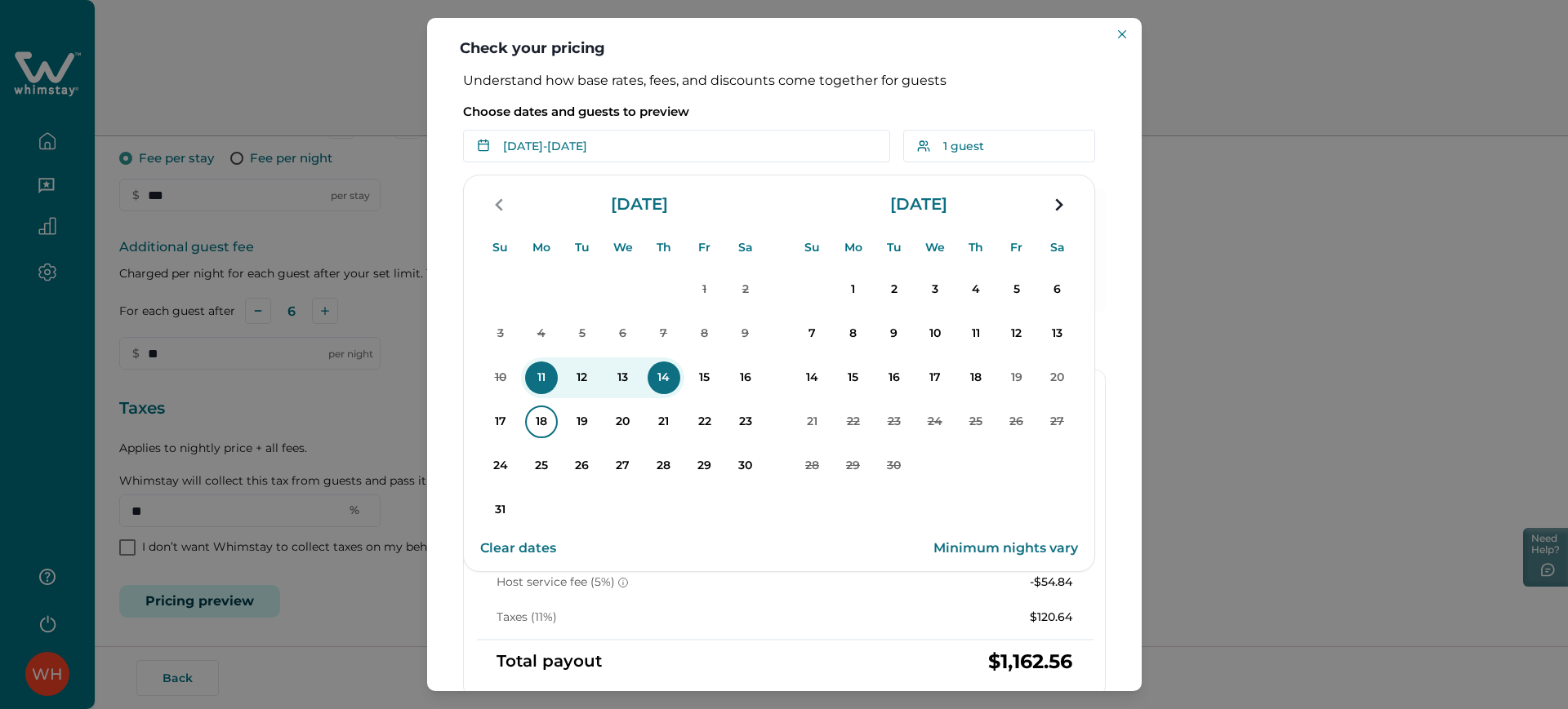
click at [553, 409] on button "18" at bounding box center [541, 421] width 41 height 40
click at [647, 417] on button "21" at bounding box center [664, 421] width 41 height 40
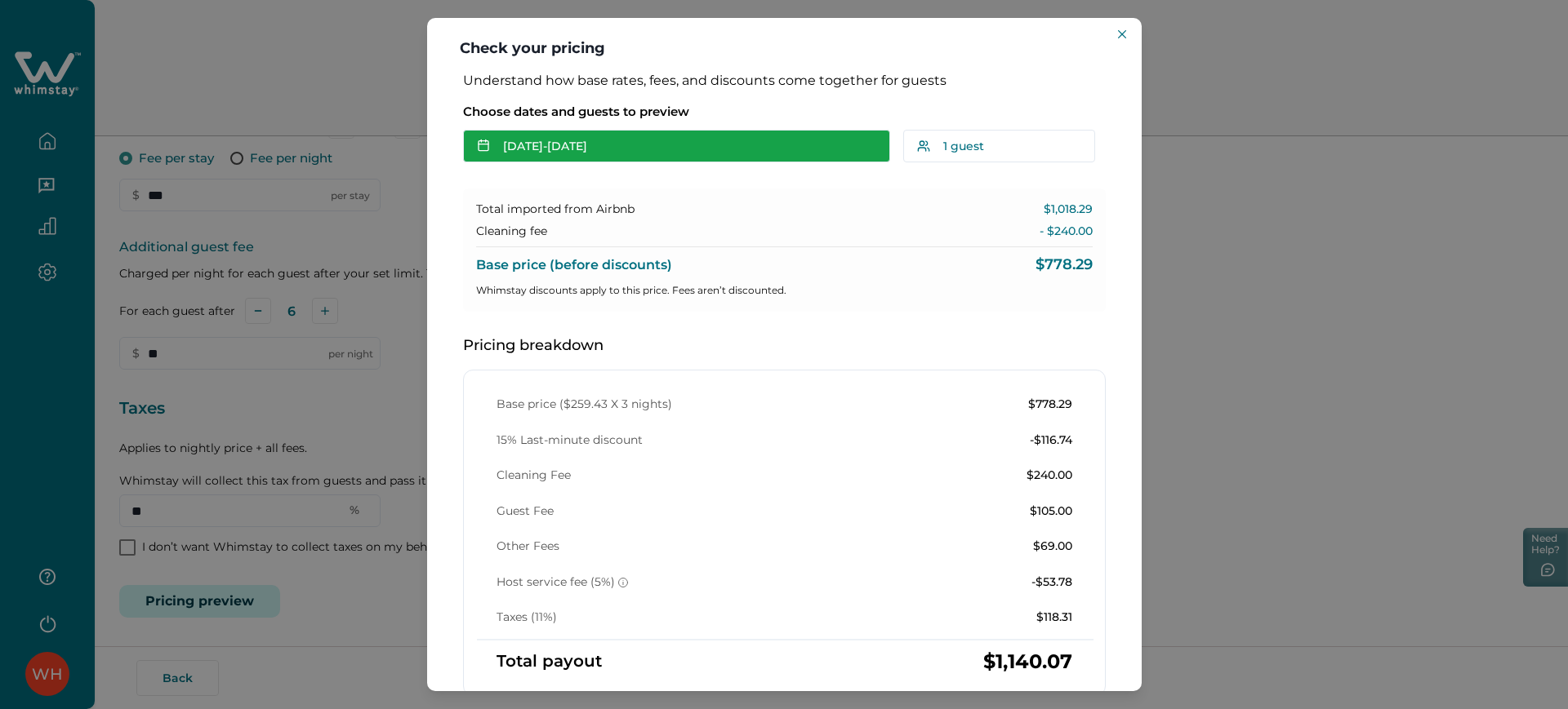
click at [659, 152] on button "[DATE] - [DATE]" at bounding box center [677, 146] width 428 height 33
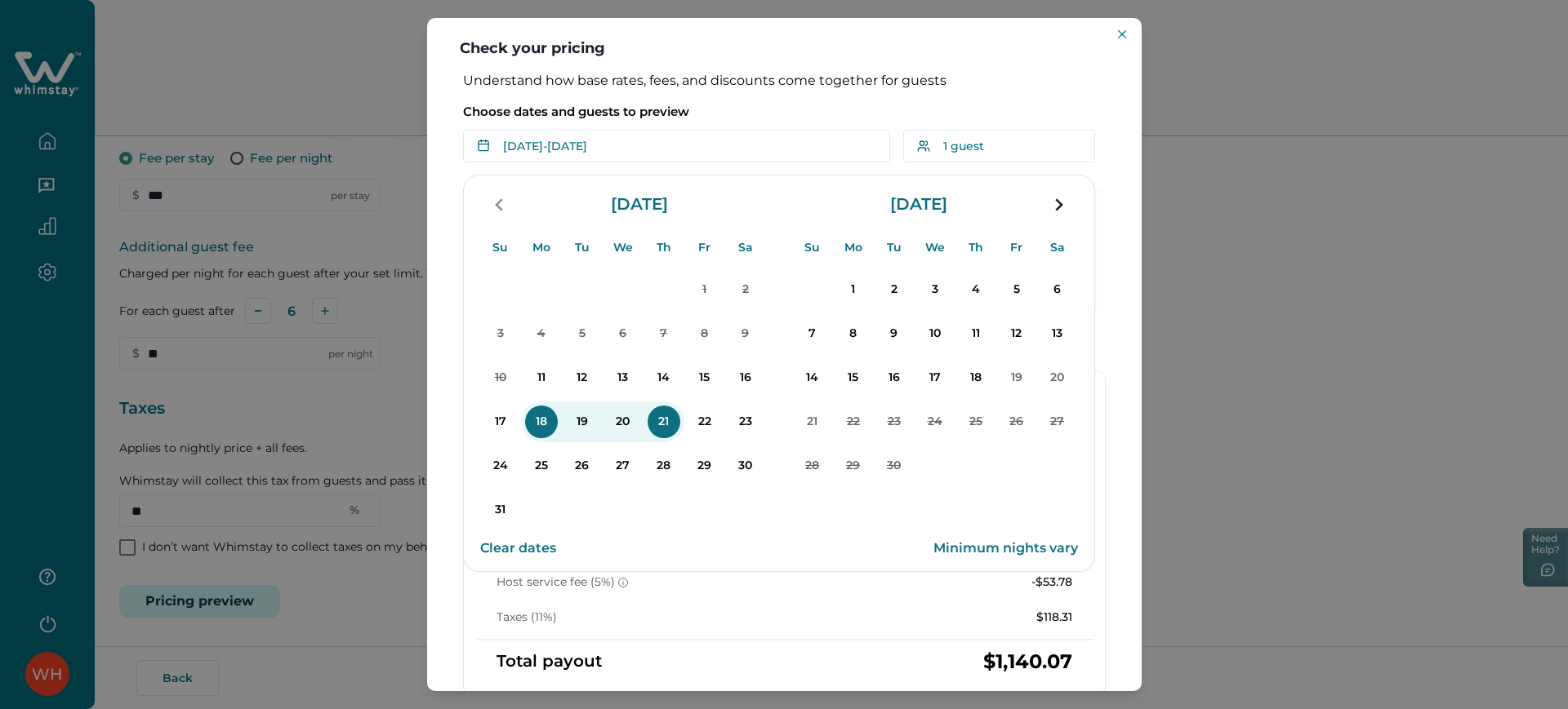
click at [780, 53] on header "Check your pricing" at bounding box center [784, 45] width 715 height 54
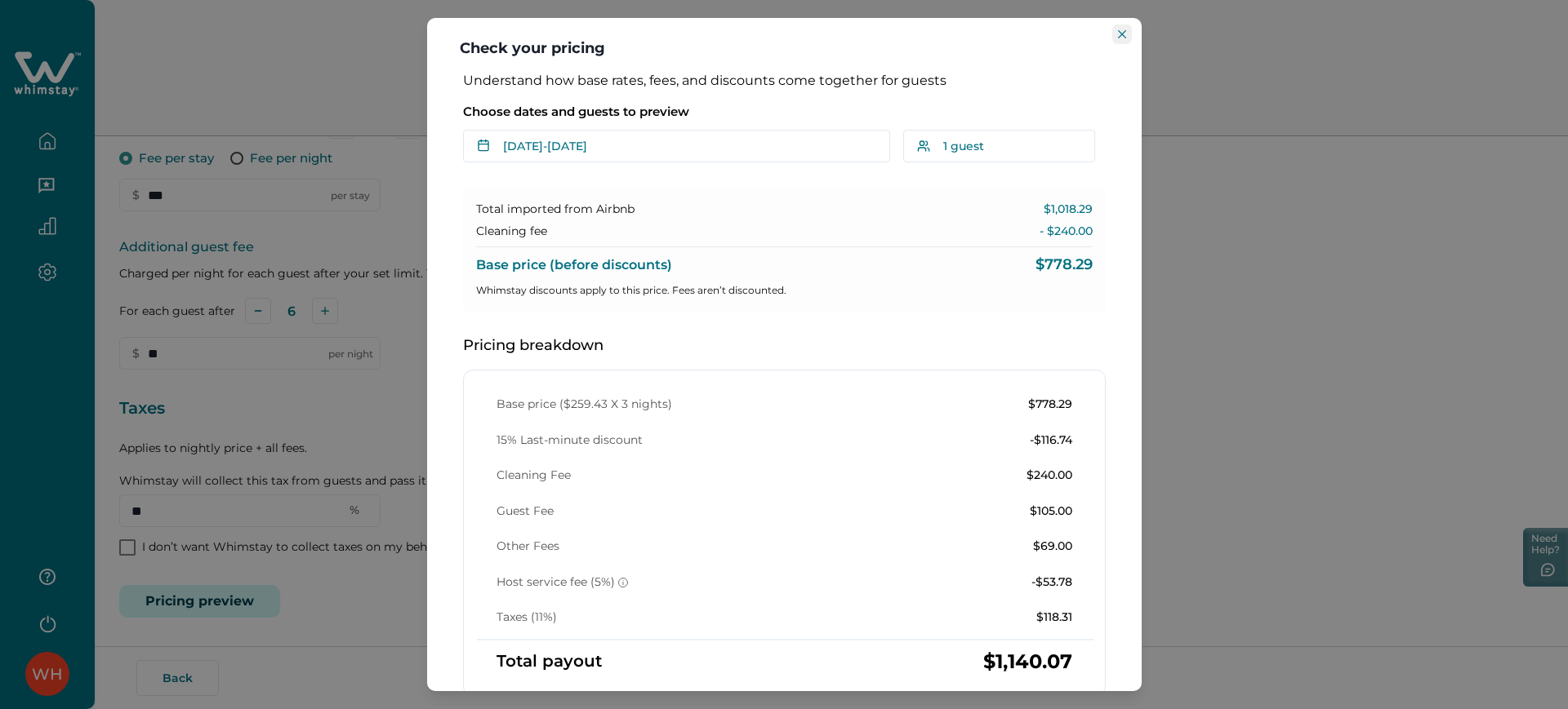
click at [1015, 31] on button "Close" at bounding box center [1122, 34] width 20 height 20
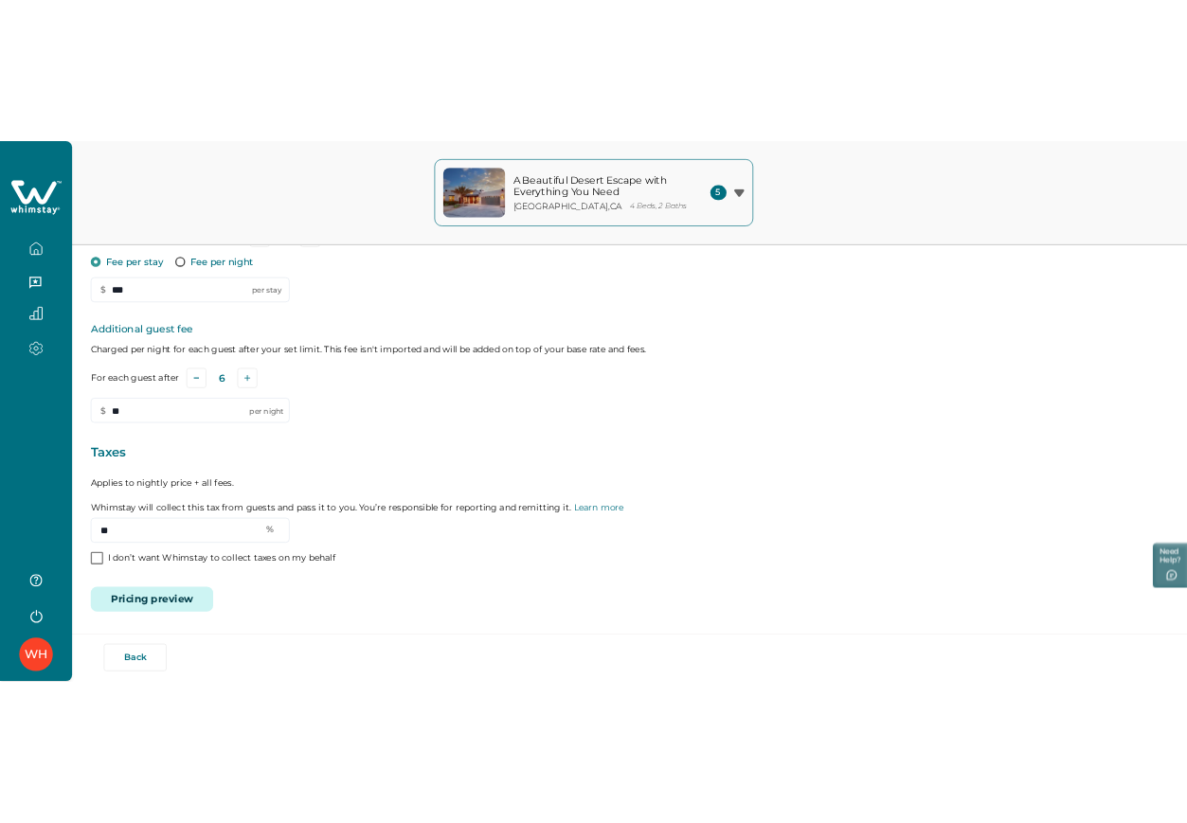
scroll to position [454, 0]
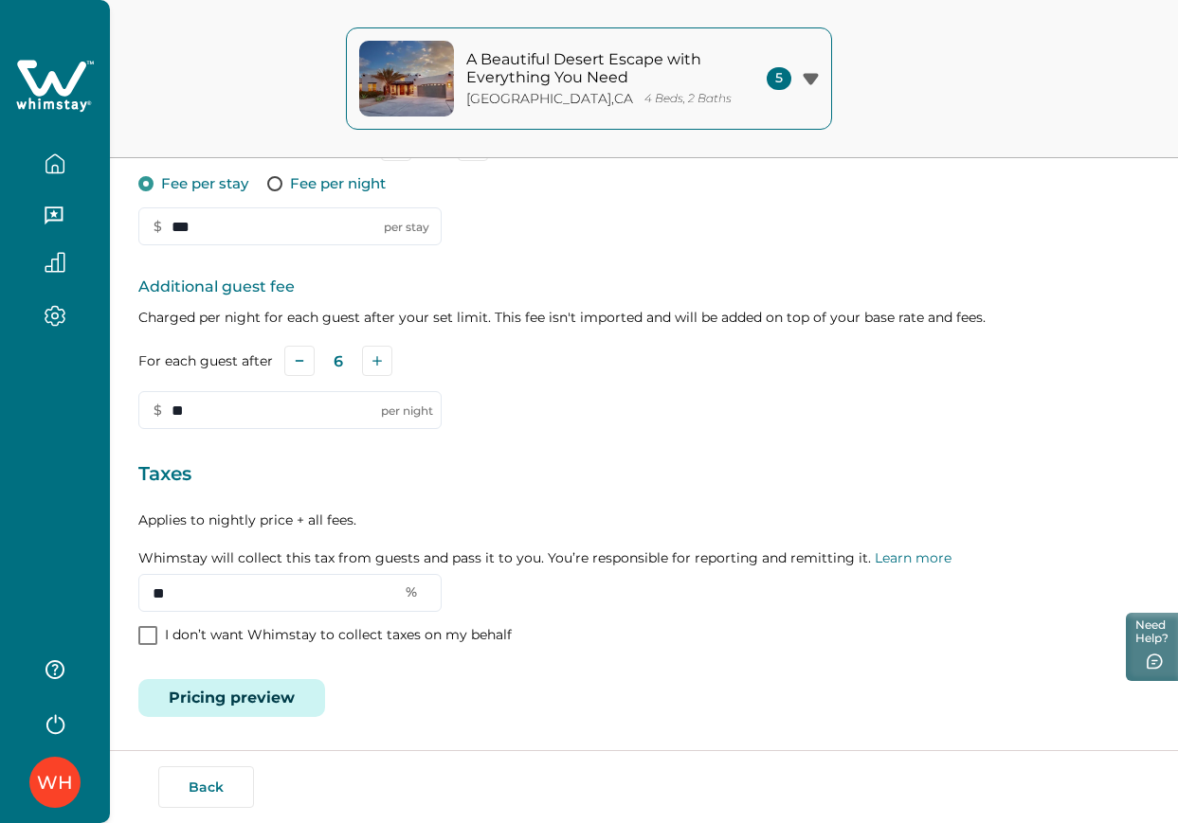
click at [291, 682] on button "Pricing preview" at bounding box center [231, 698] width 187 height 38
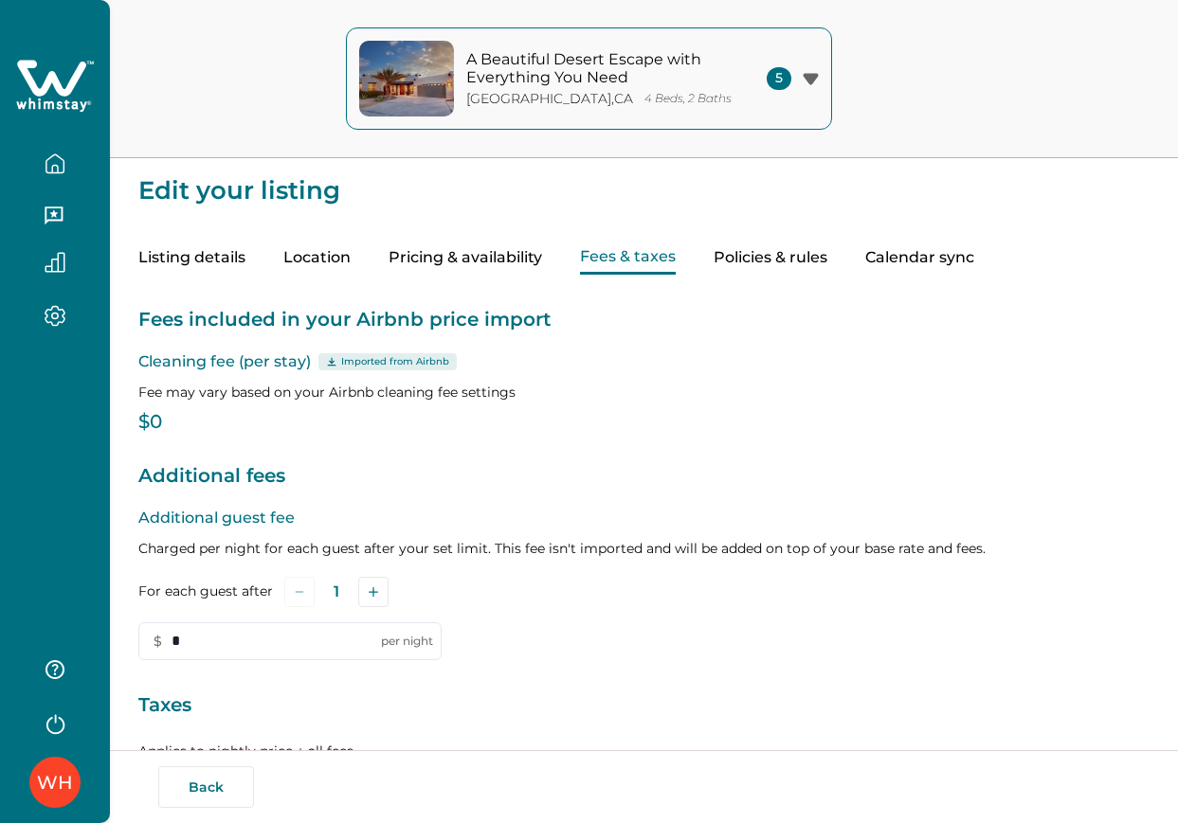
type input "**"
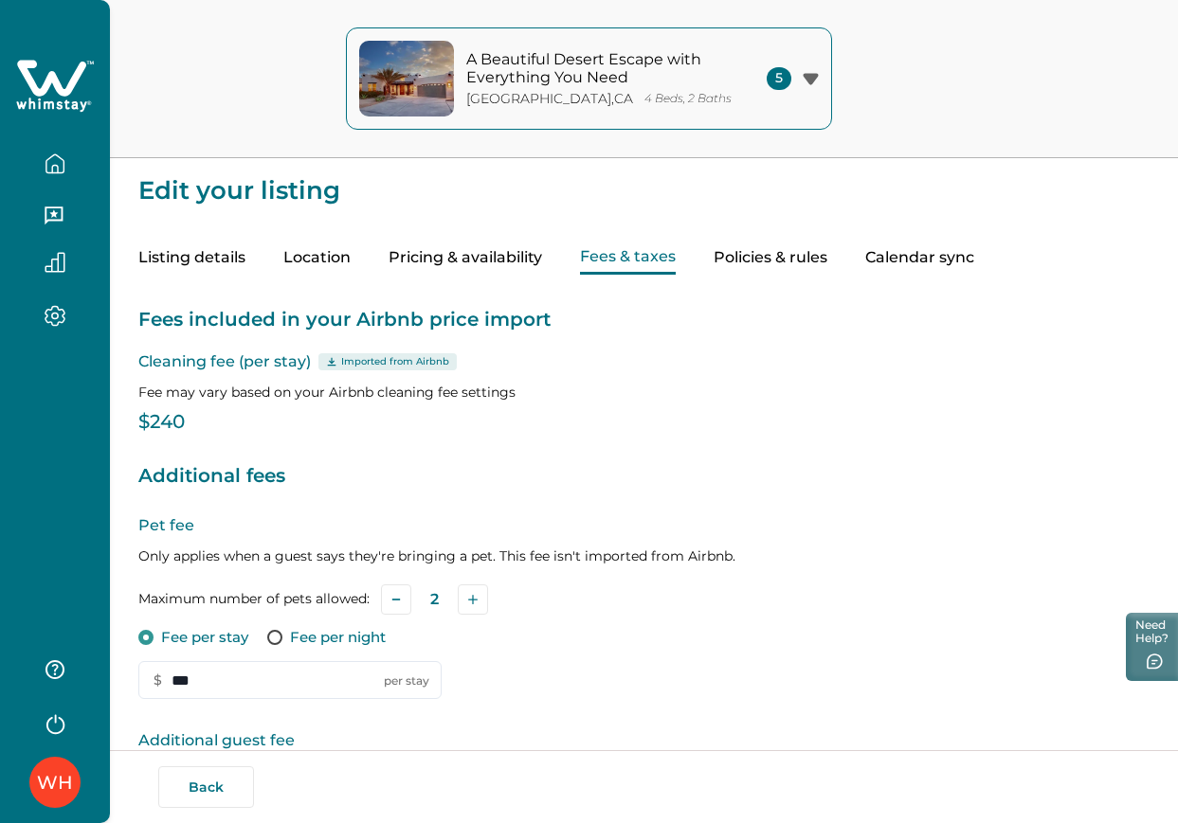
click at [529, 99] on p "Palm Springs , CA" at bounding box center [549, 99] width 167 height 16
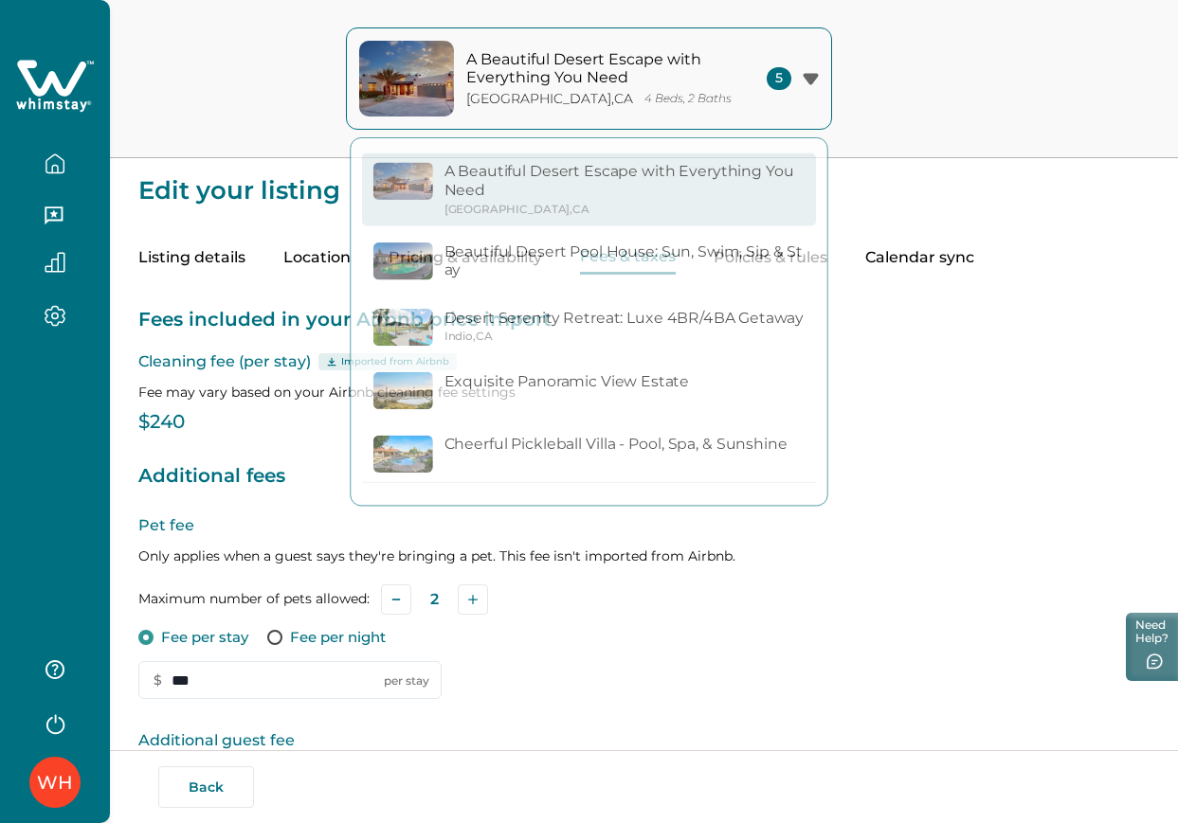
click at [944, 317] on p "Fees included in your Airbnb price import" at bounding box center [643, 320] width 1011 height 30
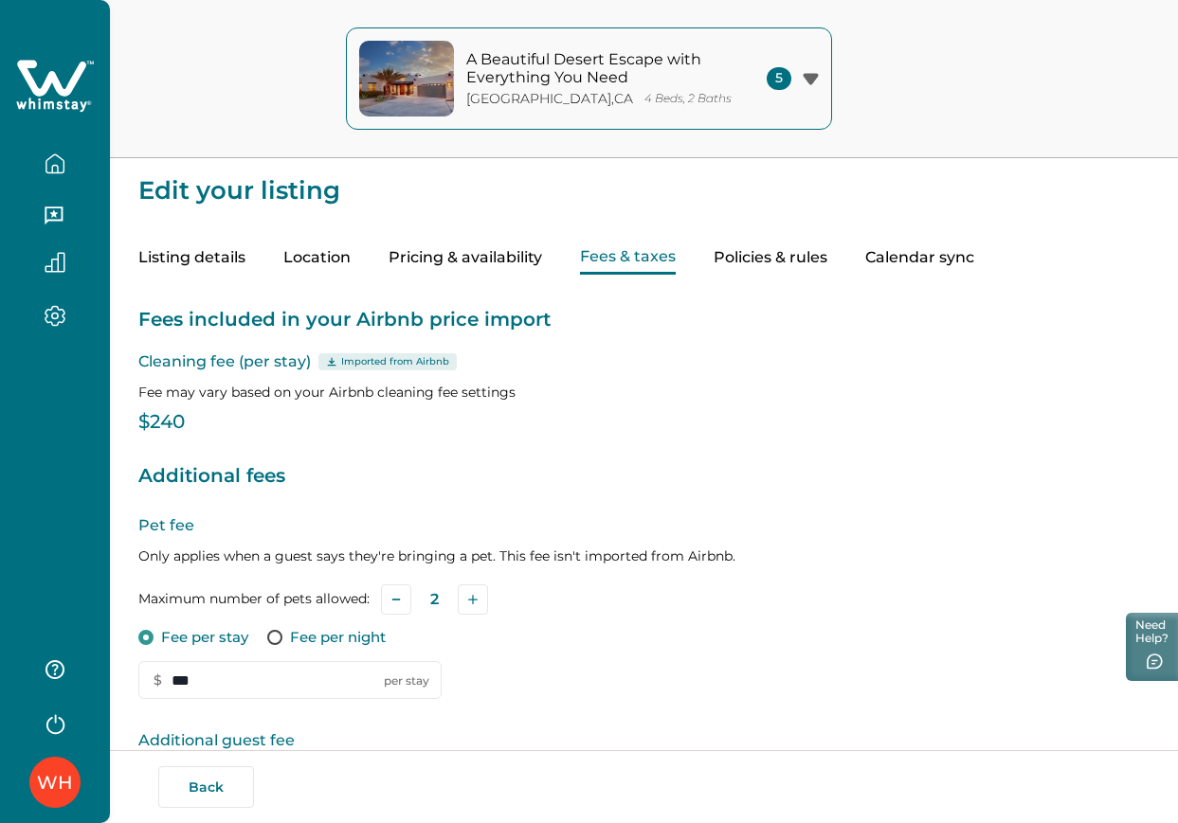
click at [47, 159] on icon "button" at bounding box center [54, 163] width 17 height 18
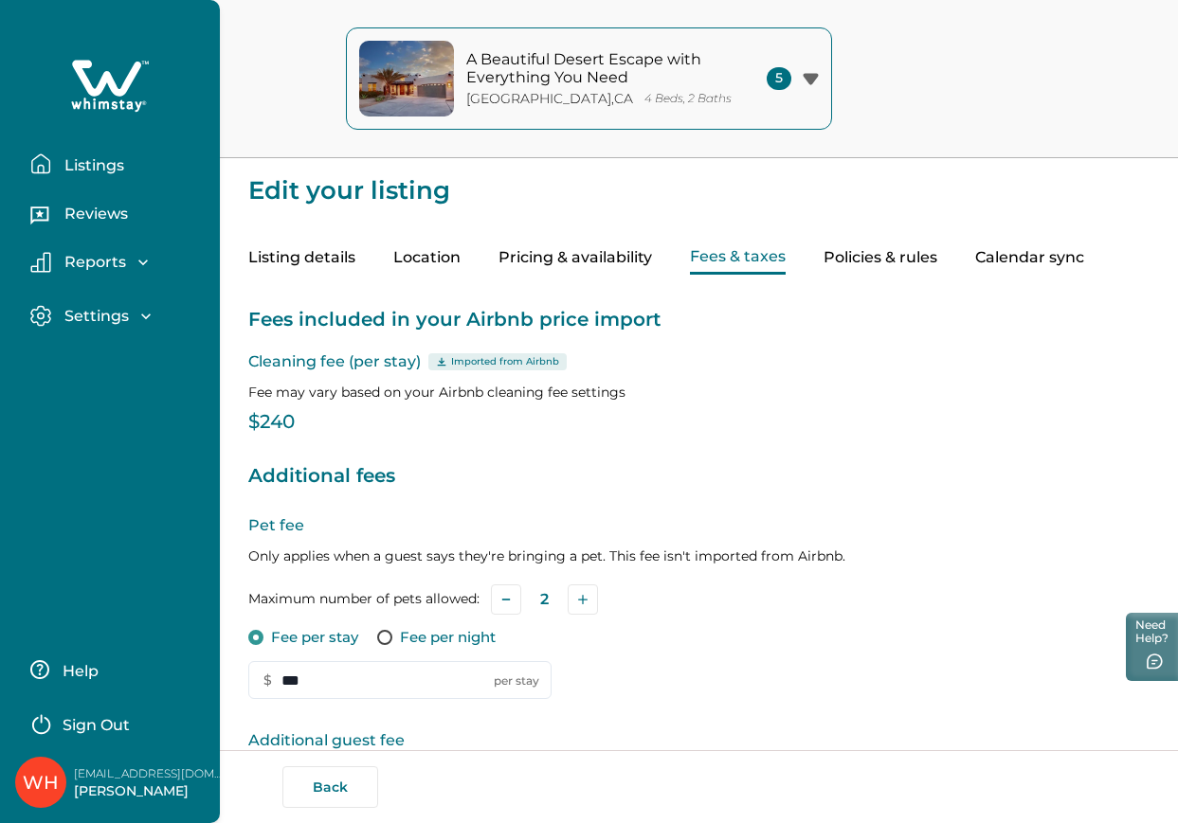
click at [47, 159] on icon "button" at bounding box center [40, 163] width 17 height 18
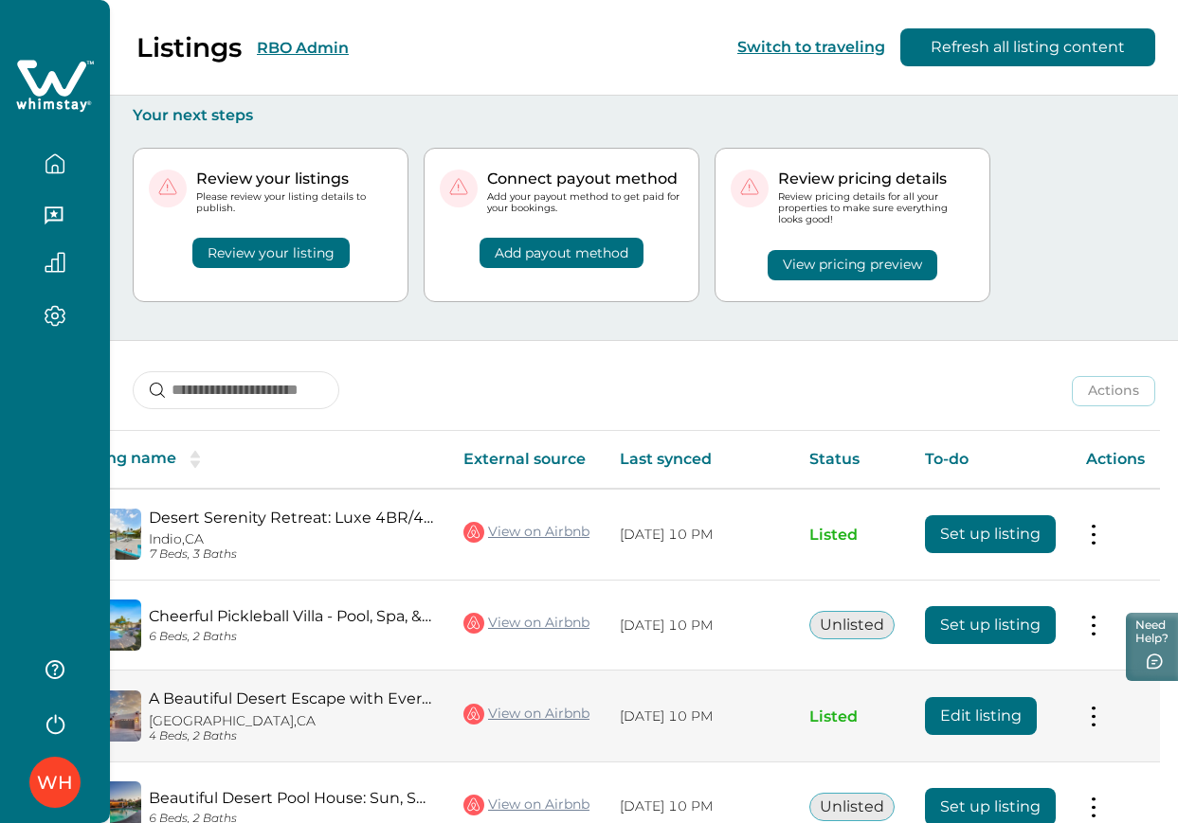
scroll to position [0, 109]
click at [995, 725] on button "Edit listing" at bounding box center [981, 716] width 112 height 38
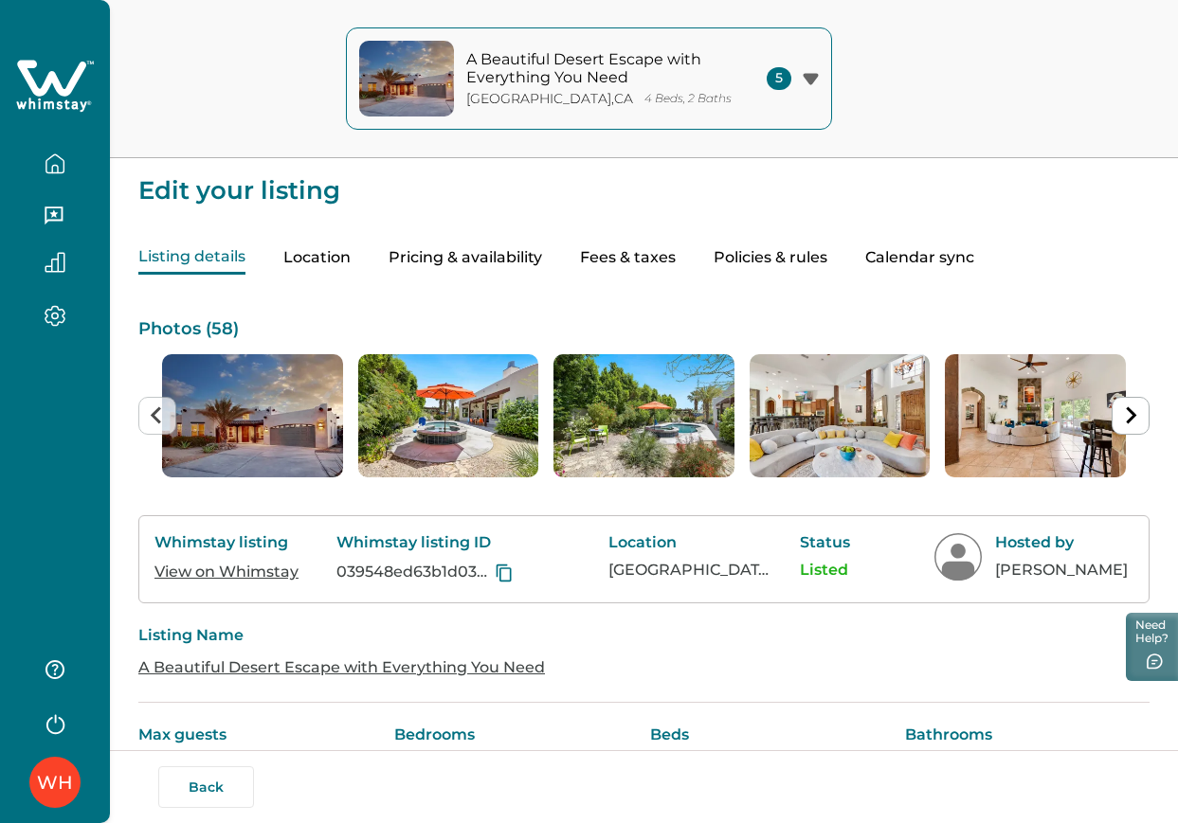
click at [568, 246] on div "Listing details Location Pricing & availability Fees & taxes Policies & rules C…" at bounding box center [643, 239] width 1011 height 71
click at [588, 252] on button "Fees & taxes" at bounding box center [628, 258] width 96 height 33
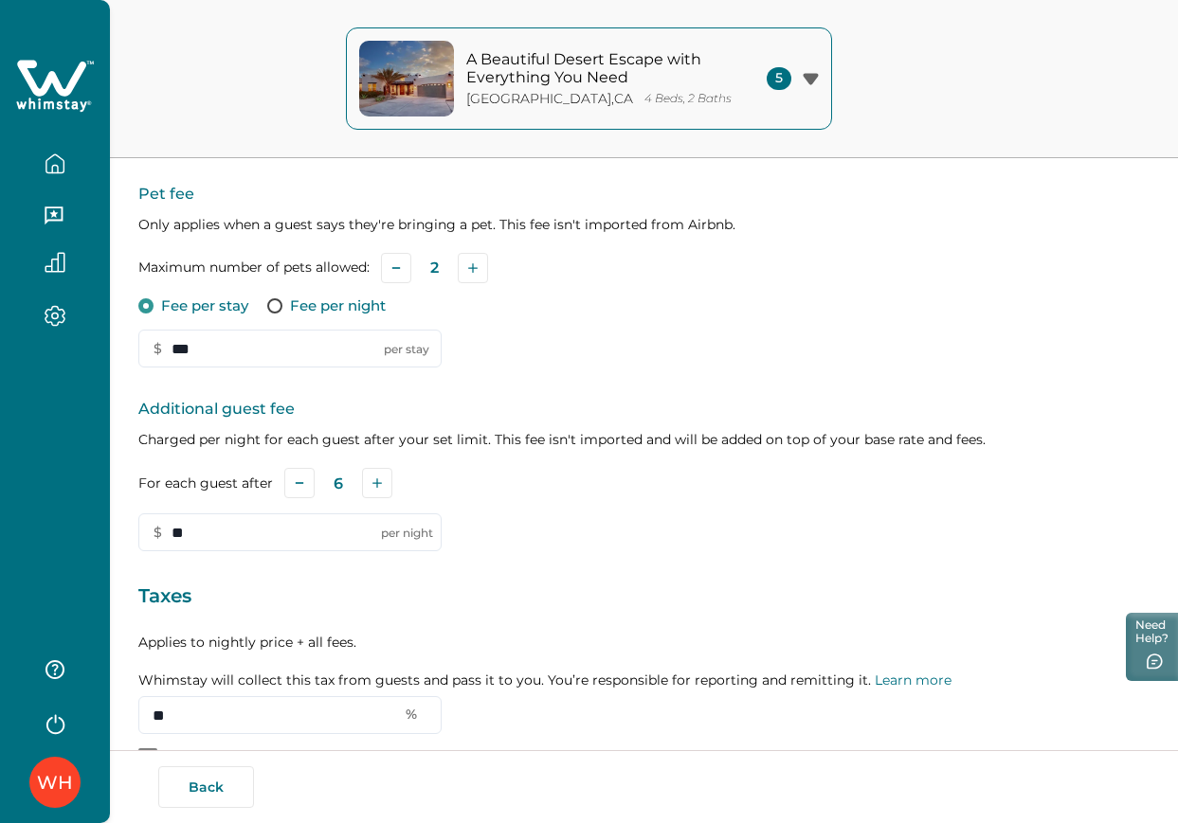
scroll to position [454, 0]
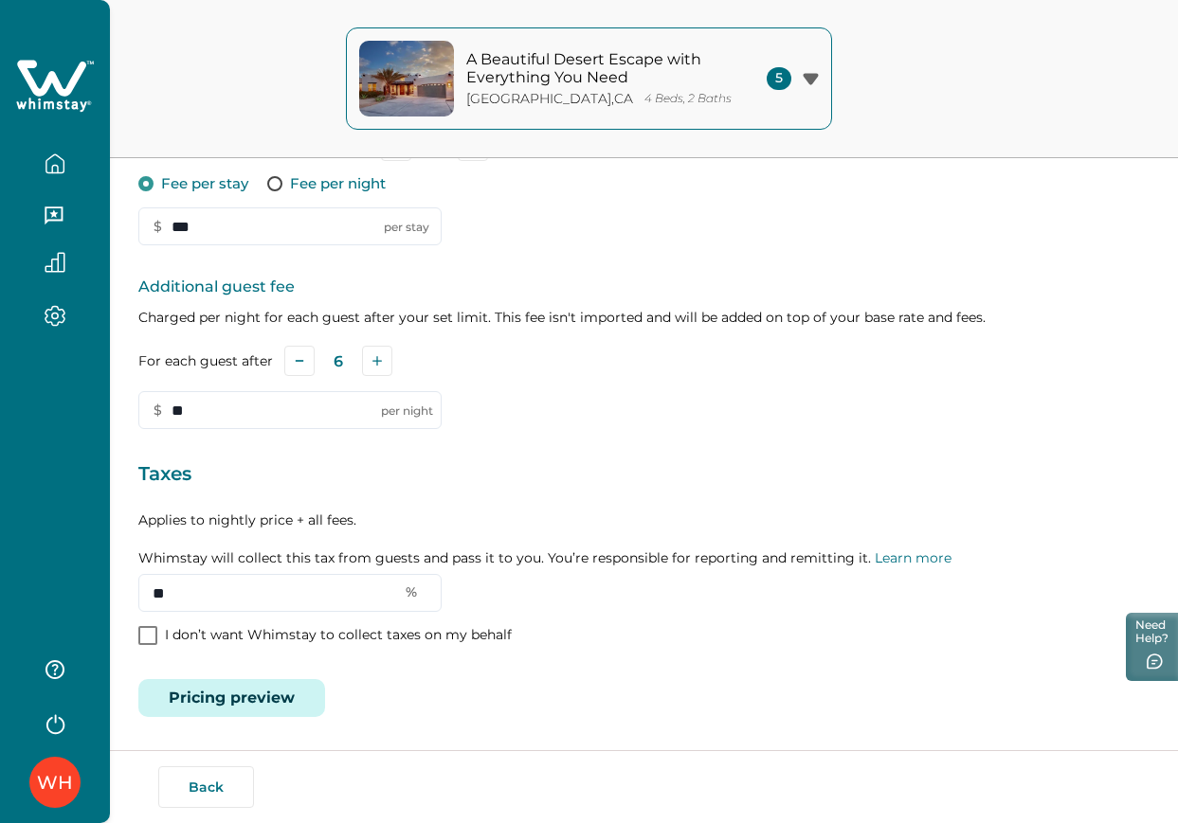
click at [317, 701] on button "Pricing preview" at bounding box center [231, 698] width 187 height 38
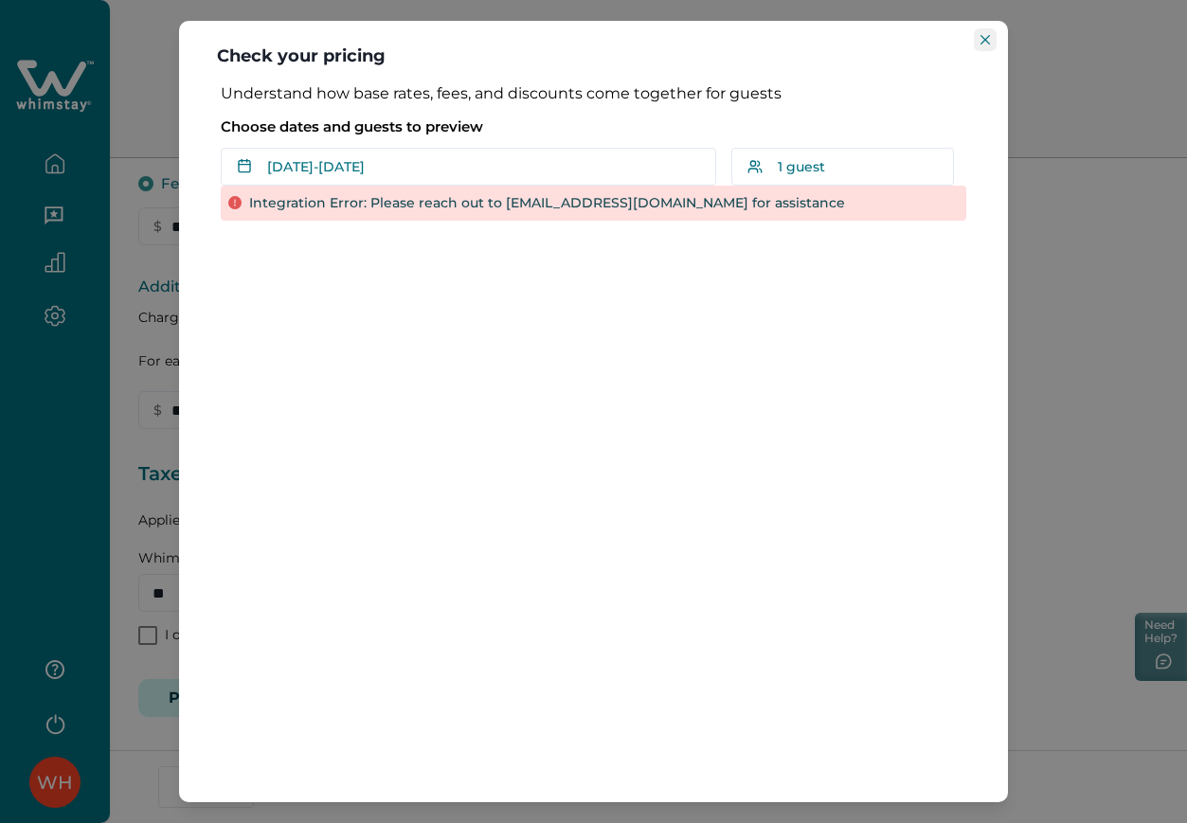
click at [982, 41] on icon "Close" at bounding box center [985, 39] width 9 height 9
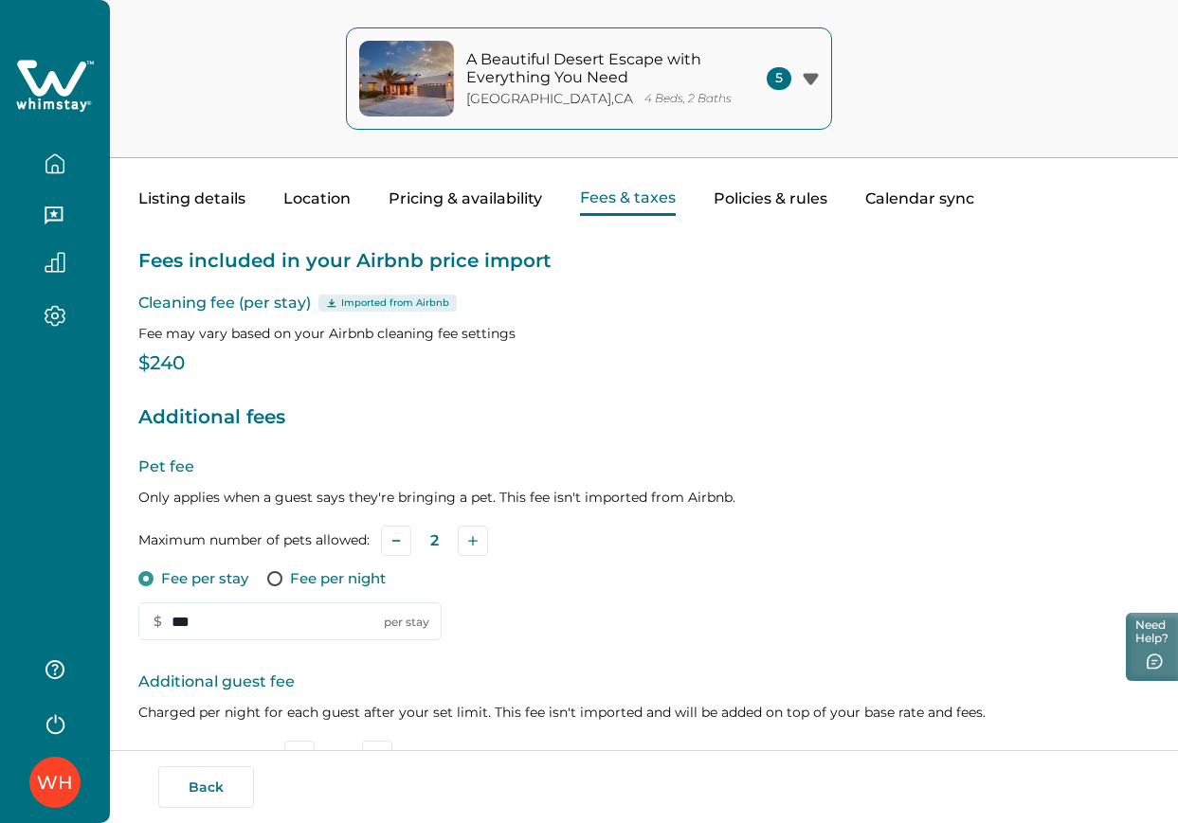
scroll to position [0, 0]
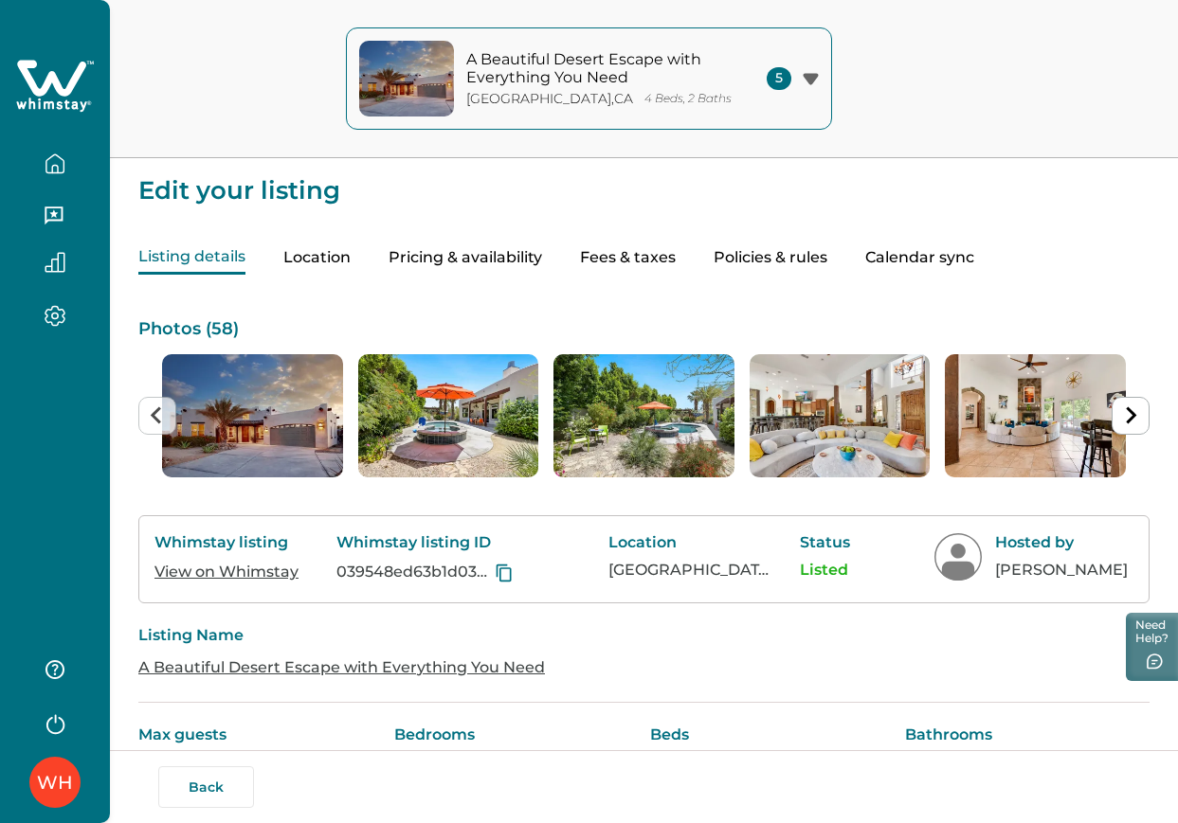
click at [215, 260] on button "Listing details" at bounding box center [191, 258] width 107 height 33
click at [50, 152] on button "button" at bounding box center [55, 164] width 80 height 38
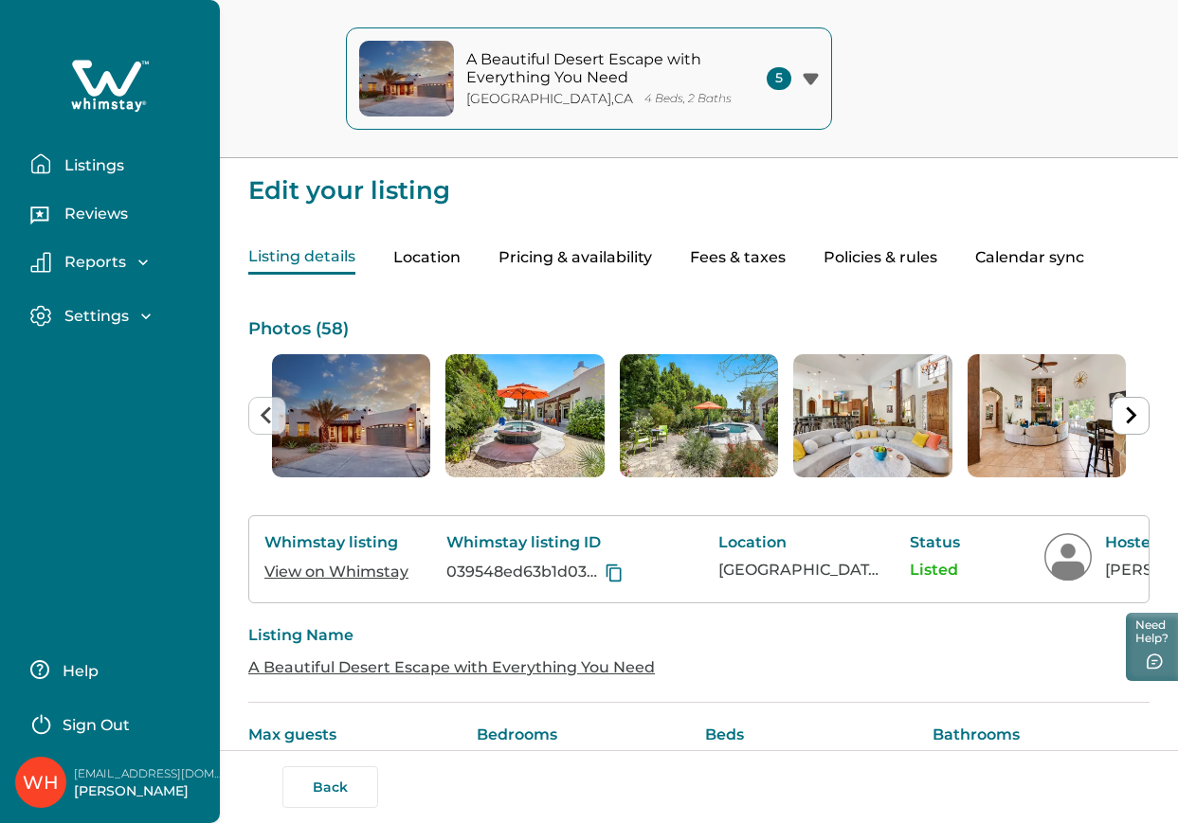
click at [136, 166] on button "Listings" at bounding box center [117, 164] width 174 height 38
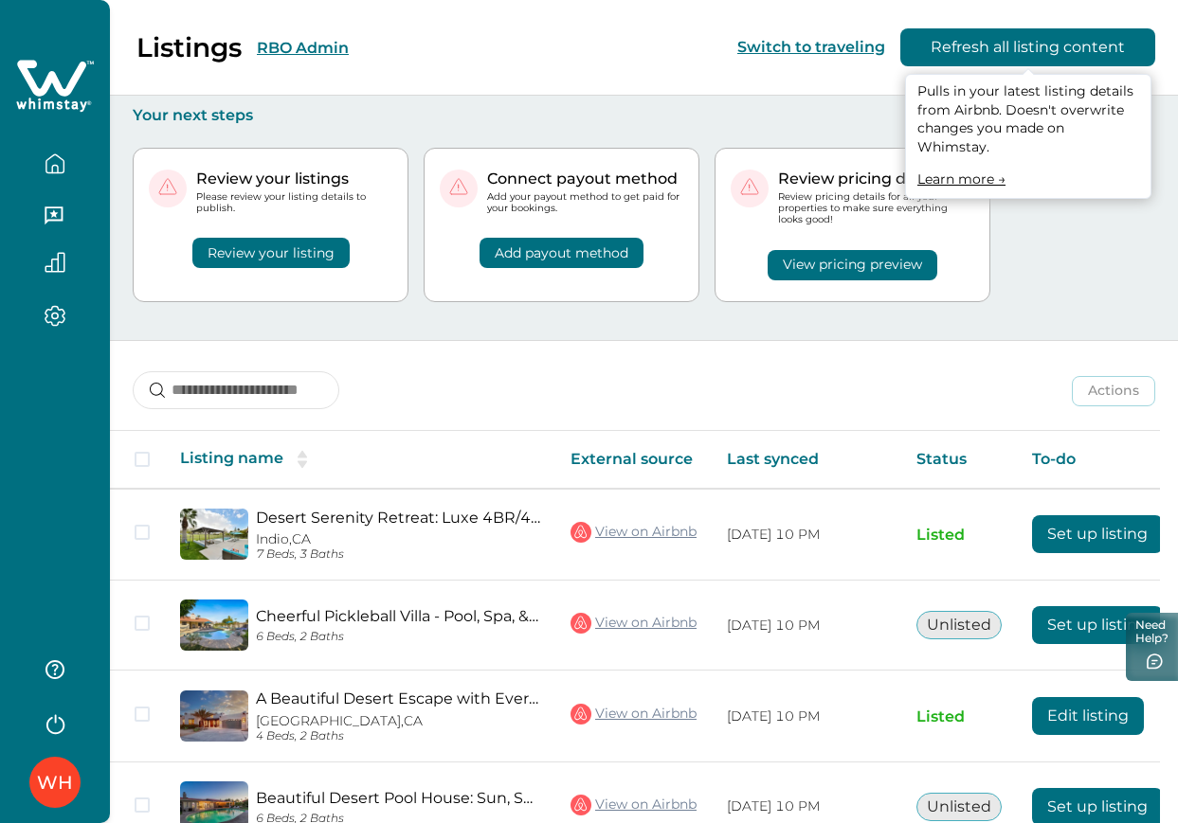
click at [1052, 39] on button "Refresh all listing content" at bounding box center [1027, 47] width 255 height 38
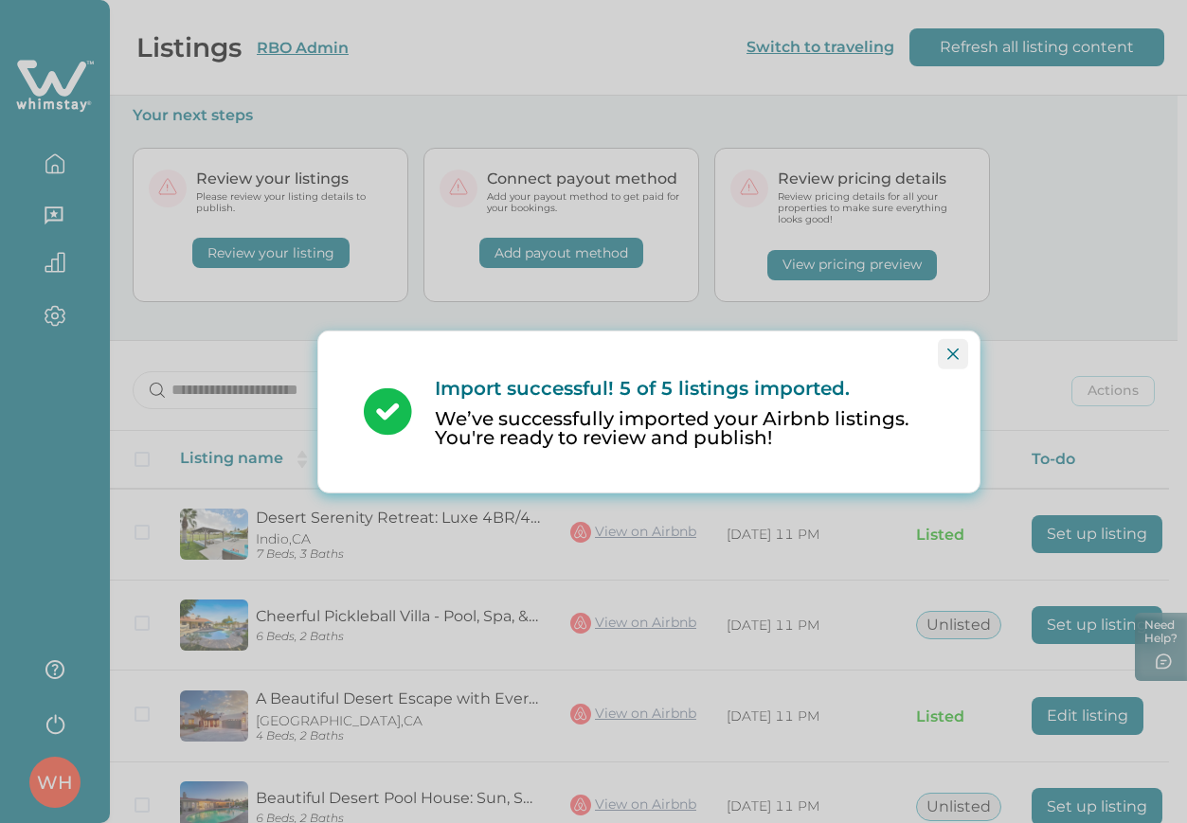
click at [939, 350] on button "Close" at bounding box center [953, 353] width 30 height 30
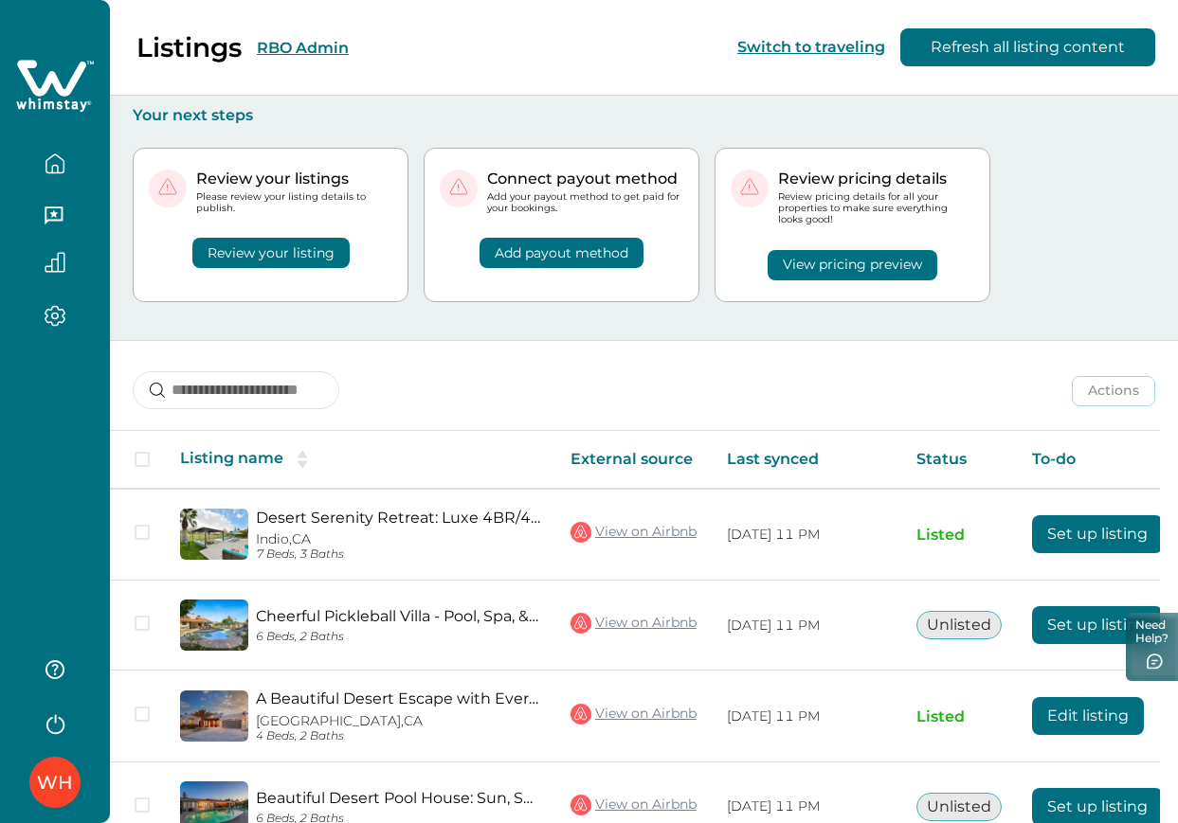
scroll to position [203, 0]
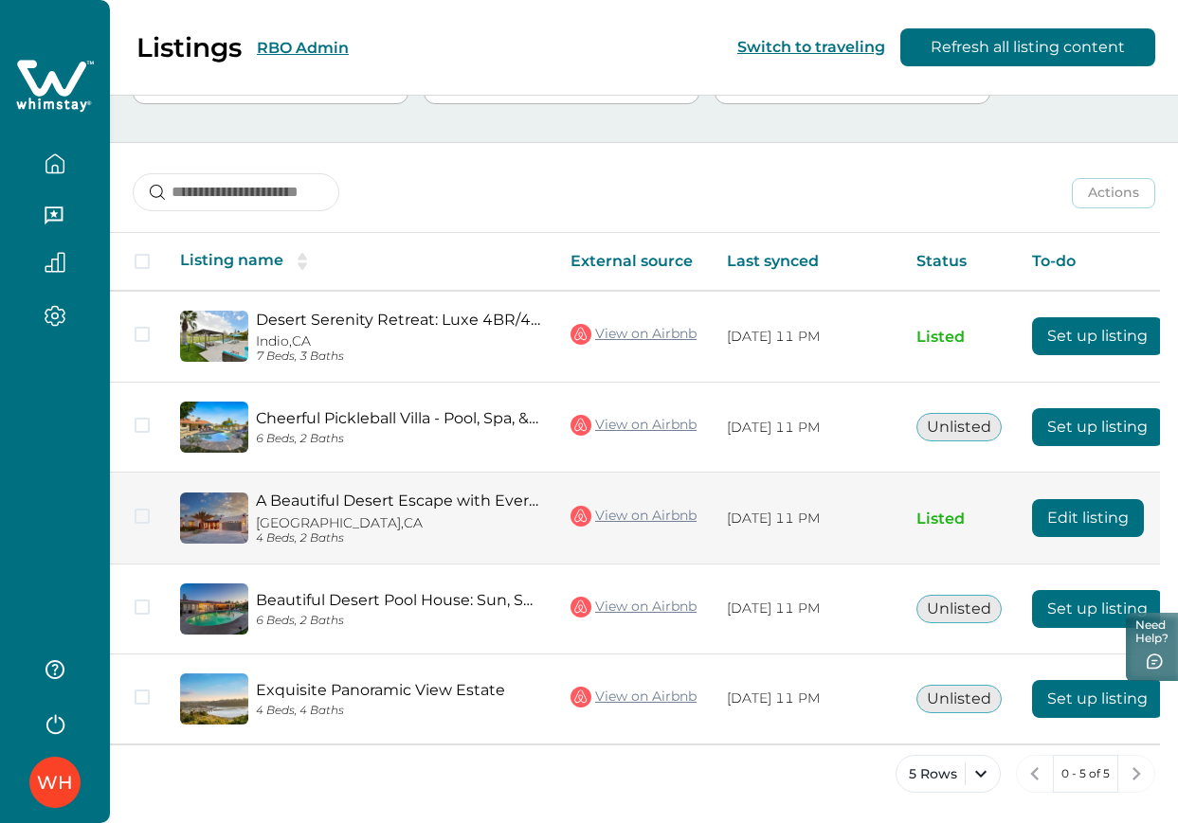
click at [1070, 516] on button "Edit listing" at bounding box center [1088, 518] width 112 height 38
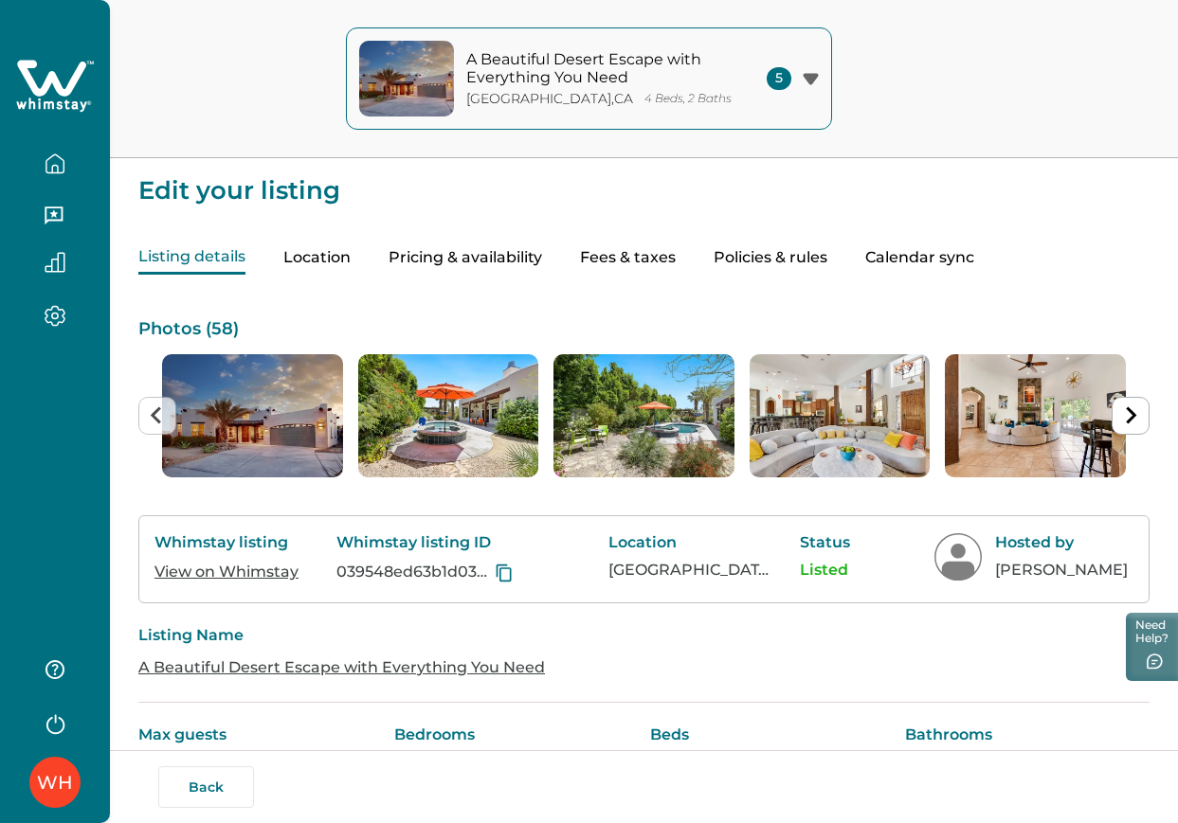
click at [641, 255] on button "Fees & taxes" at bounding box center [628, 258] width 96 height 33
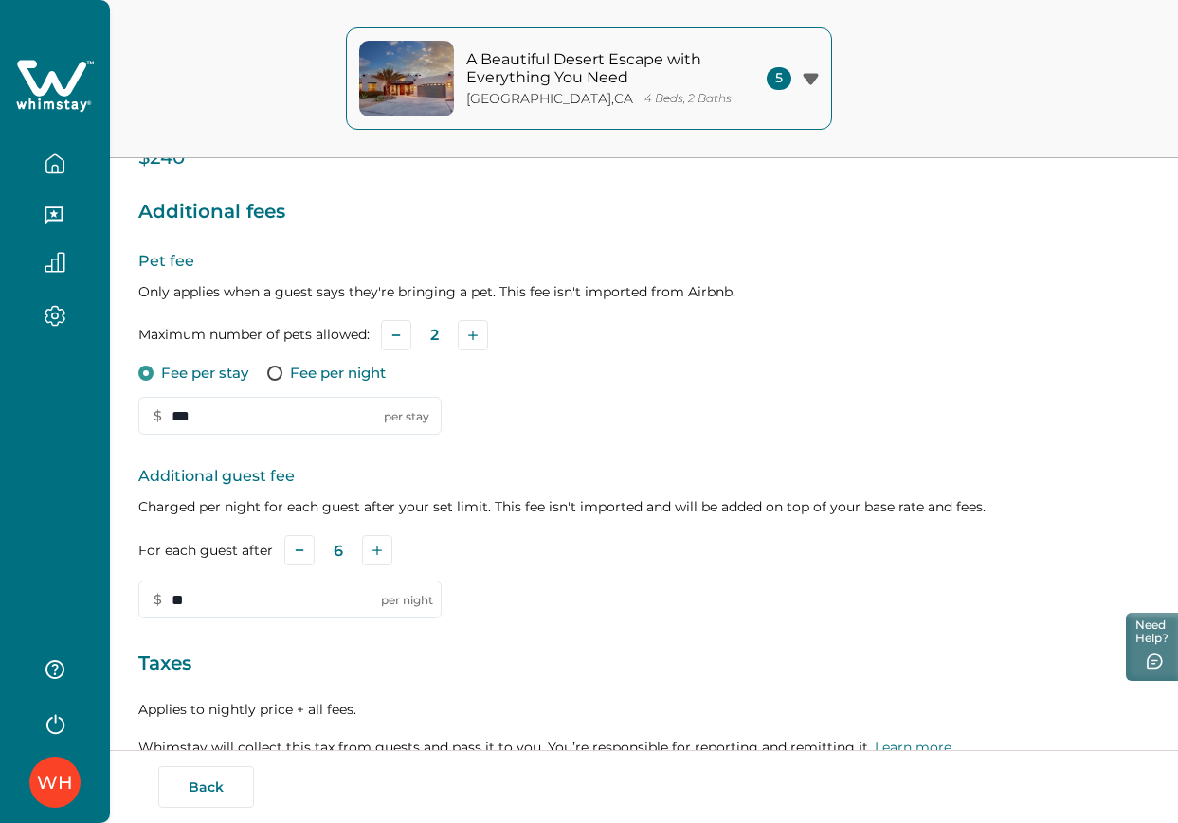
scroll to position [454, 0]
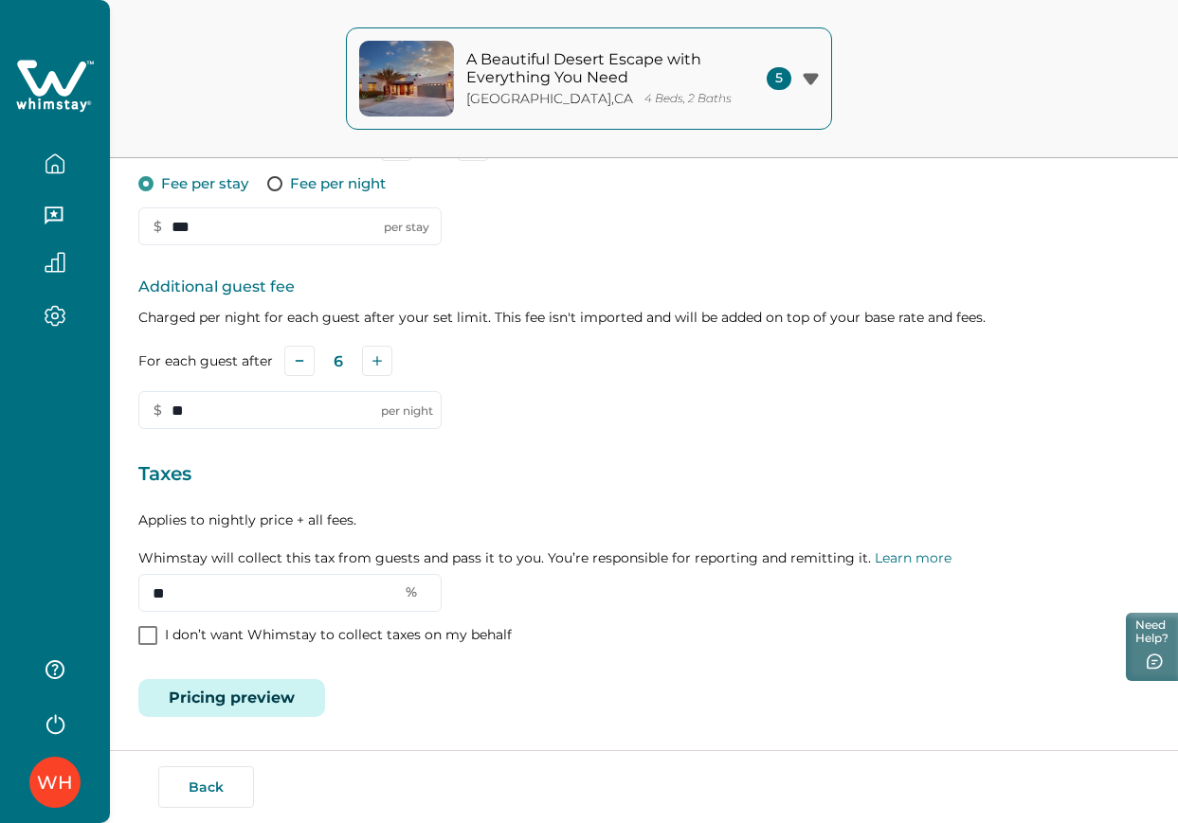
click at [278, 684] on button "Pricing preview" at bounding box center [231, 698] width 187 height 38
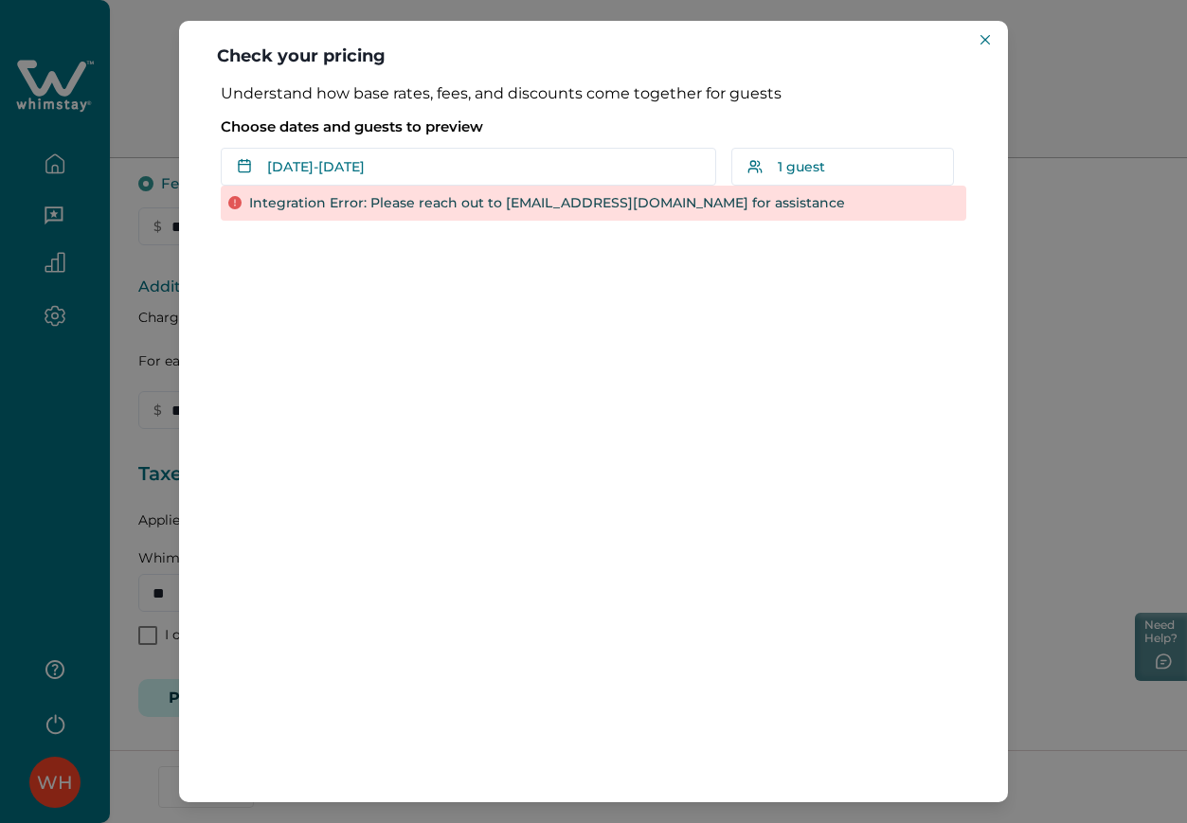
click at [997, 42] on header "Check your pricing" at bounding box center [593, 52] width 829 height 63
click at [986, 42] on icon "Close" at bounding box center [985, 39] width 9 height 9
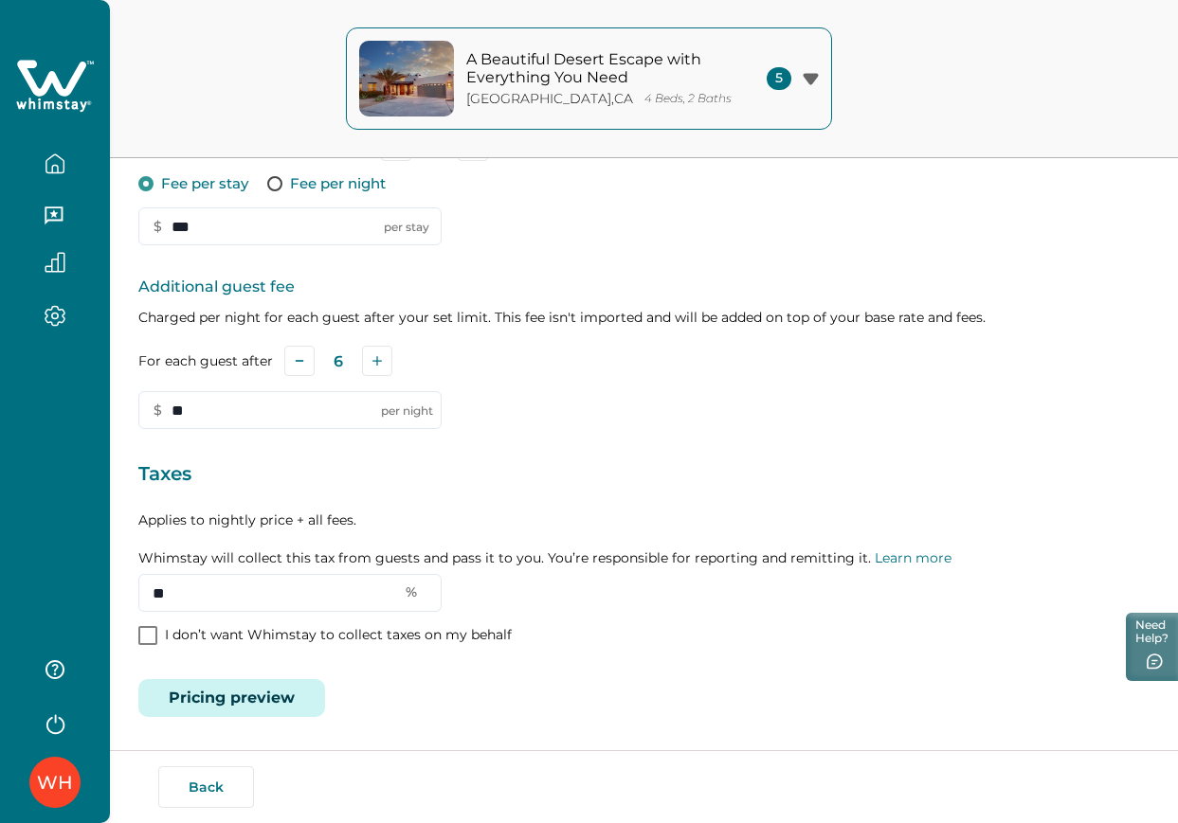
scroll to position [0, 0]
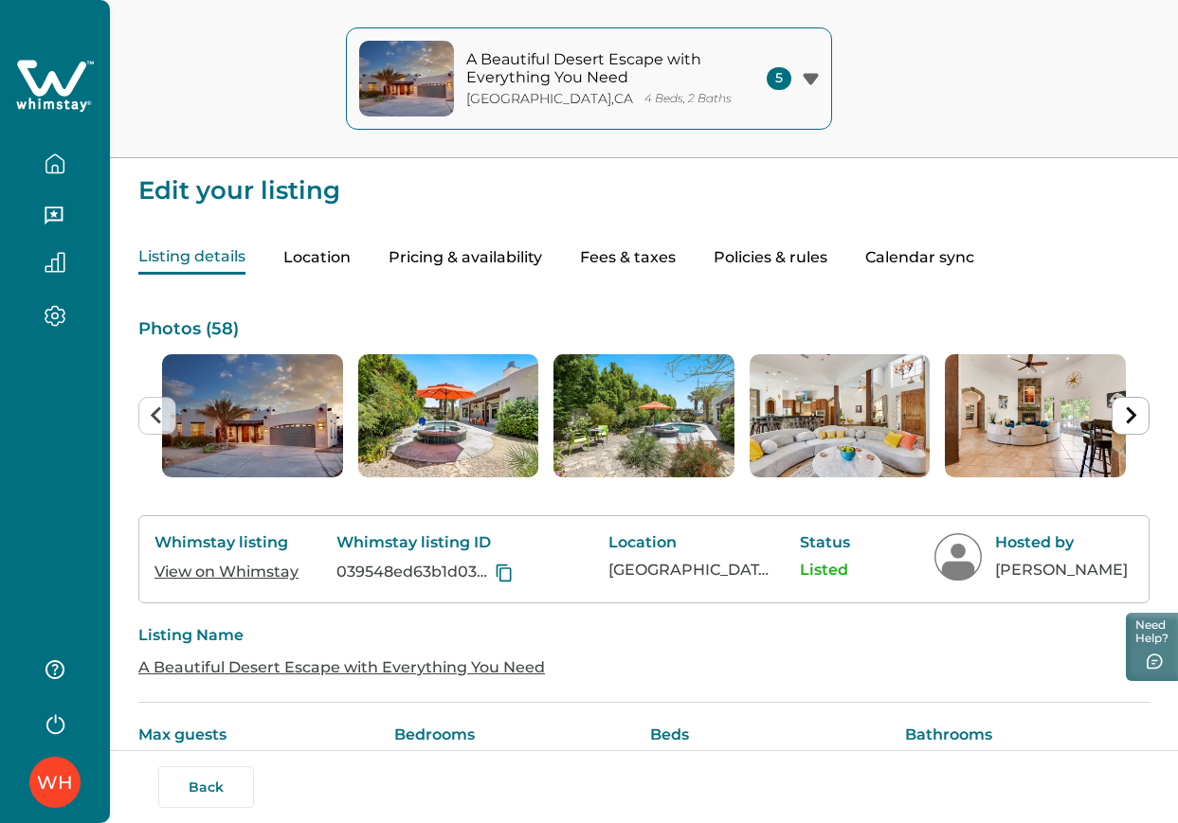
click at [154, 264] on button "Listing details" at bounding box center [191, 258] width 107 height 33
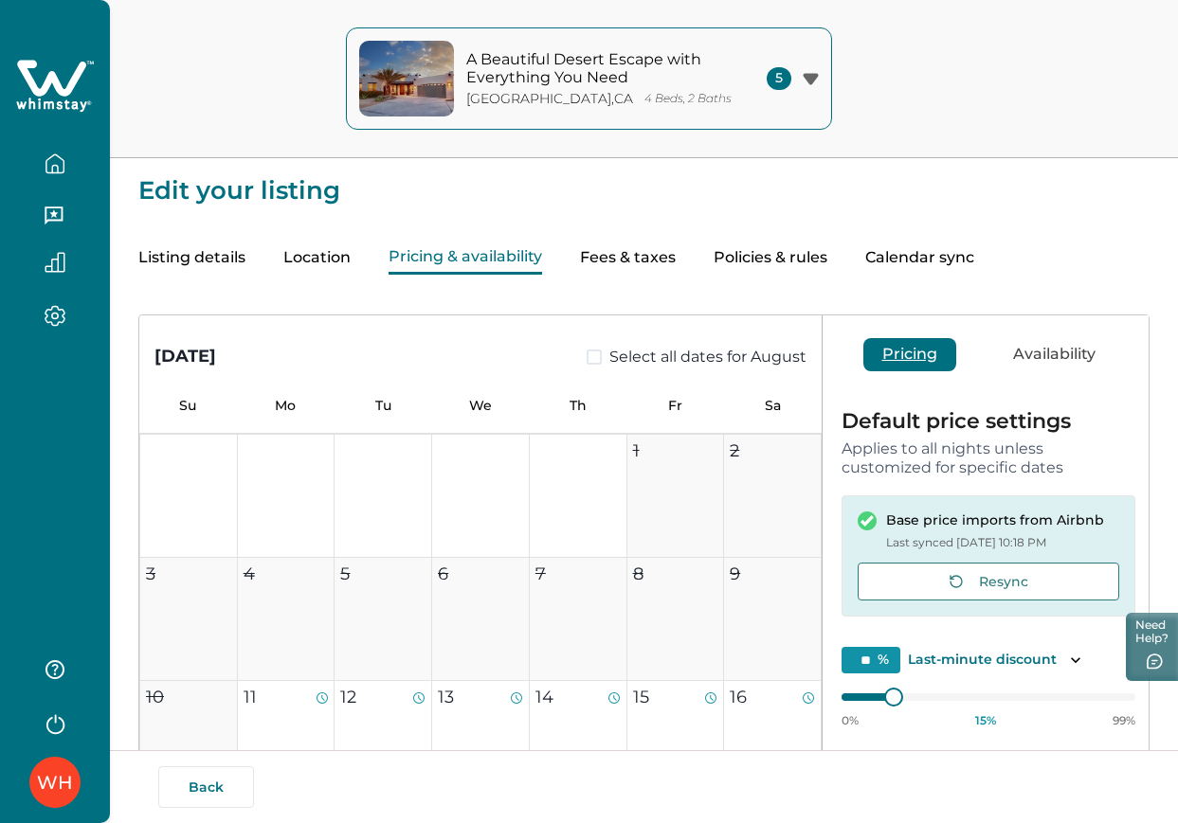
click at [495, 272] on button "Pricing & availability" at bounding box center [466, 258] width 154 height 33
click at [607, 262] on button "Fees & taxes" at bounding box center [628, 258] width 96 height 33
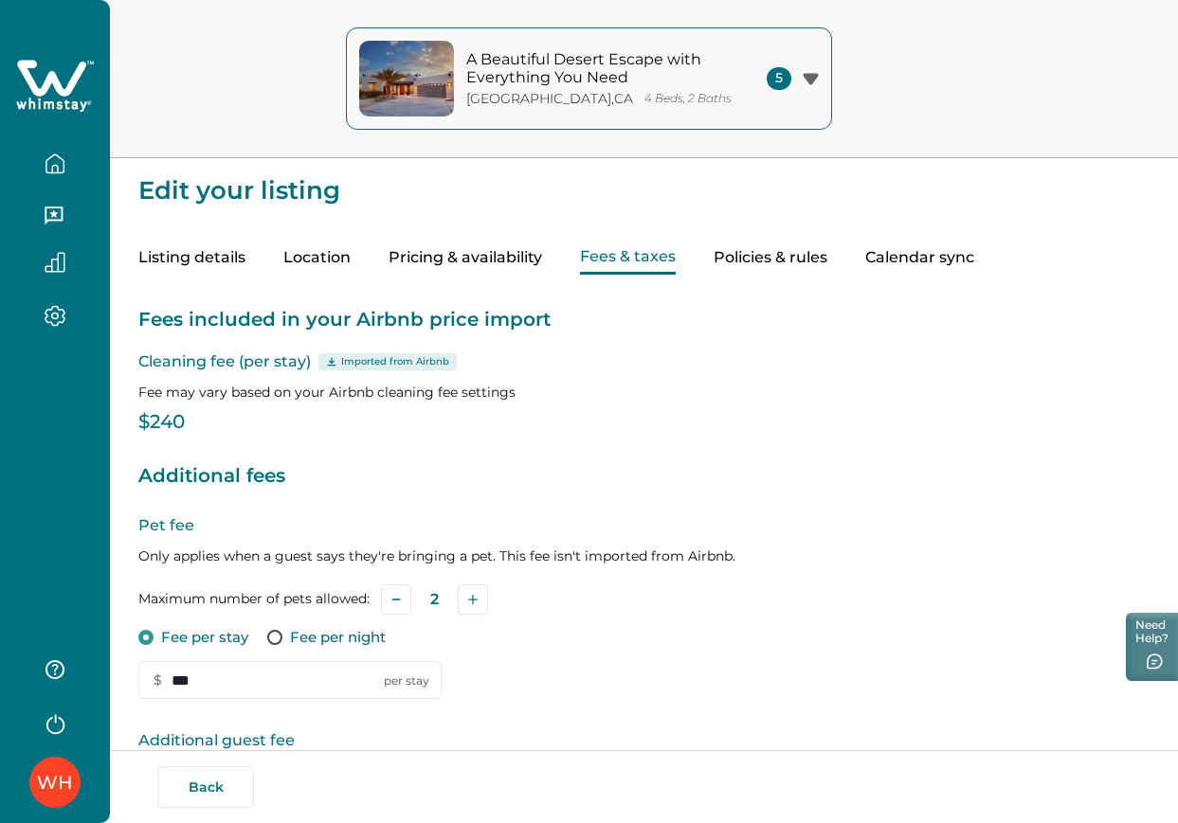
click at [767, 268] on button "Policies & rules" at bounding box center [771, 258] width 114 height 33
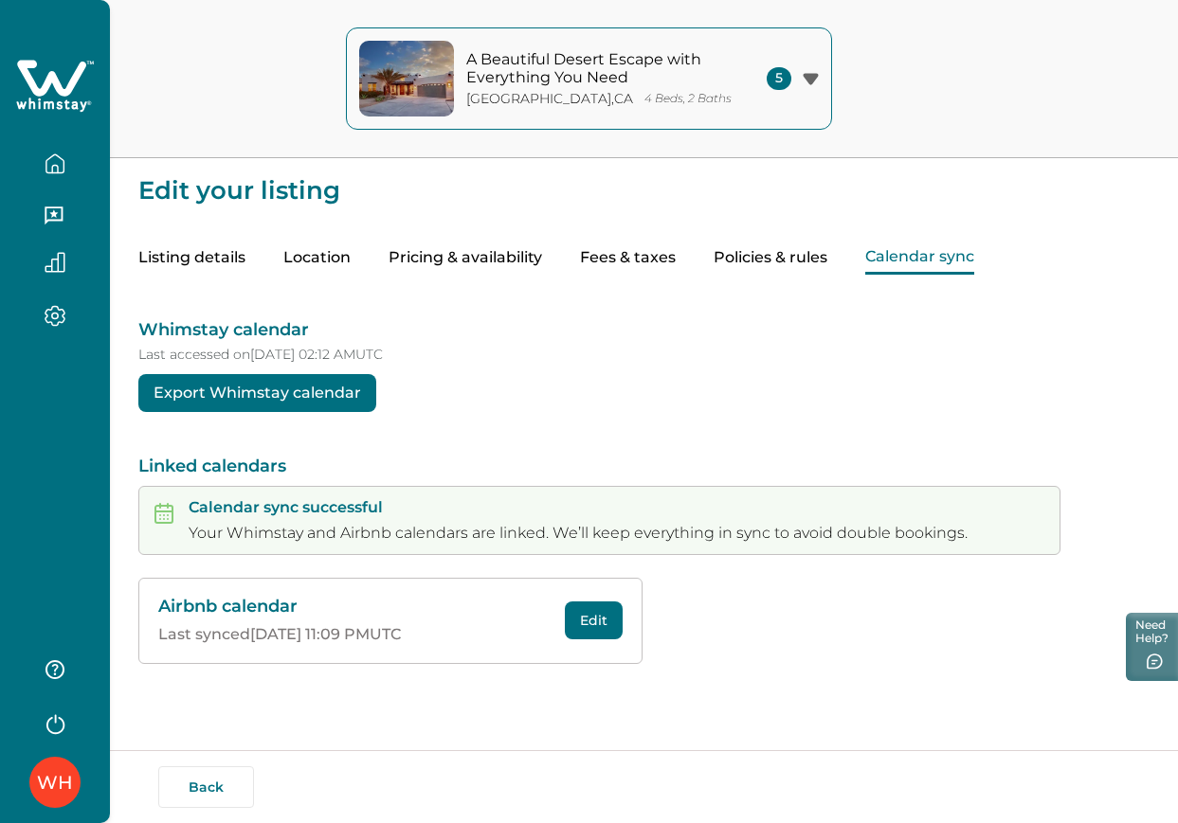
click at [870, 260] on button "Calendar sync" at bounding box center [919, 258] width 109 height 33
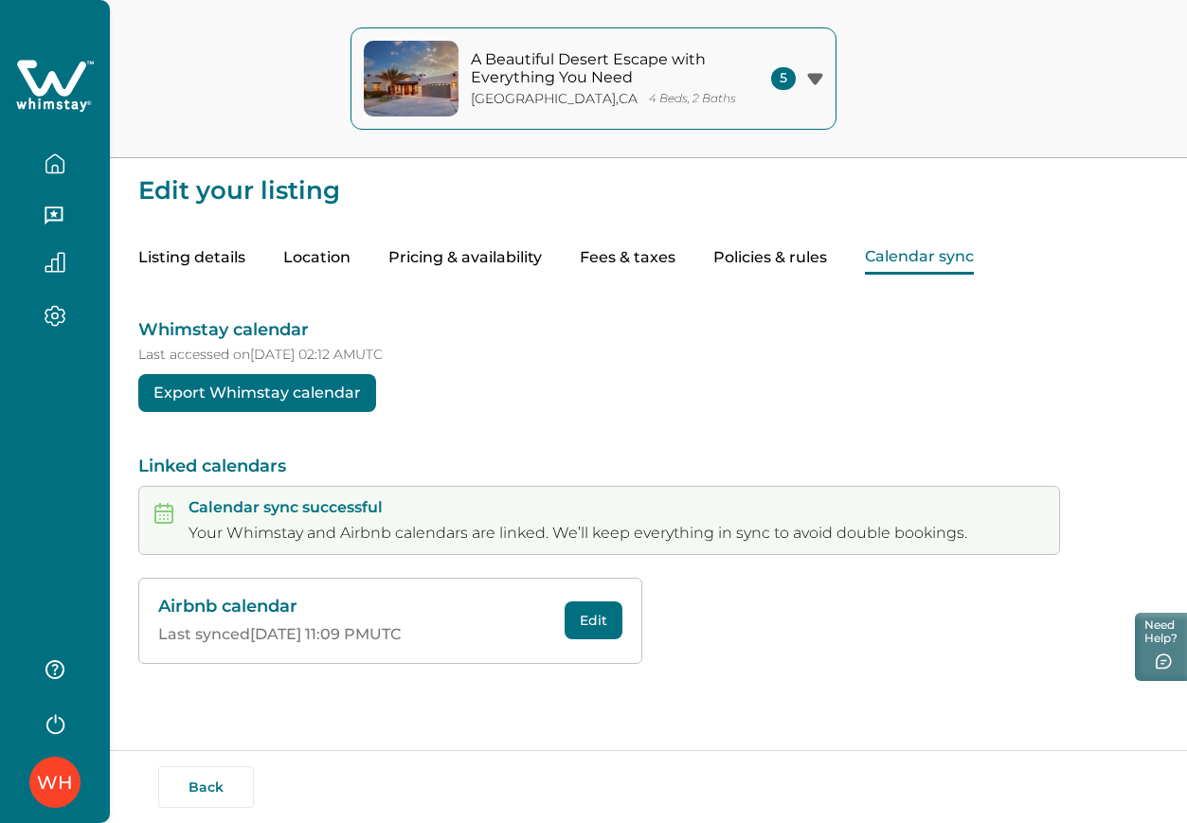
click at [620, 247] on button "Fees & taxes" at bounding box center [628, 258] width 96 height 33
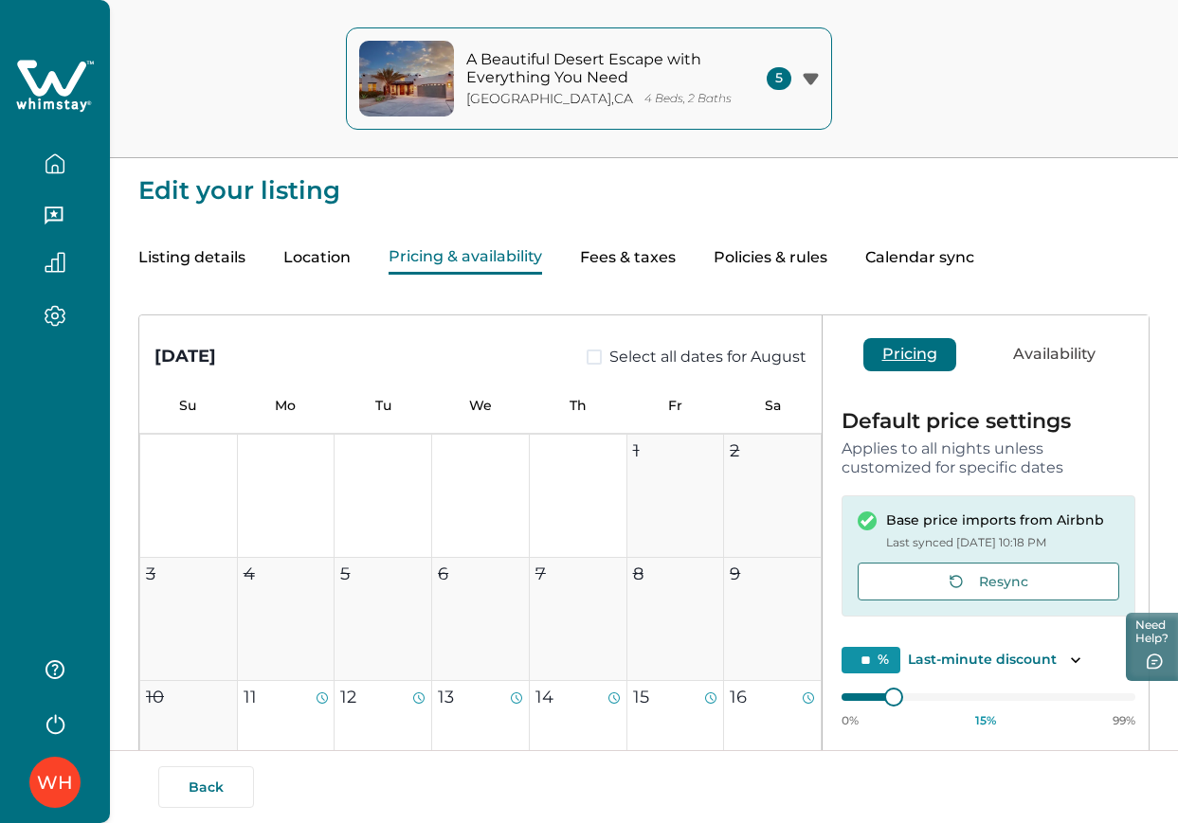
click at [506, 254] on button "Pricing & availability" at bounding box center [466, 258] width 154 height 33
click at [309, 251] on button "Location" at bounding box center [316, 258] width 67 height 33
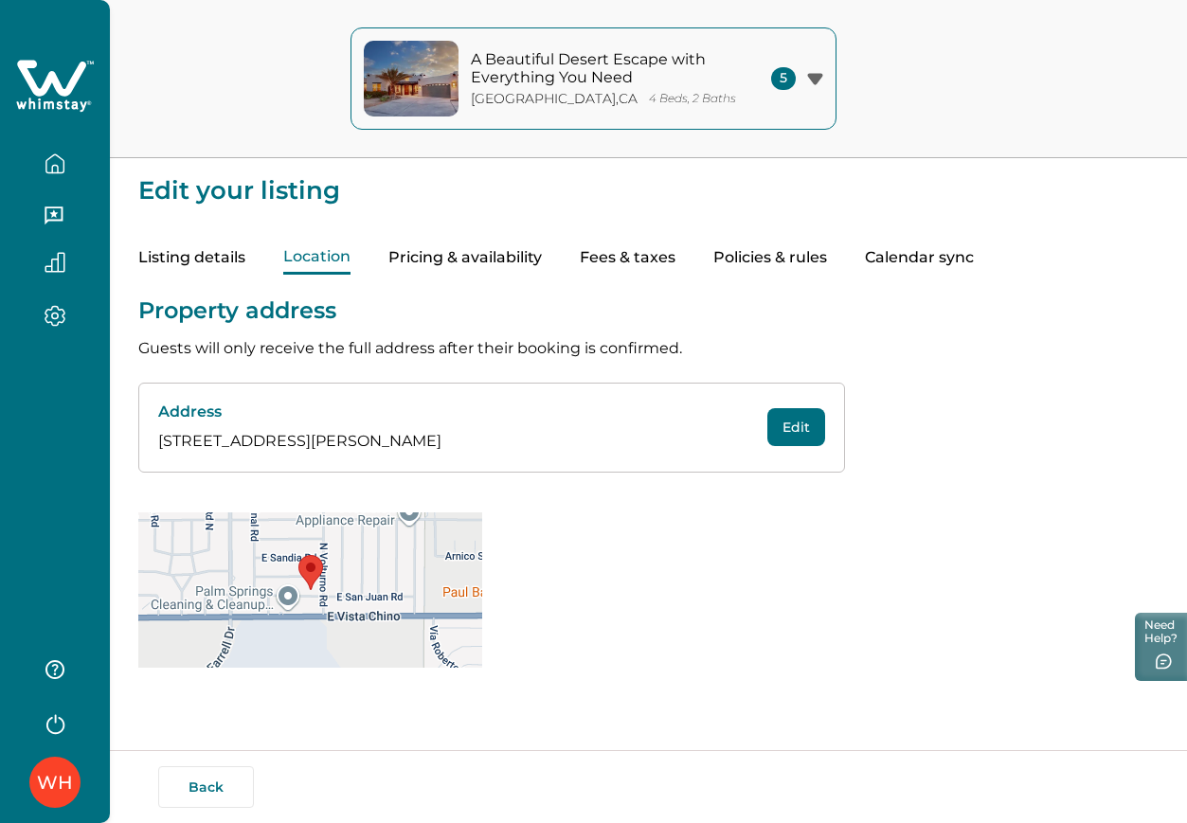
click at [454, 247] on button "Pricing & availability" at bounding box center [466, 258] width 154 height 33
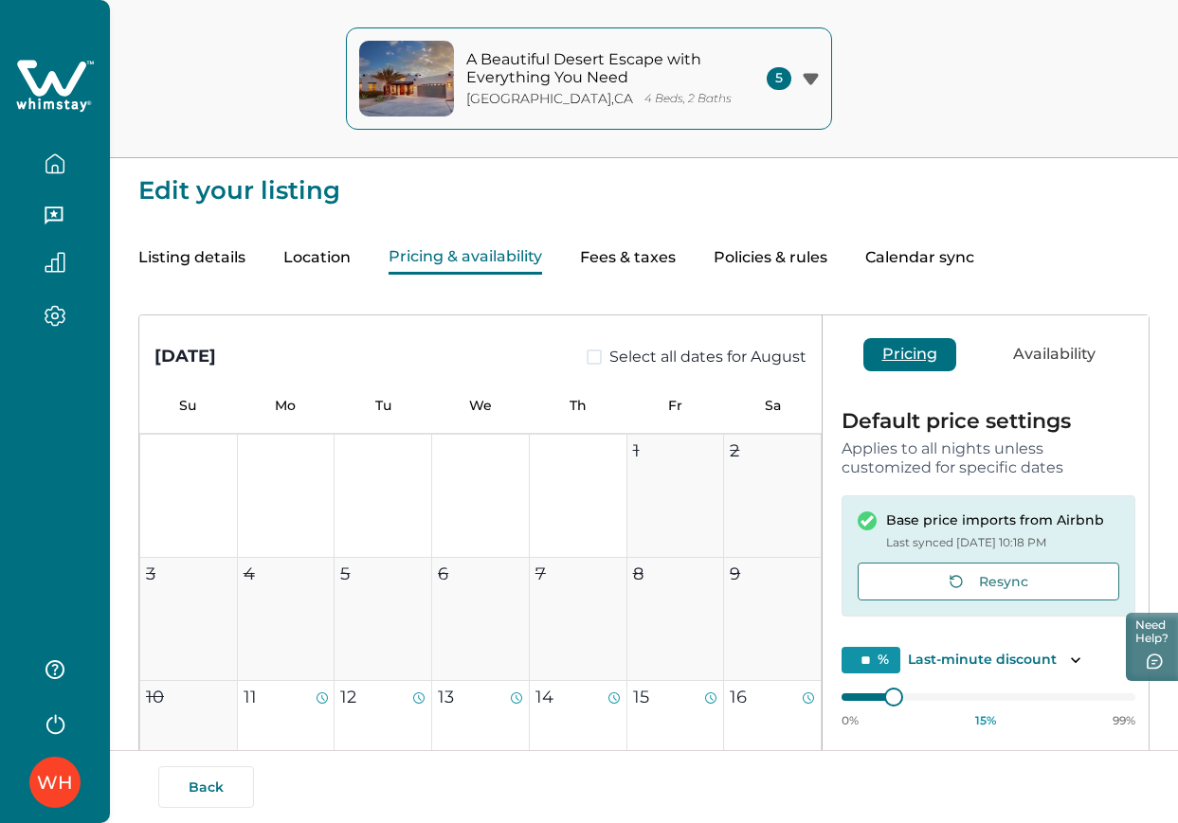
click at [336, 256] on button "Location" at bounding box center [316, 258] width 67 height 33
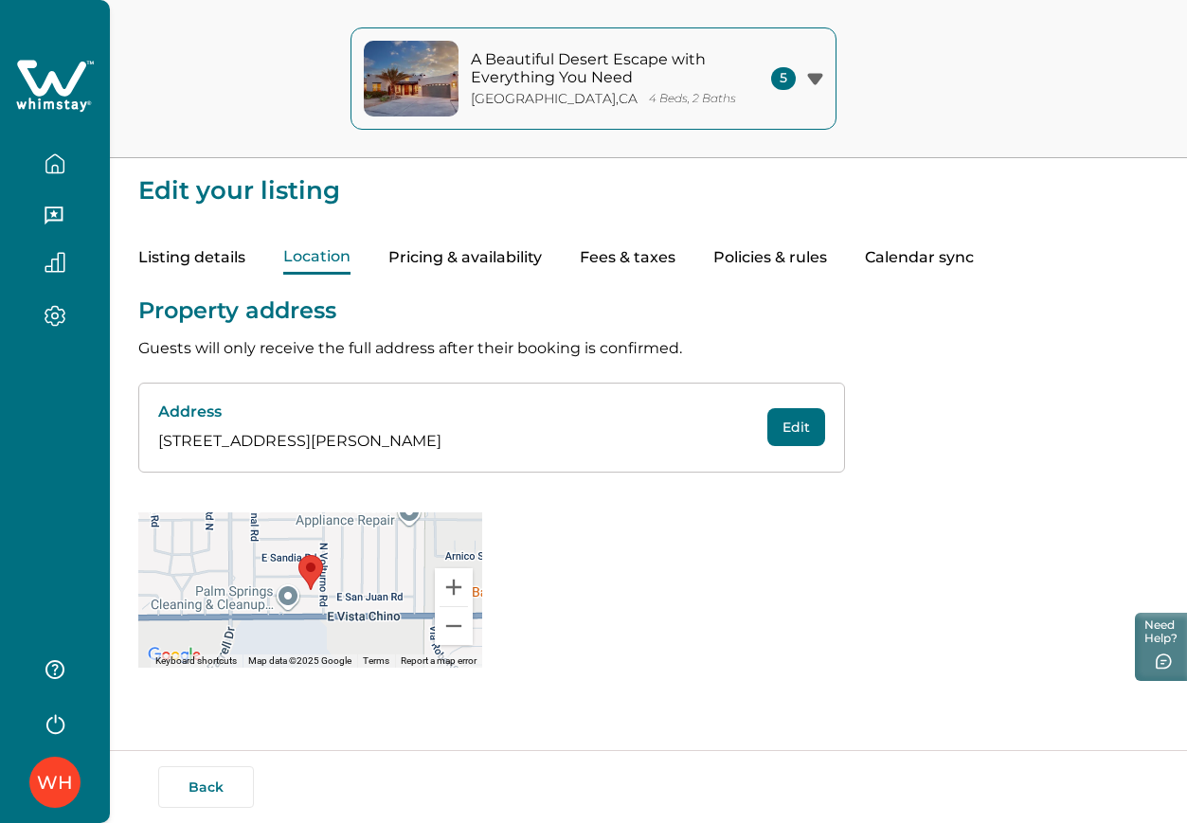
click at [205, 240] on div "Listing details Location Pricing & availability Fees & taxes Policies & rules C…" at bounding box center [648, 239] width 1021 height 71
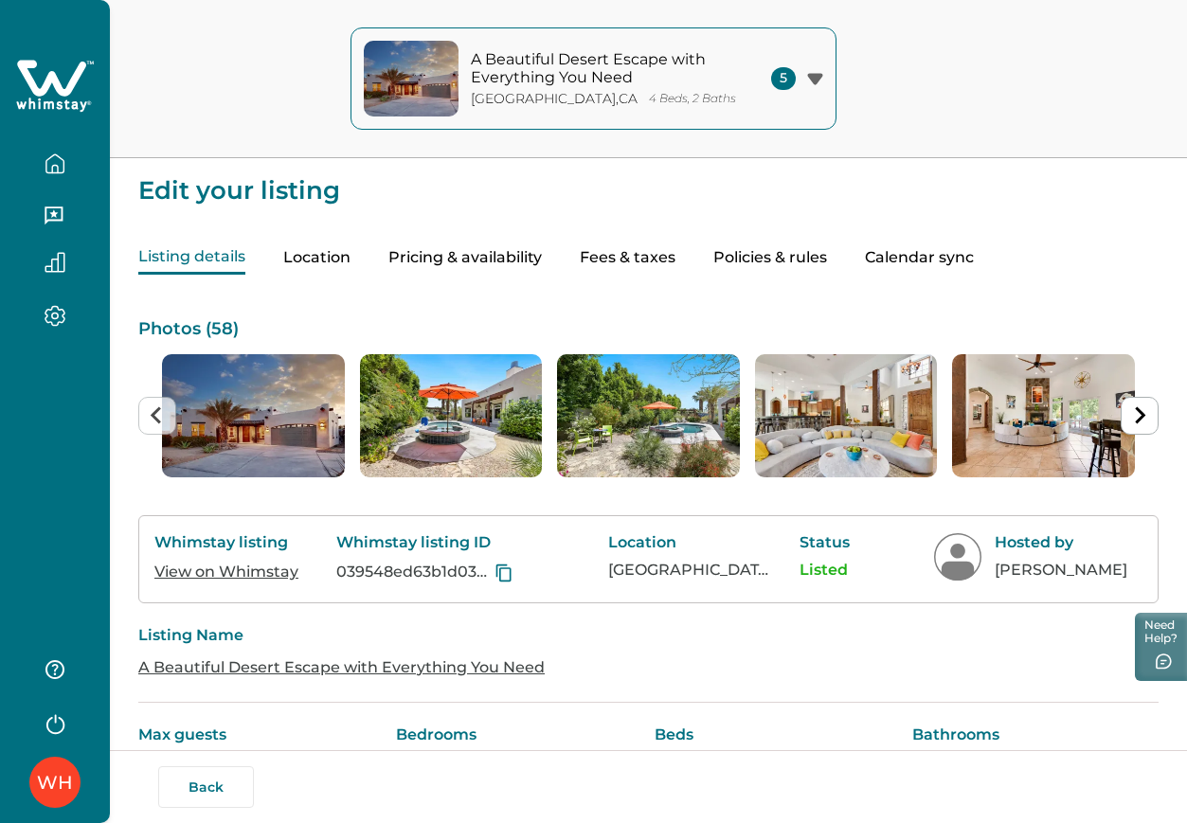
click at [215, 254] on button "Listing details" at bounding box center [191, 258] width 107 height 33
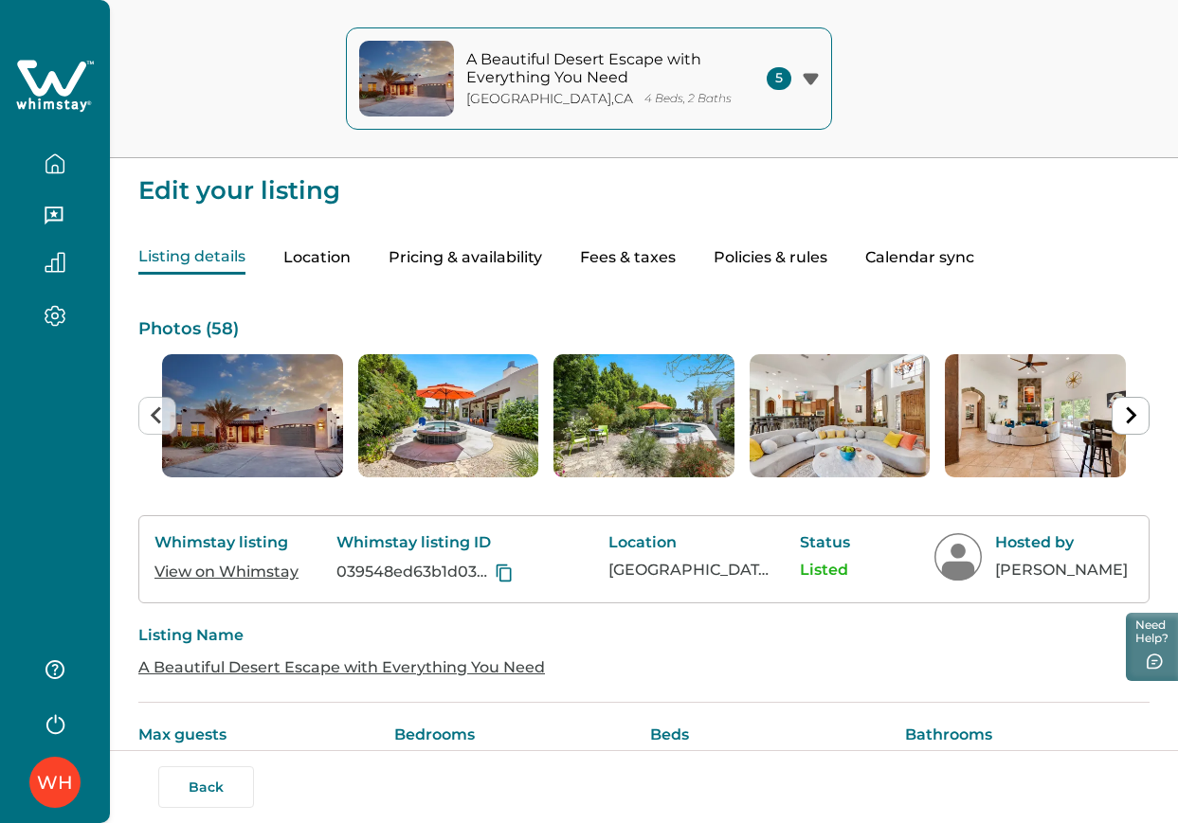
click at [495, 249] on button "Pricing & availability" at bounding box center [466, 258] width 154 height 33
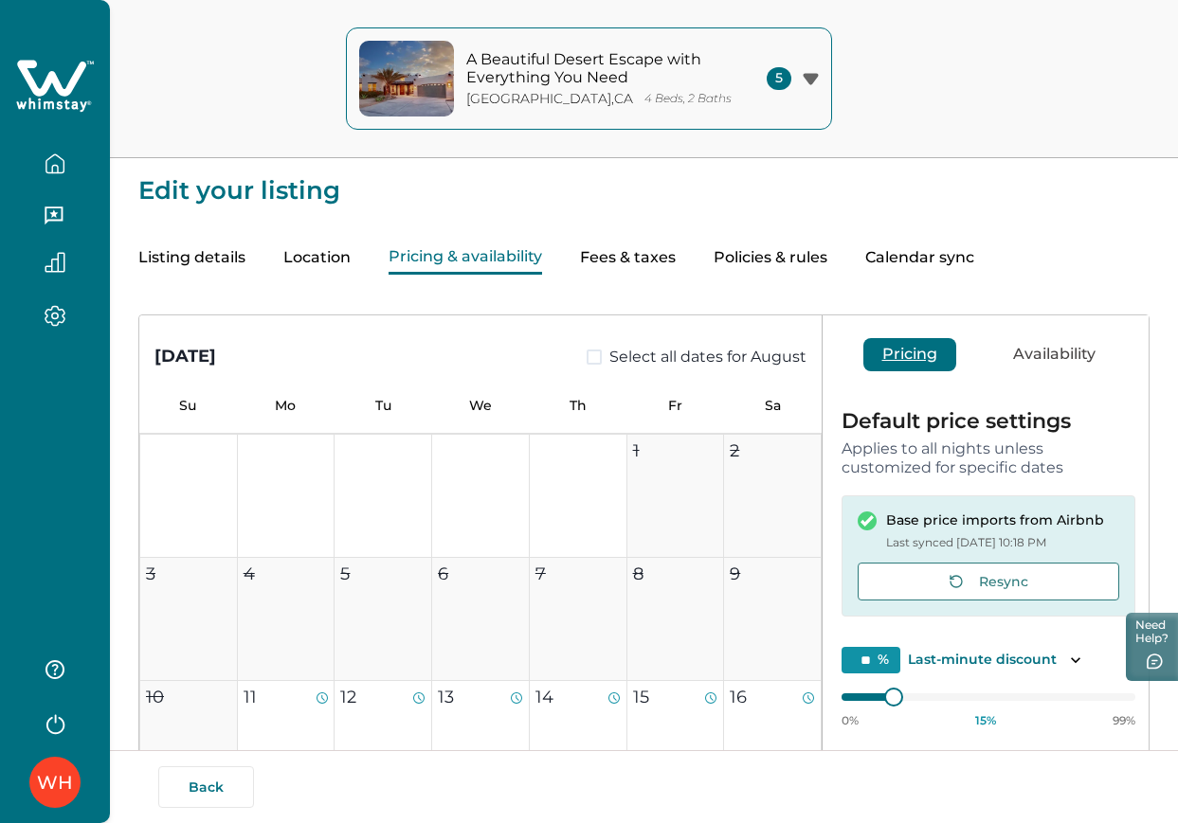
click at [647, 114] on div "A Beautiful Desert Escape with Everything You Need Palm Springs , CA 4 Beds, 2 …" at bounding box center [545, 79] width 372 height 76
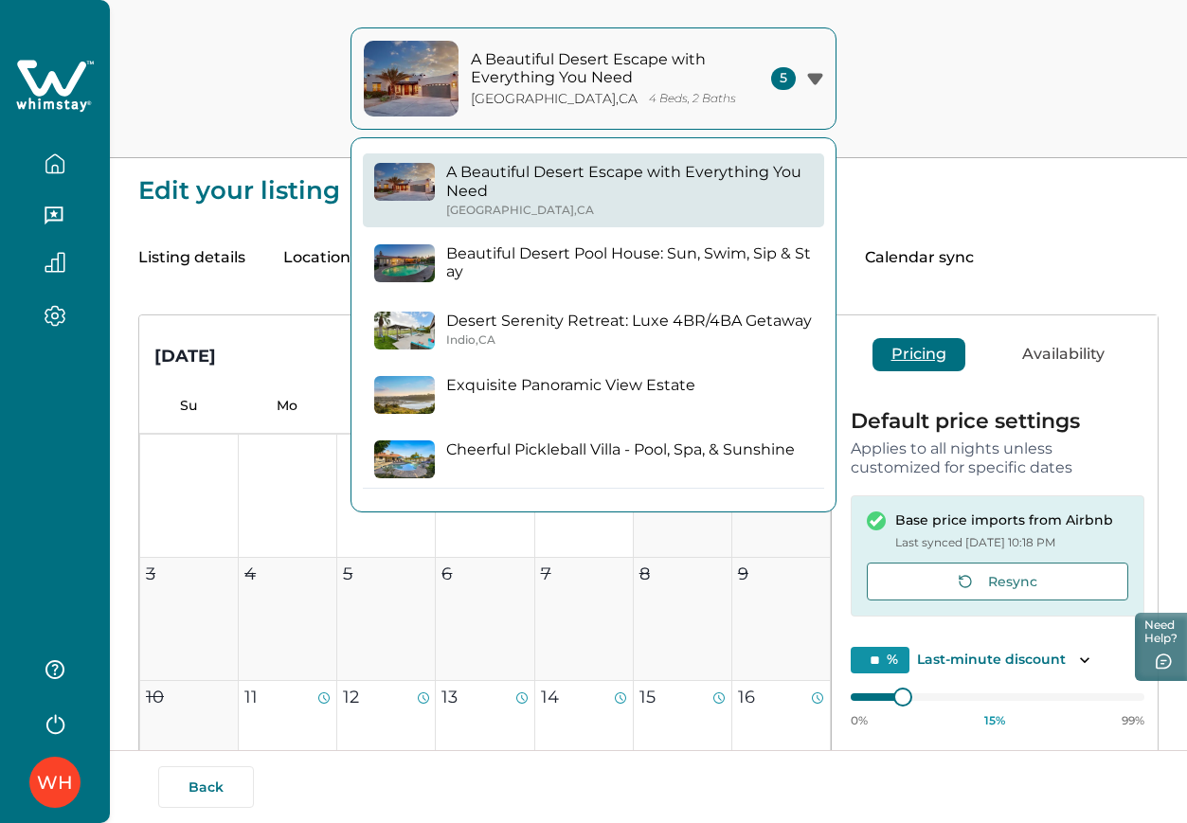
click at [606, 252] on p "Beautiful Desert Pool House: Sun, Swim, Sip & Stay" at bounding box center [629, 262] width 367 height 37
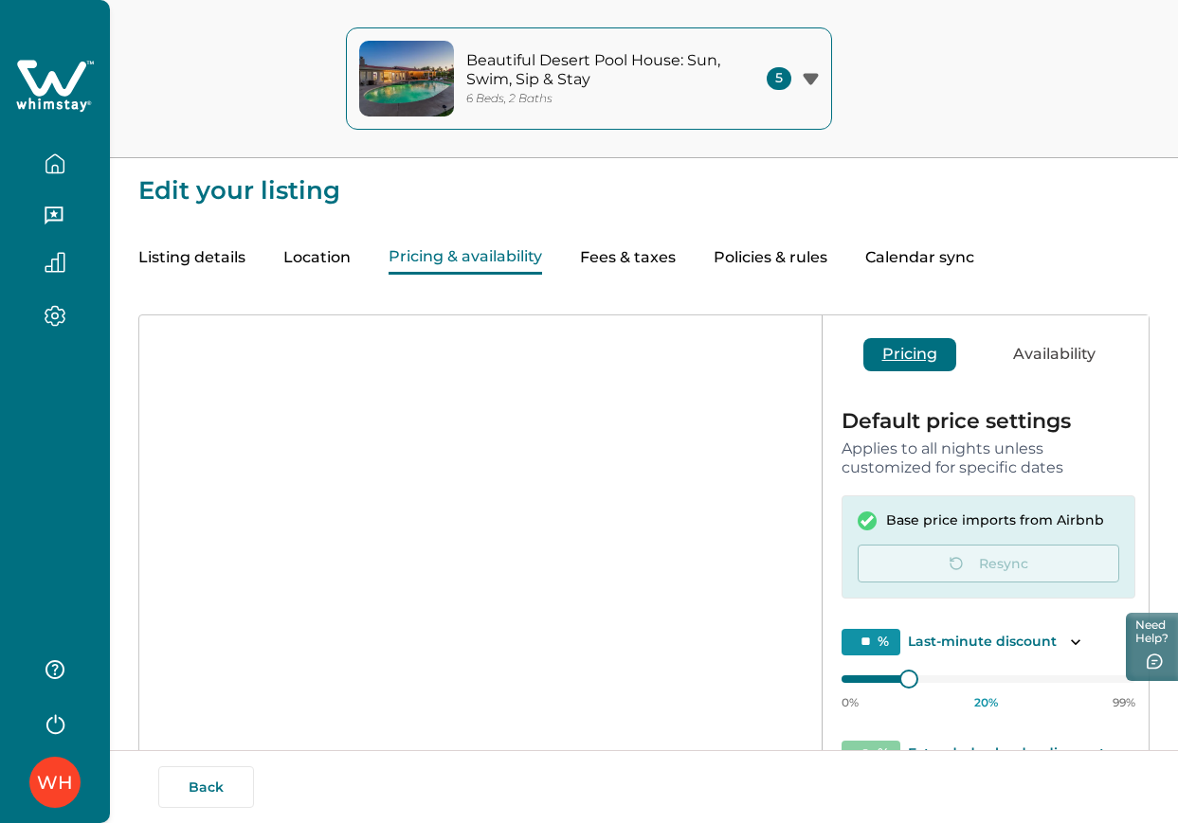
scroll to position [227, 0]
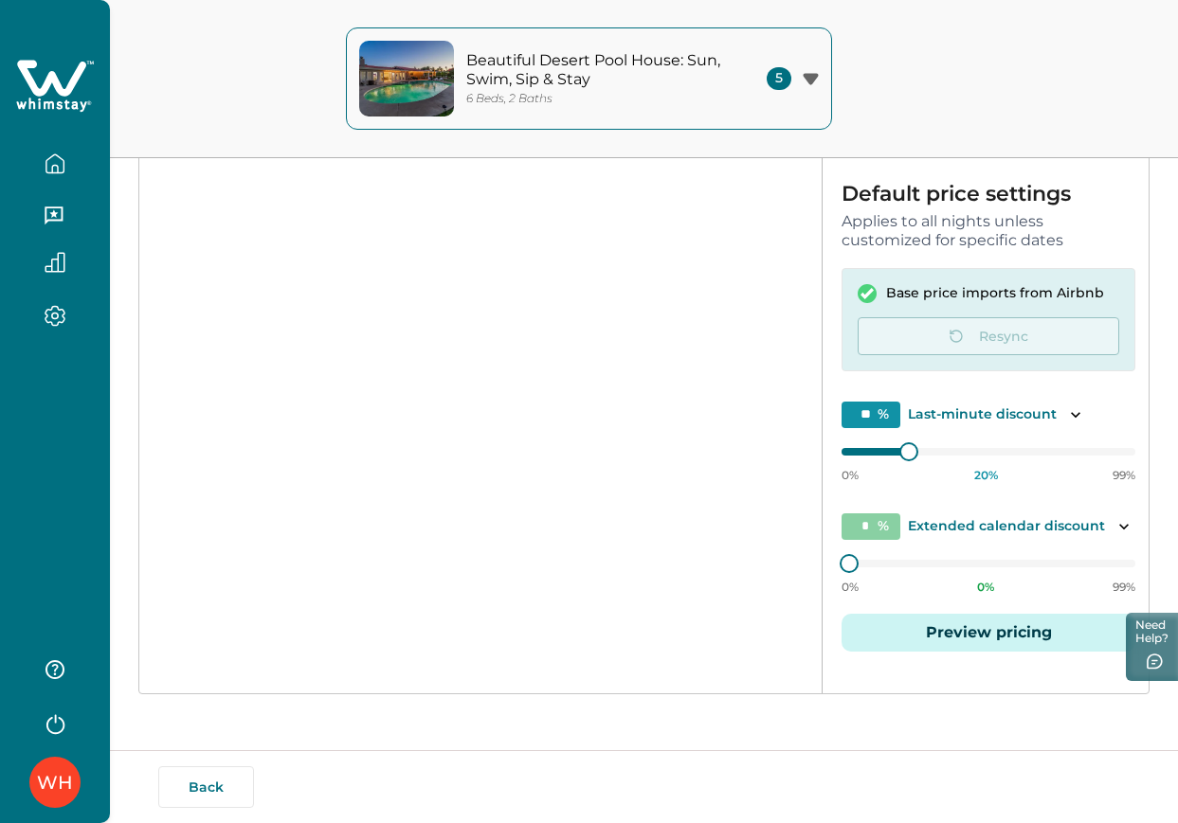
click at [670, 73] on p "Beautiful Desert Pool House: Sun, Swim, Sip & Stay" at bounding box center [594, 69] width 256 height 37
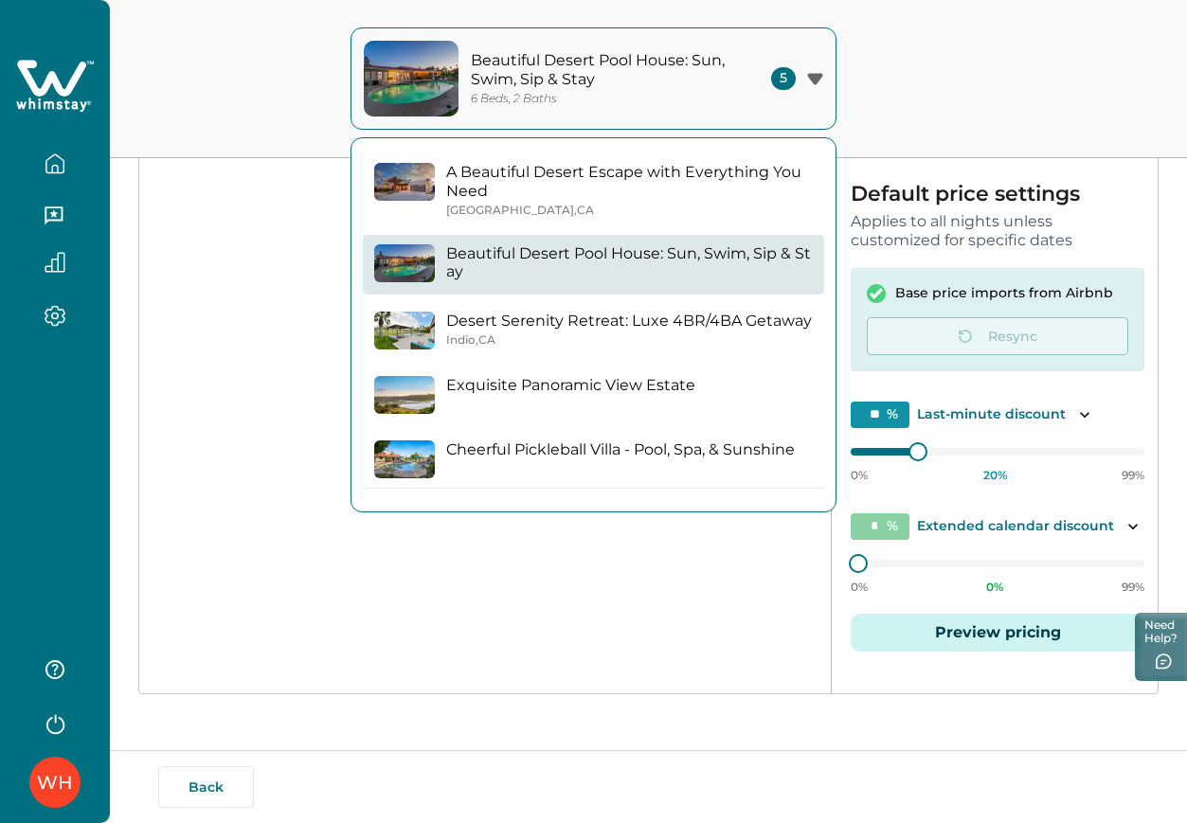
click at [649, 370] on button "Exquisite Panoramic View Estate" at bounding box center [593, 395] width 461 height 57
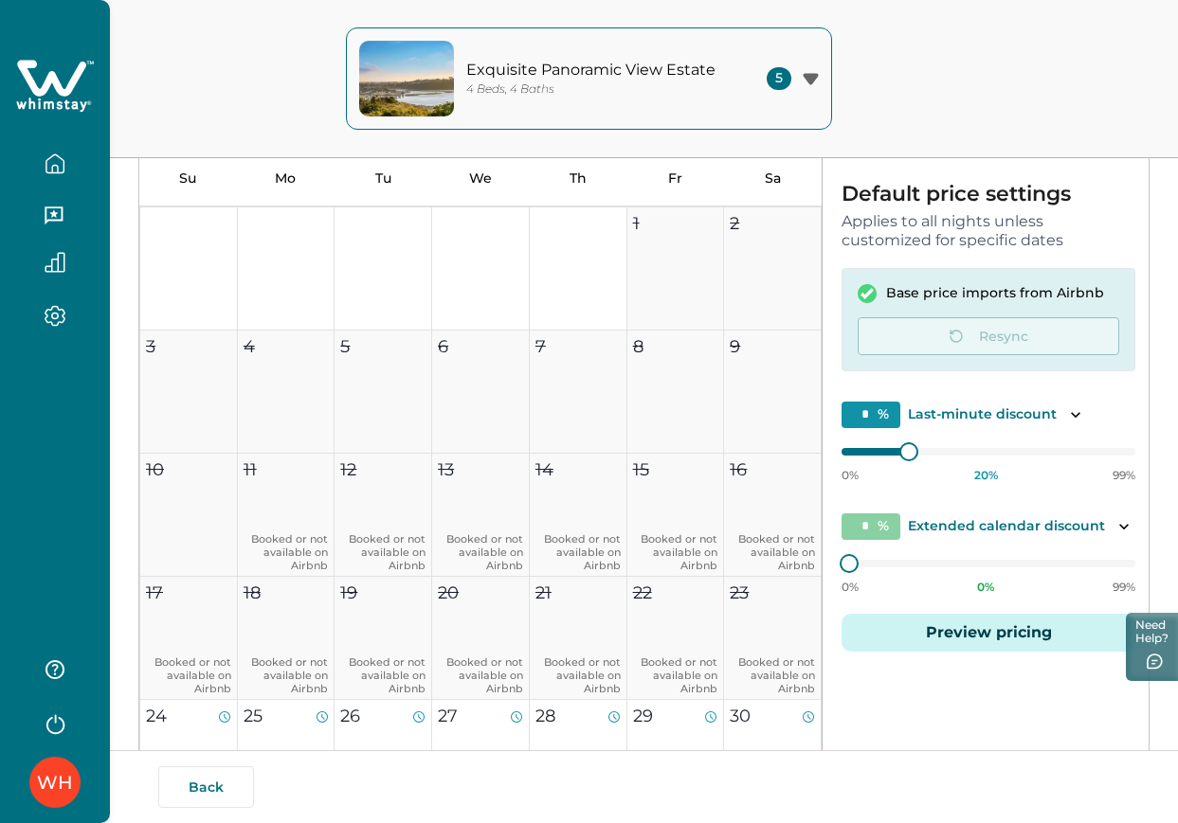
type input "**"
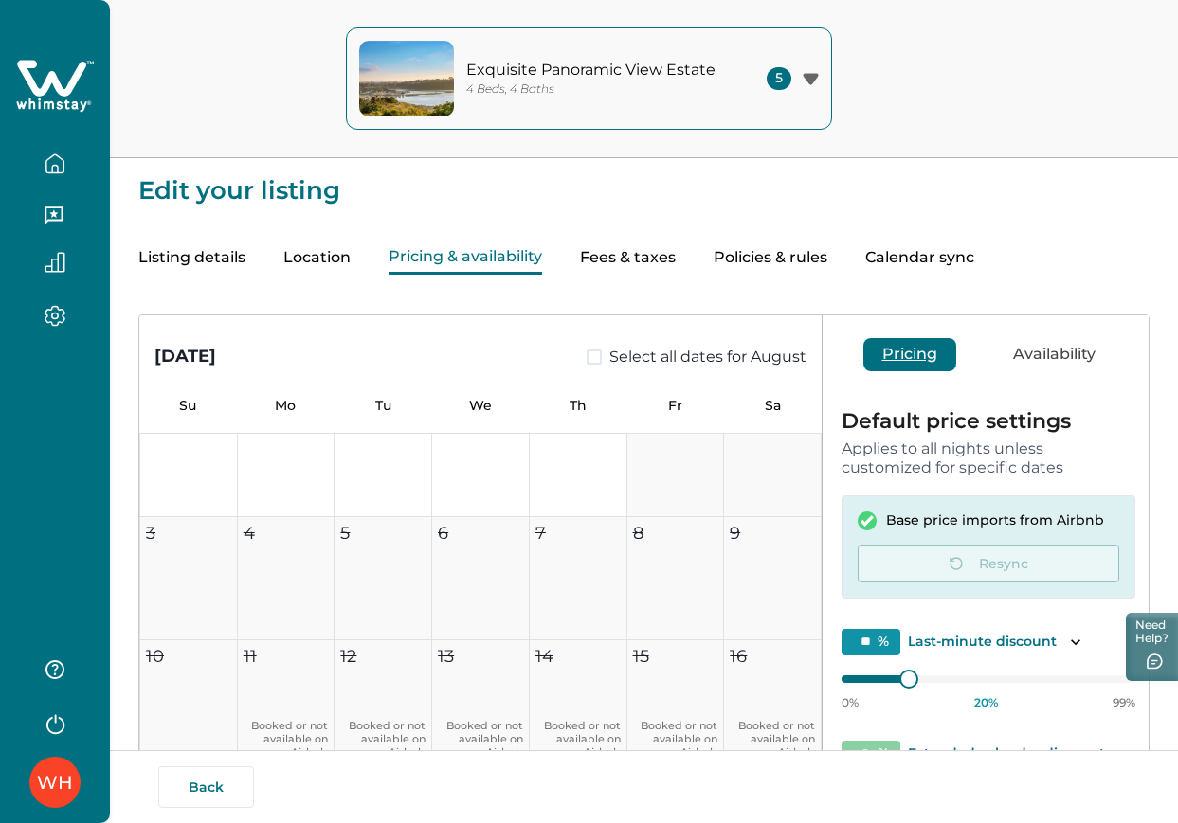
scroll to position [202, 0]
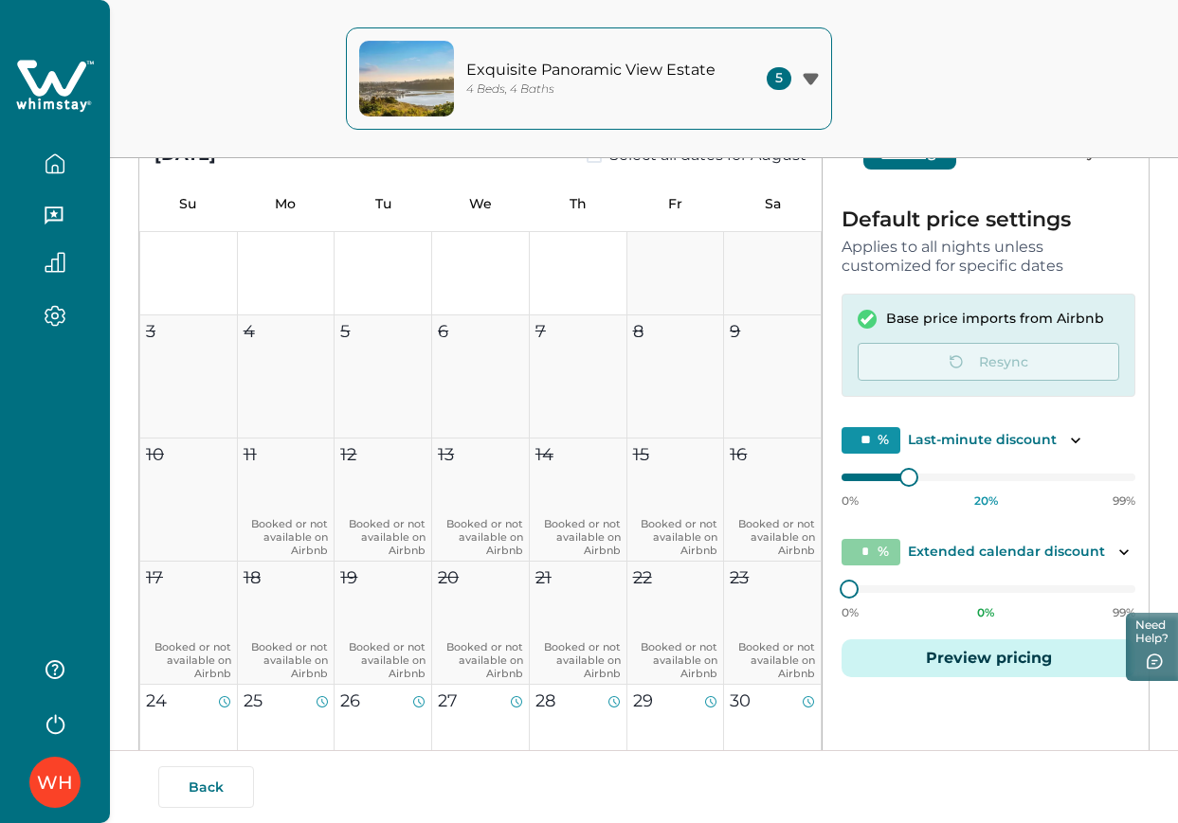
click at [920, 655] on button "Preview pricing" at bounding box center [988, 659] width 294 height 38
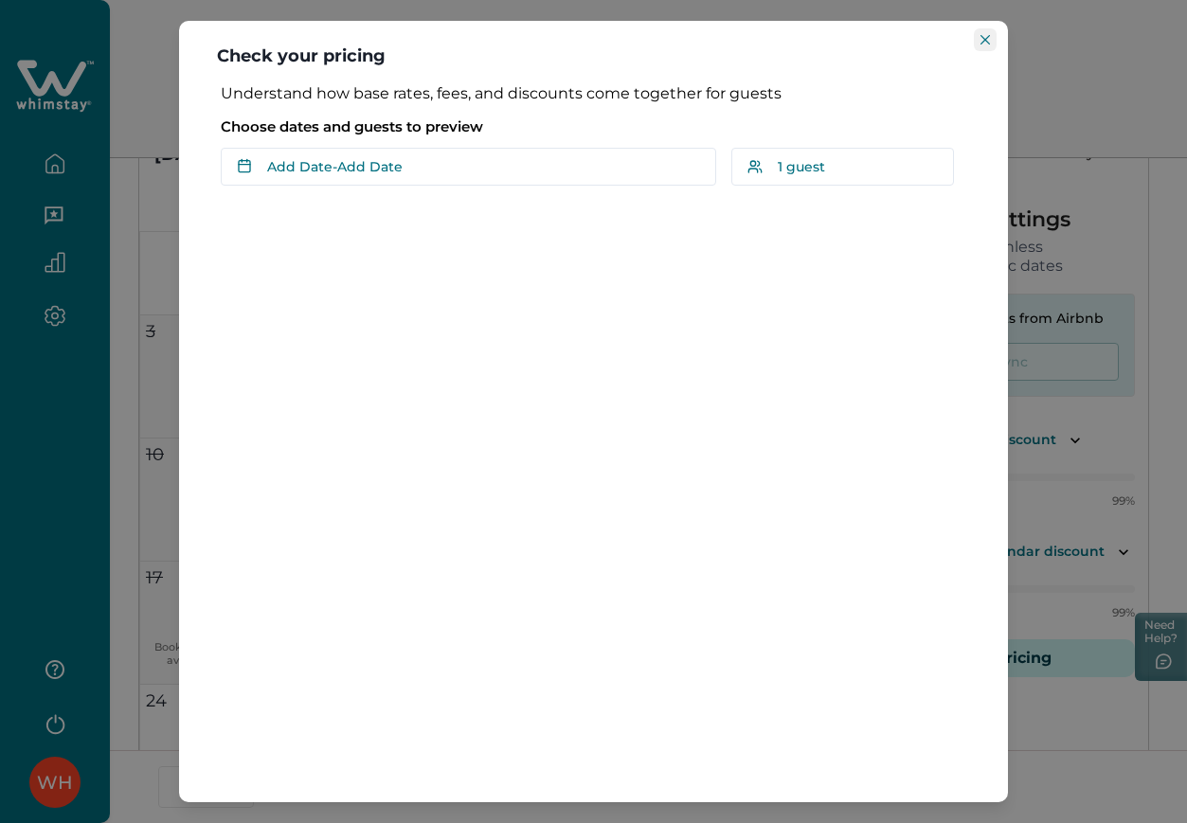
click at [991, 36] on button "Close" at bounding box center [985, 39] width 23 height 23
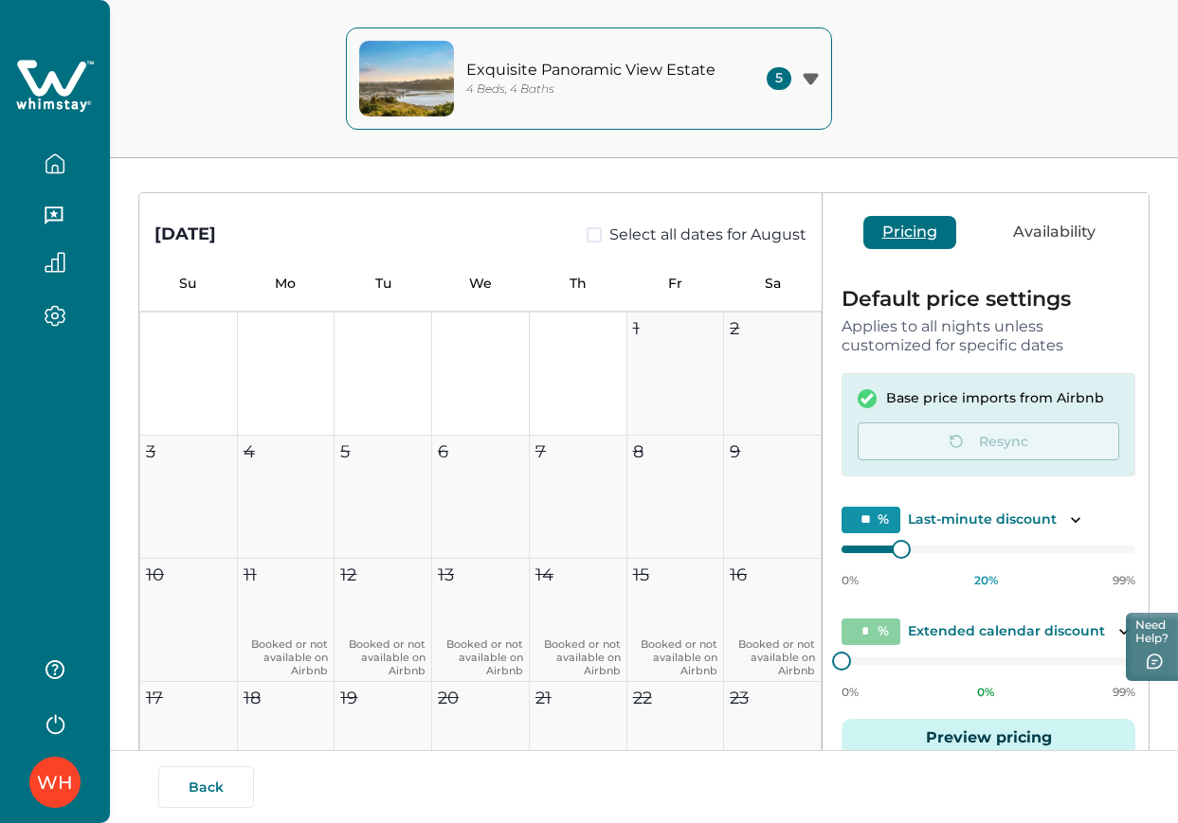
scroll to position [363, 0]
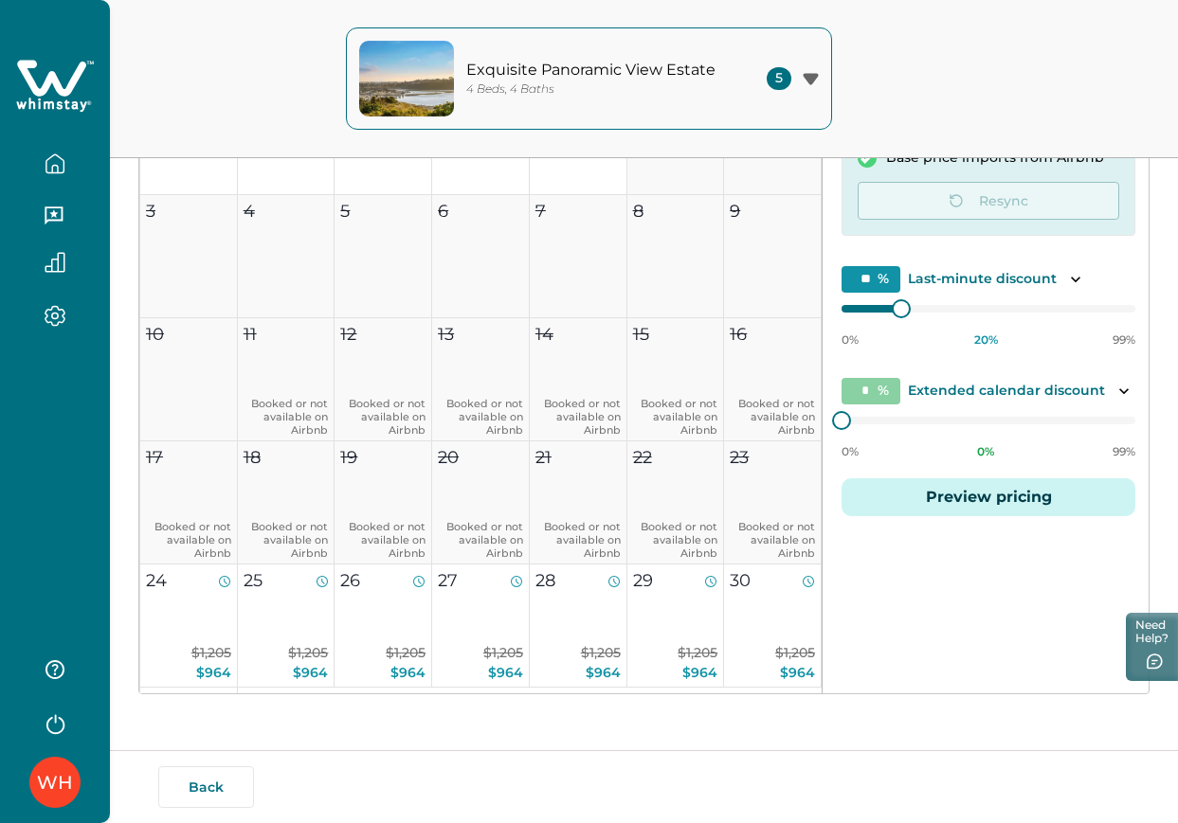
click at [976, 490] on button "Preview pricing" at bounding box center [988, 498] width 294 height 38
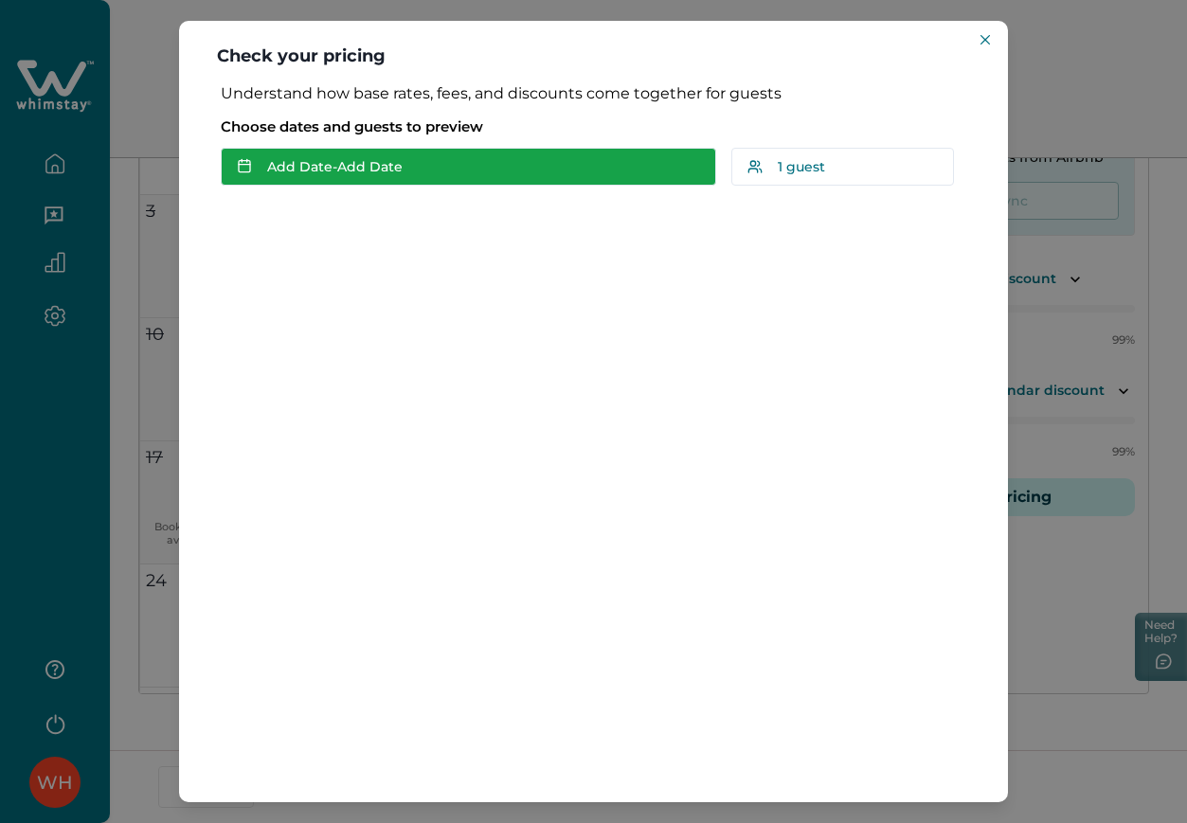
click at [582, 160] on button "Add Date - Add Date" at bounding box center [469, 167] width 496 height 38
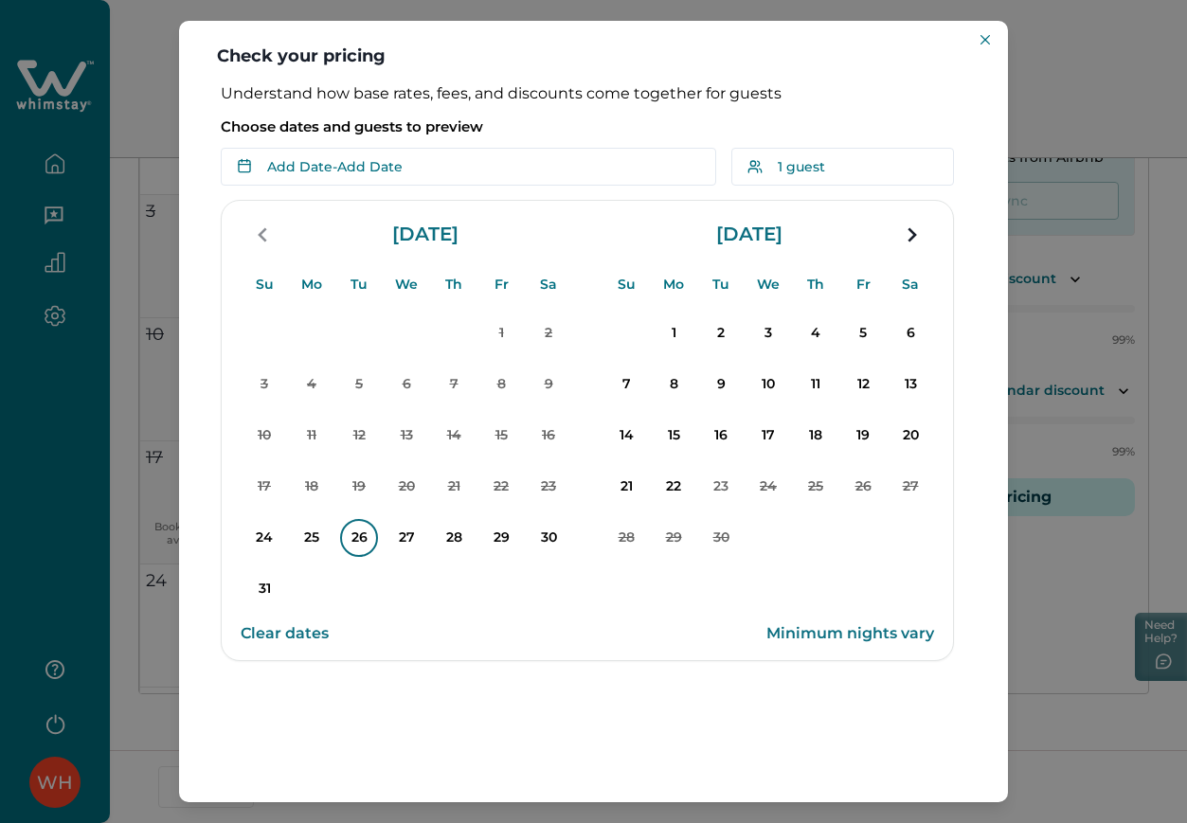
click at [353, 533] on p "26" at bounding box center [359, 538] width 38 height 38
click at [471, 526] on button "28" at bounding box center [453, 538] width 47 height 47
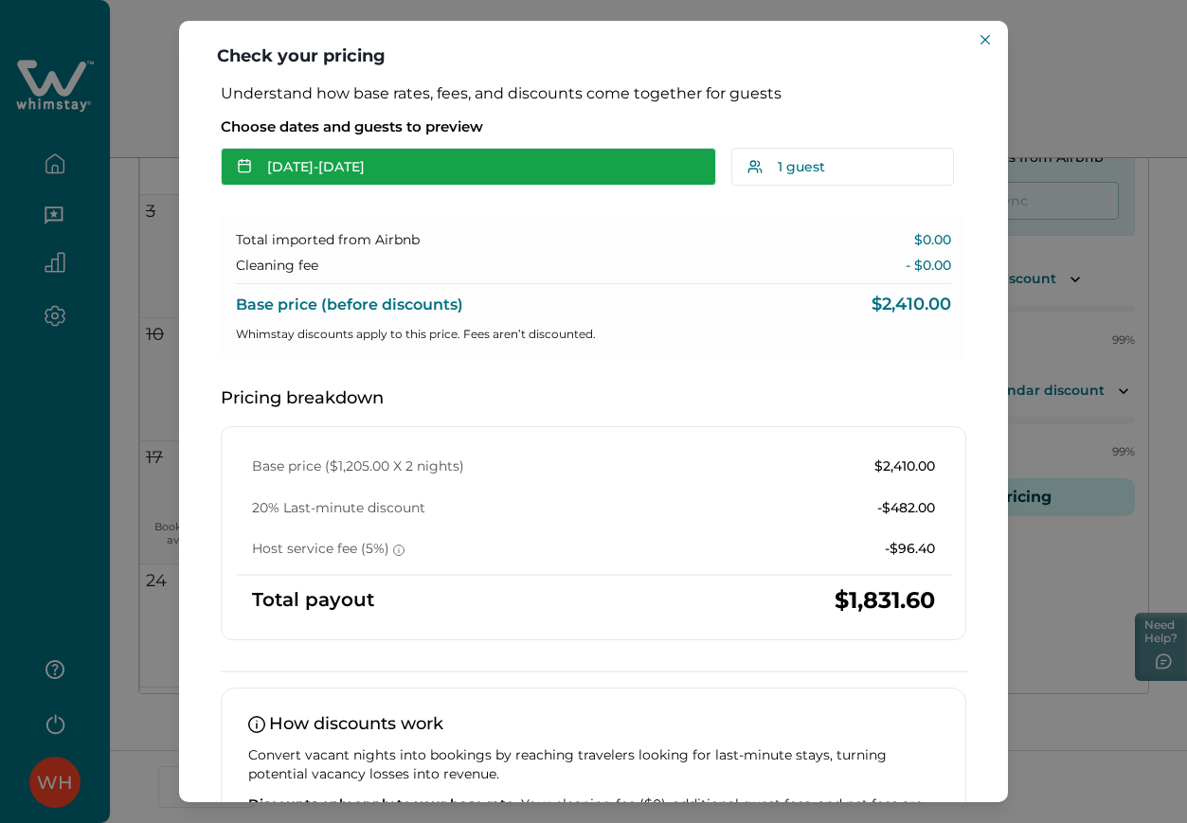
click at [569, 176] on button "Aug 26 - Aug 28" at bounding box center [469, 167] width 496 height 38
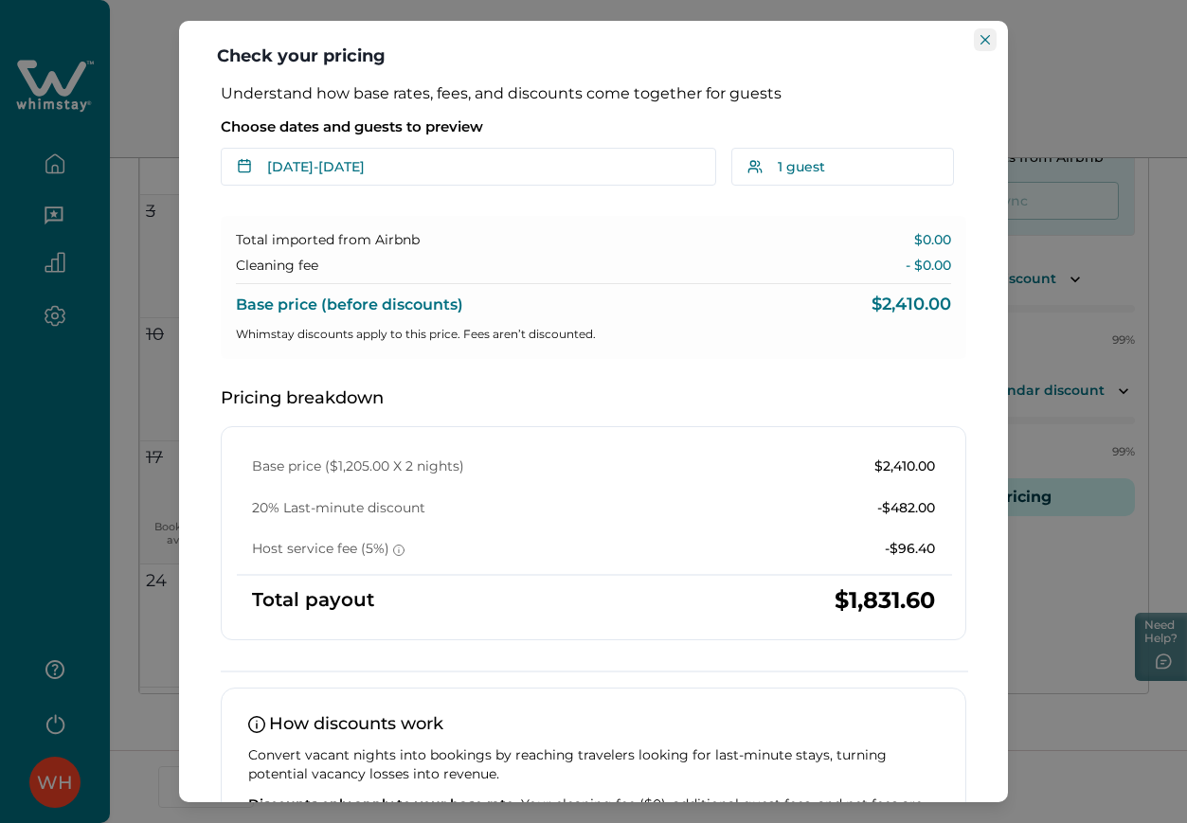
click at [985, 45] on button "Close" at bounding box center [985, 39] width 23 height 23
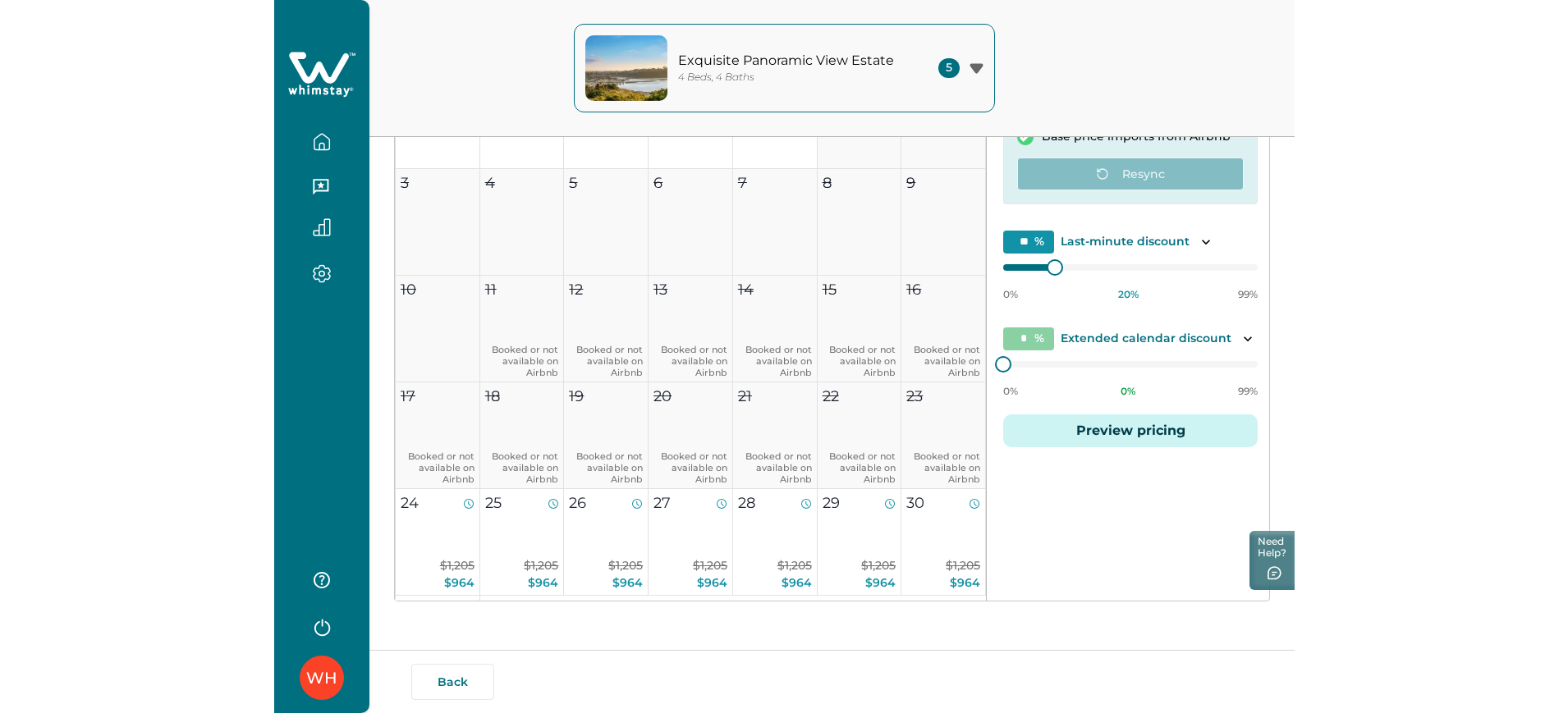
scroll to position [0, 0]
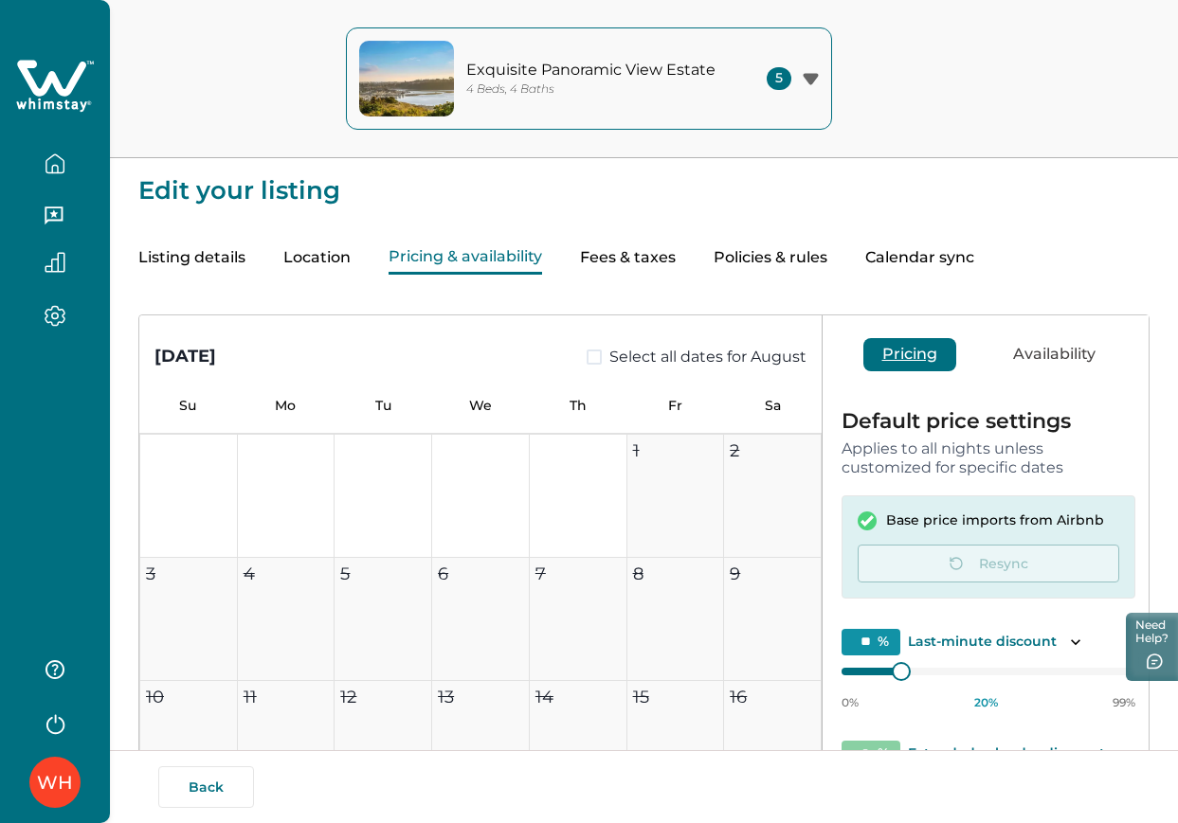
click at [721, 82] on div "4 Beds, 4 Baths" at bounding box center [594, 89] width 256 height 14
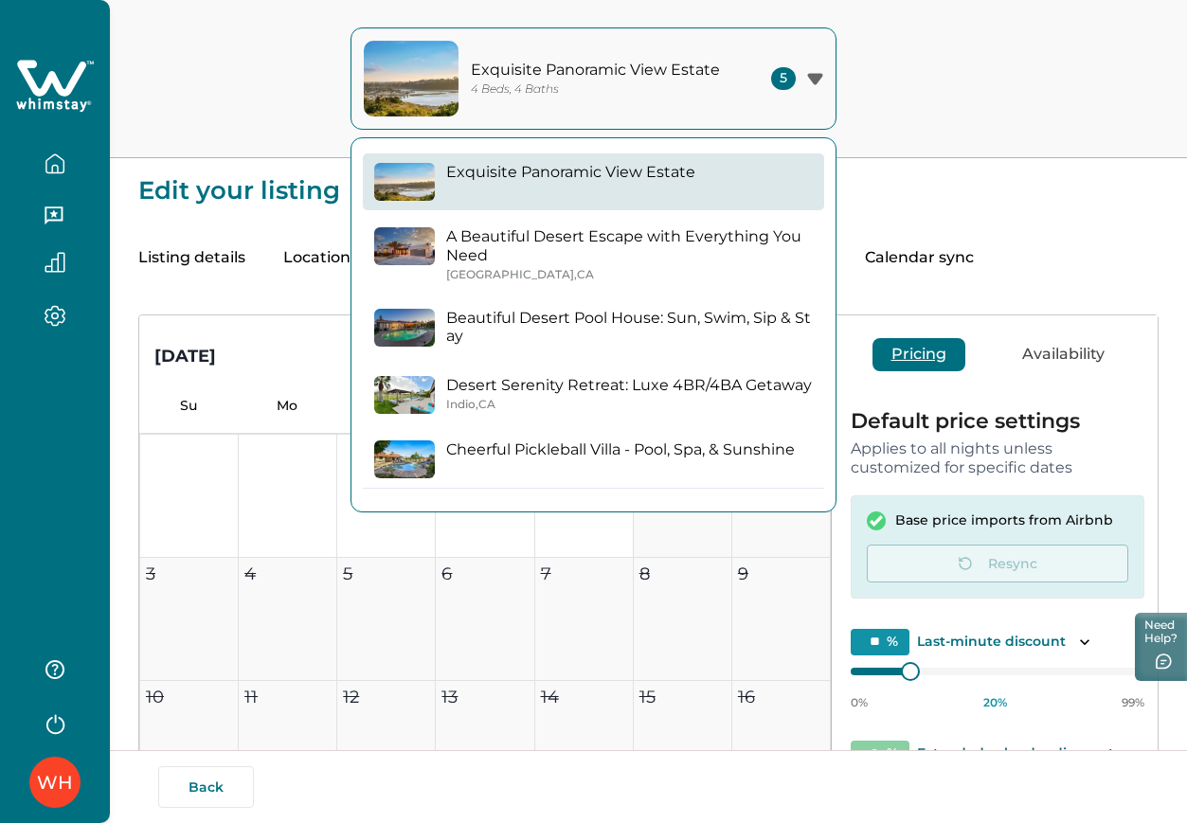
click at [614, 341] on p "Beautiful Desert Pool House: Sun, Swim, Sip & Stay" at bounding box center [629, 327] width 367 height 37
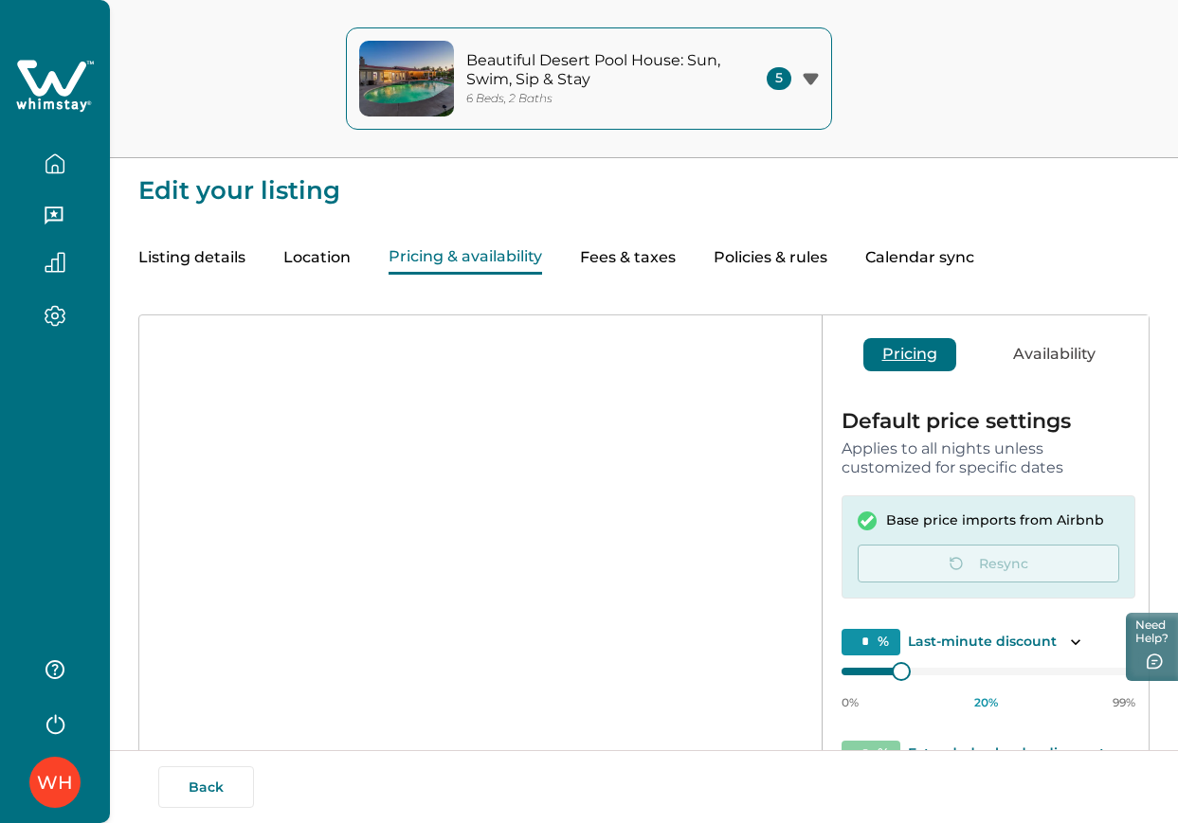
type input "**"
click at [58, 166] on icon "button" at bounding box center [55, 169] width 6 height 8
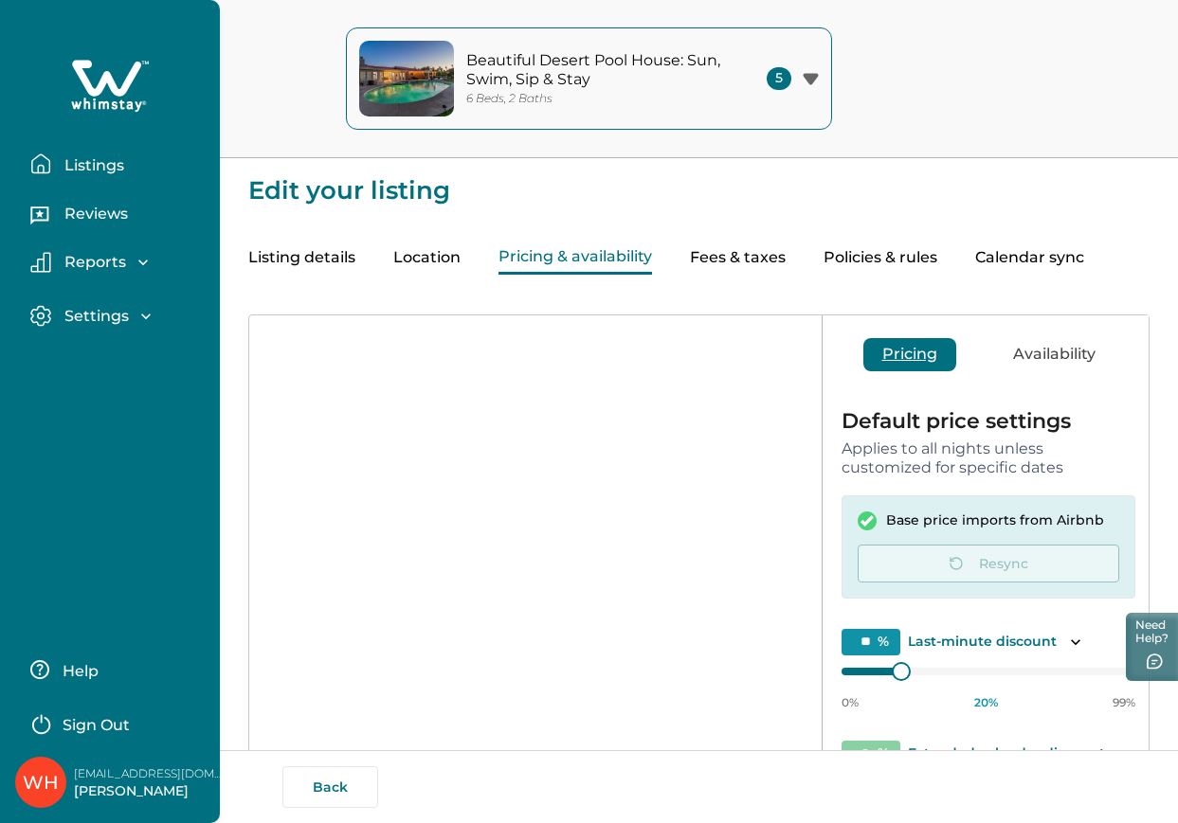
click at [58, 166] on button "Listings" at bounding box center [117, 164] width 174 height 38
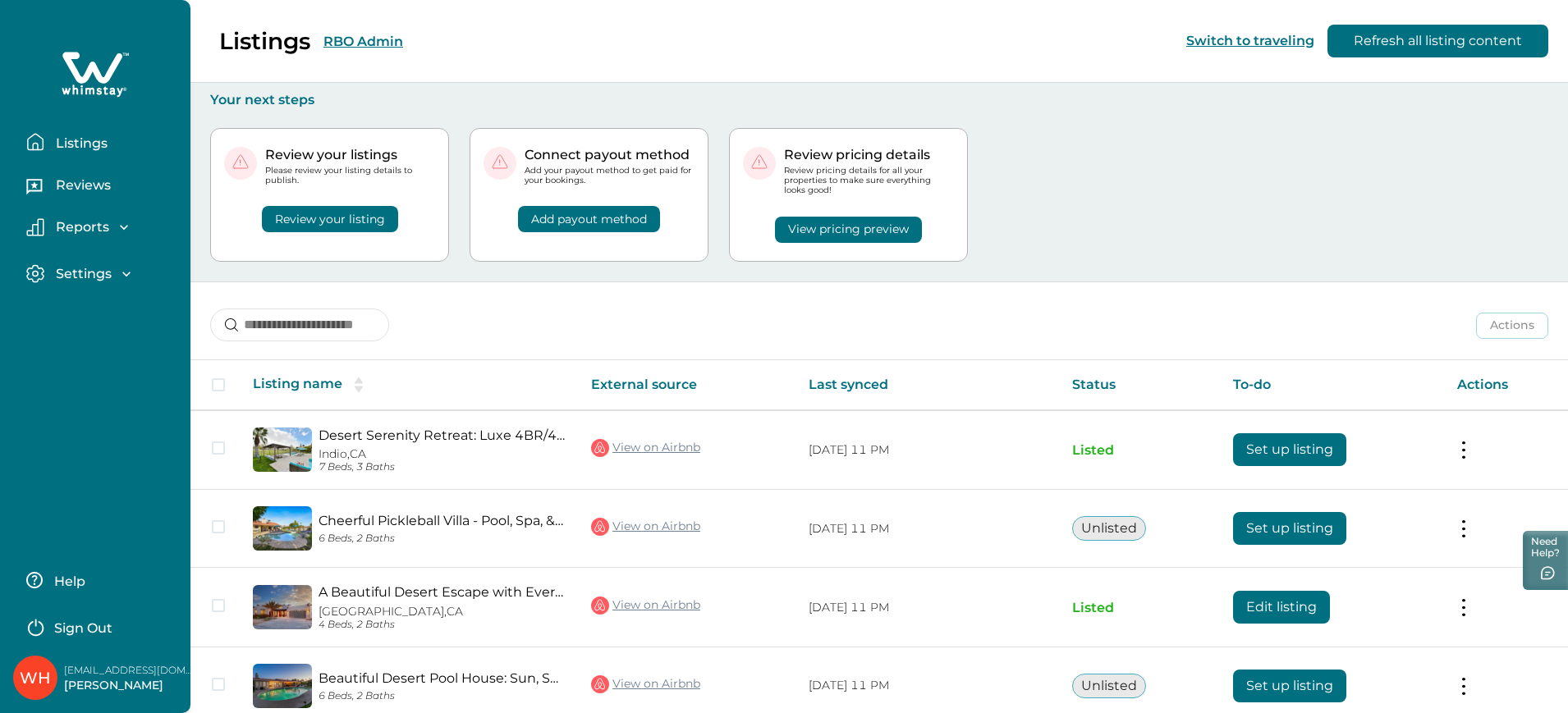
scroll to position [159, 0]
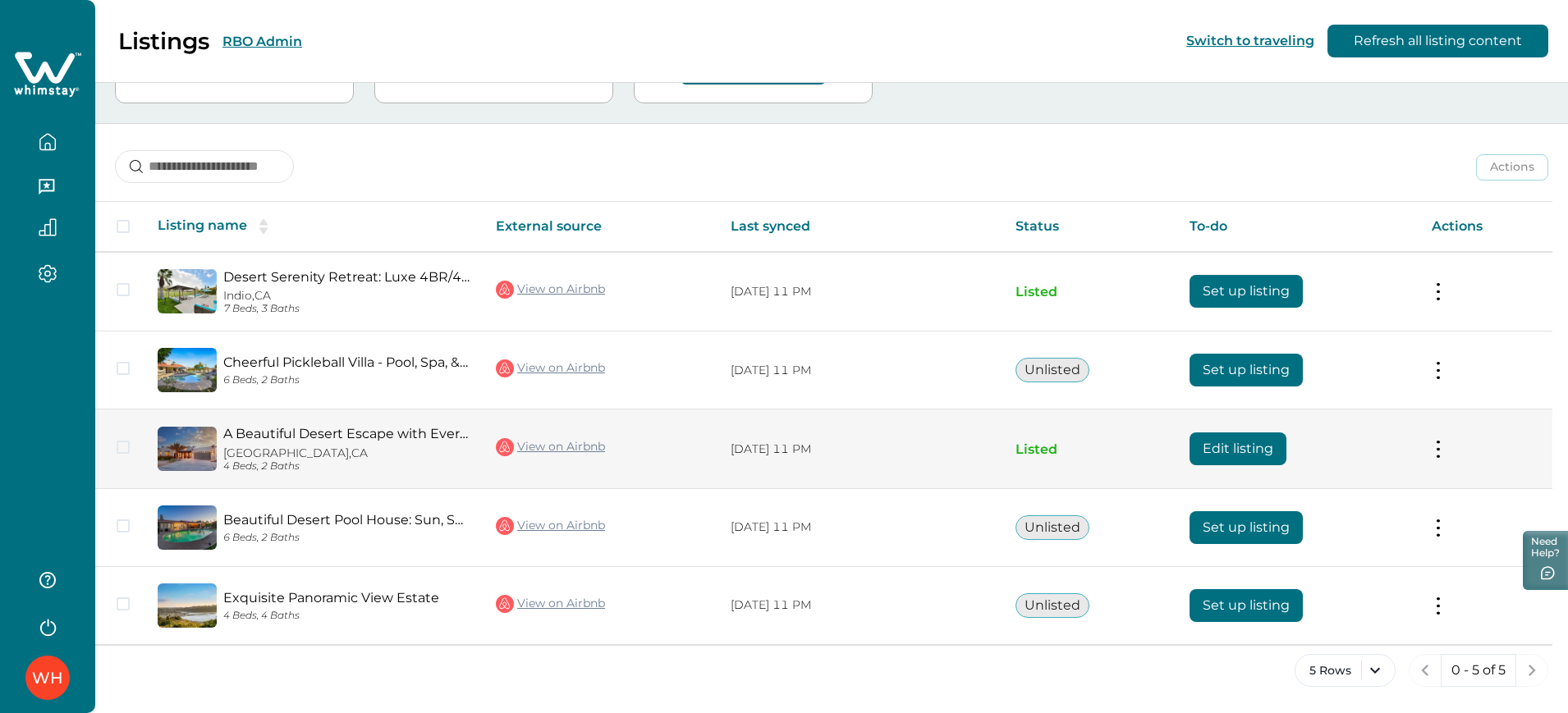
click at [1027, 446] on button "Edit listing" at bounding box center [1238, 449] width 97 height 33
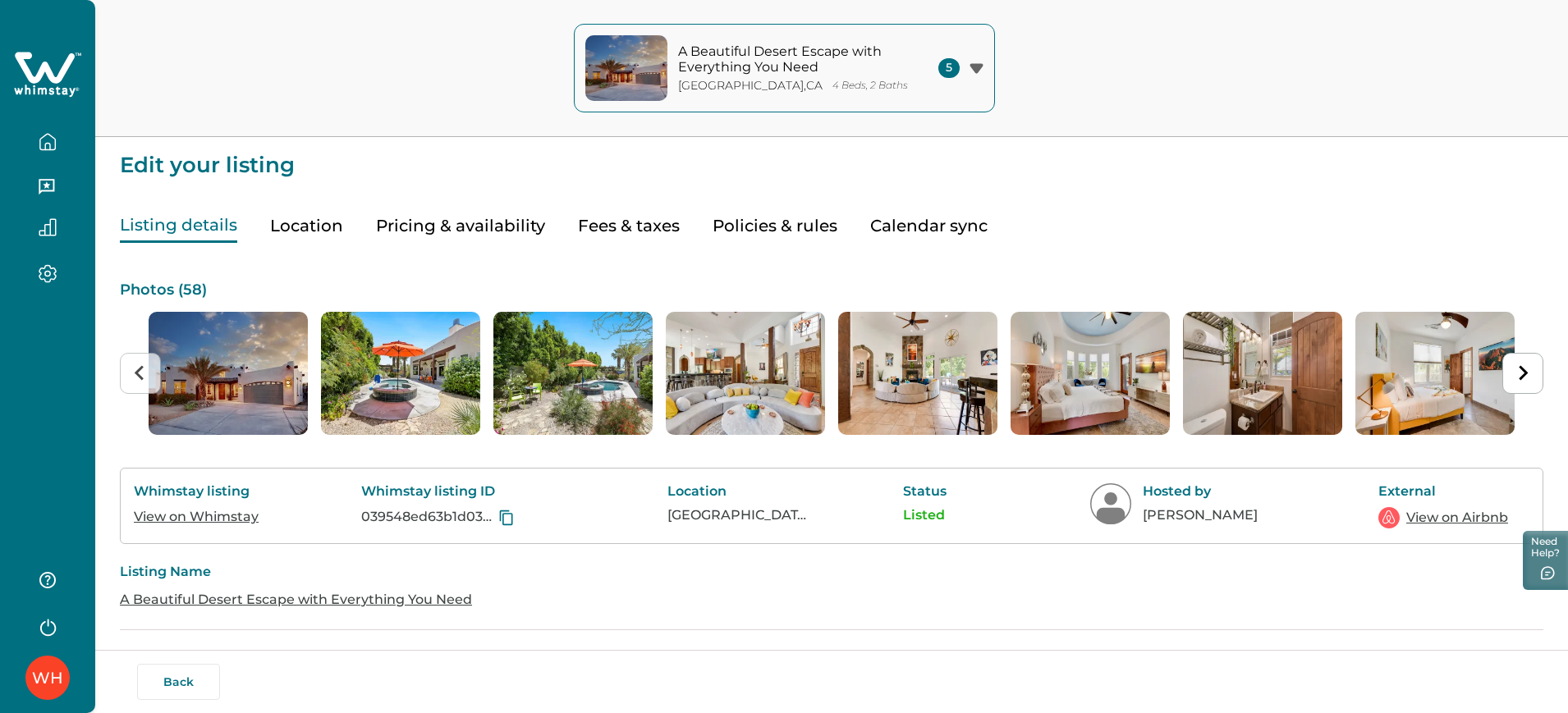
click at [635, 242] on button "Fees & taxes" at bounding box center [629, 226] width 102 height 34
type input "**"
type input "***"
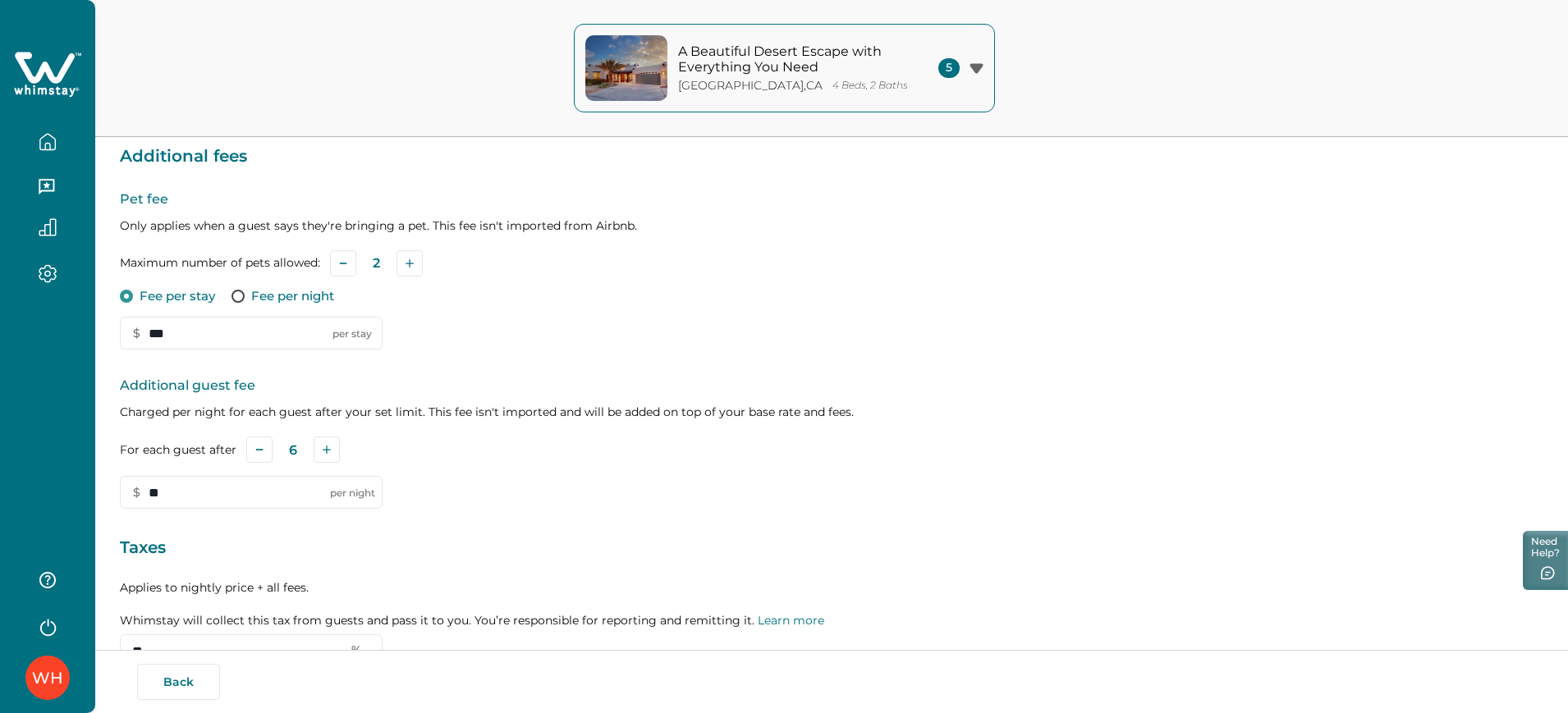
scroll to position [399, 0]
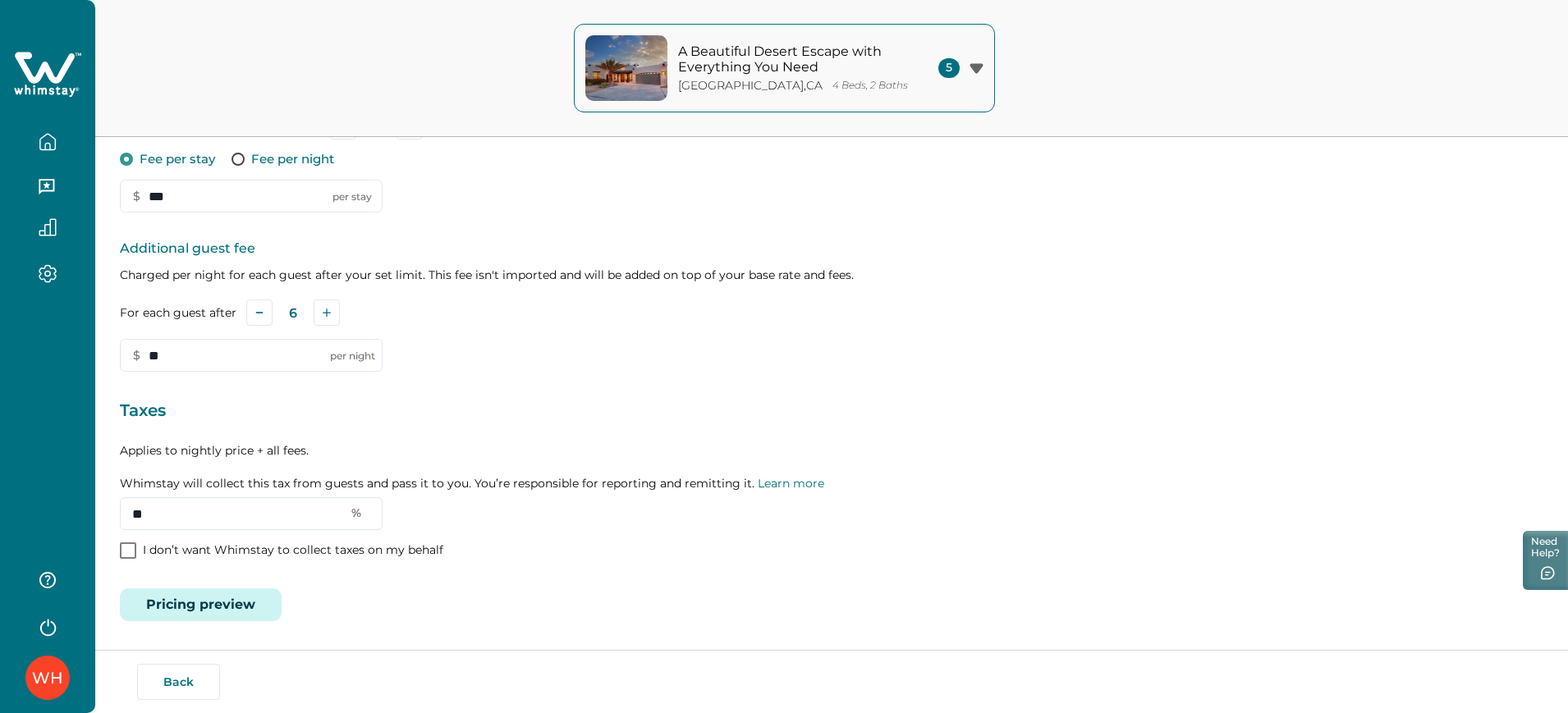
click at [227, 606] on button "Pricing preview" at bounding box center [200, 605] width 162 height 33
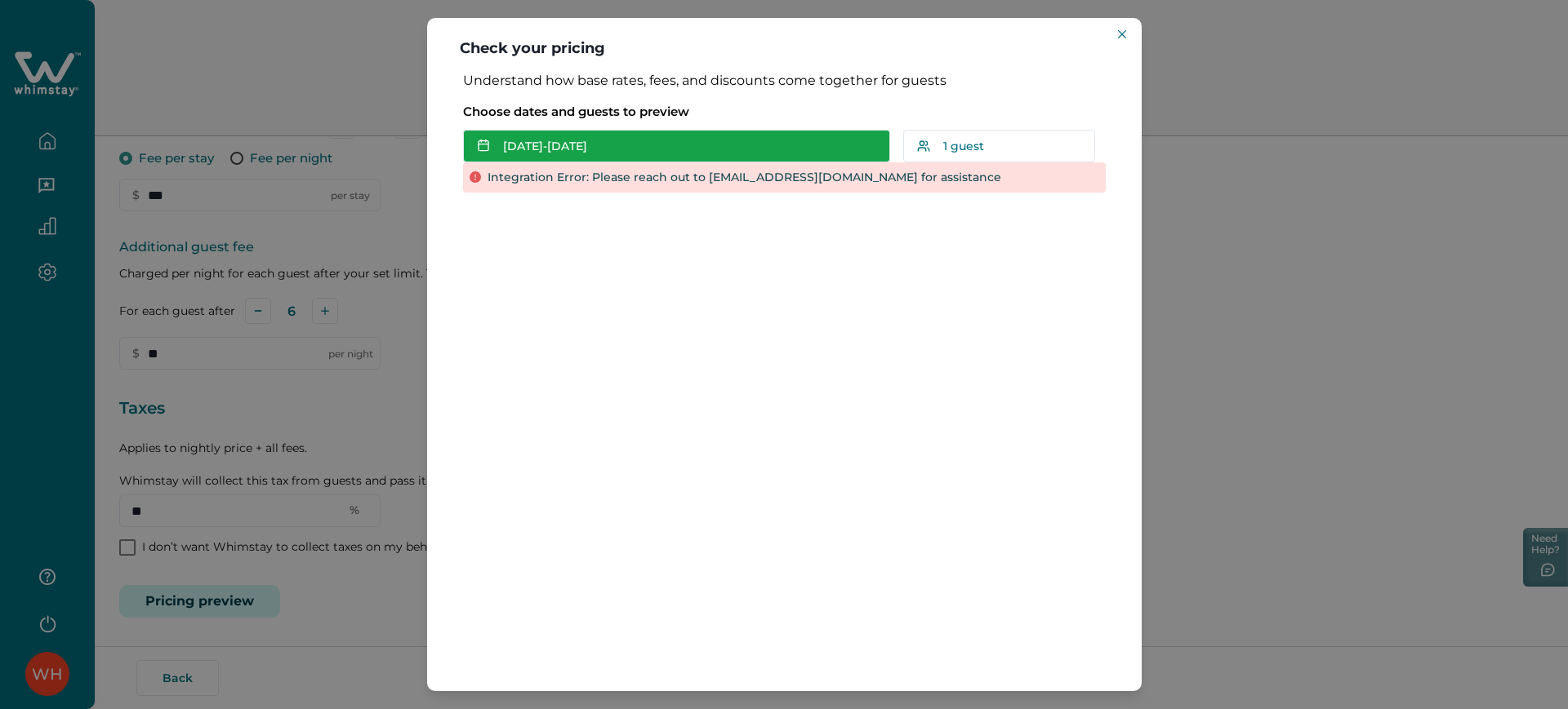
click at [768, 153] on button "[DATE] - [DATE]" at bounding box center [677, 146] width 428 height 33
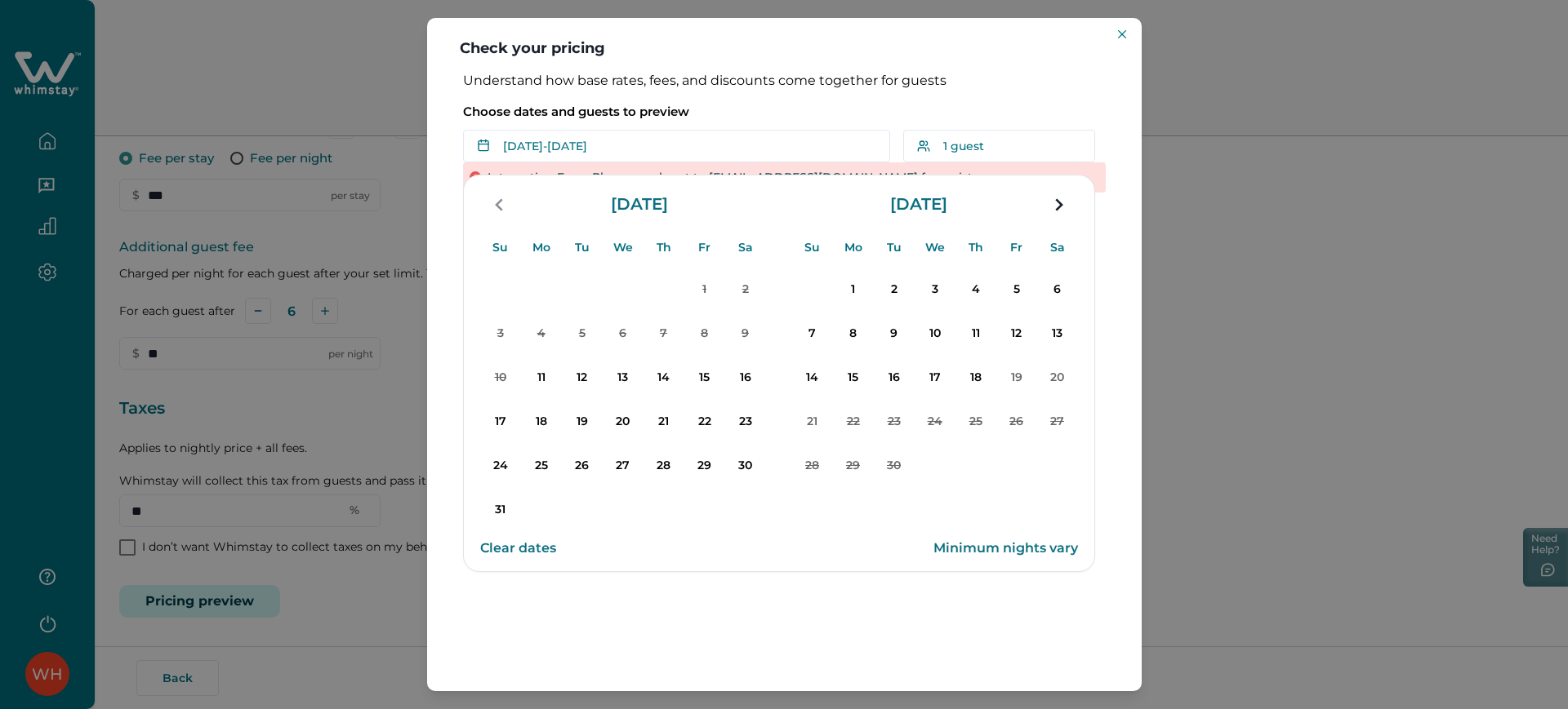
click at [825, 315] on button "7" at bounding box center [812, 333] width 41 height 40
click at [939, 335] on p "10" at bounding box center [935, 334] width 33 height 33
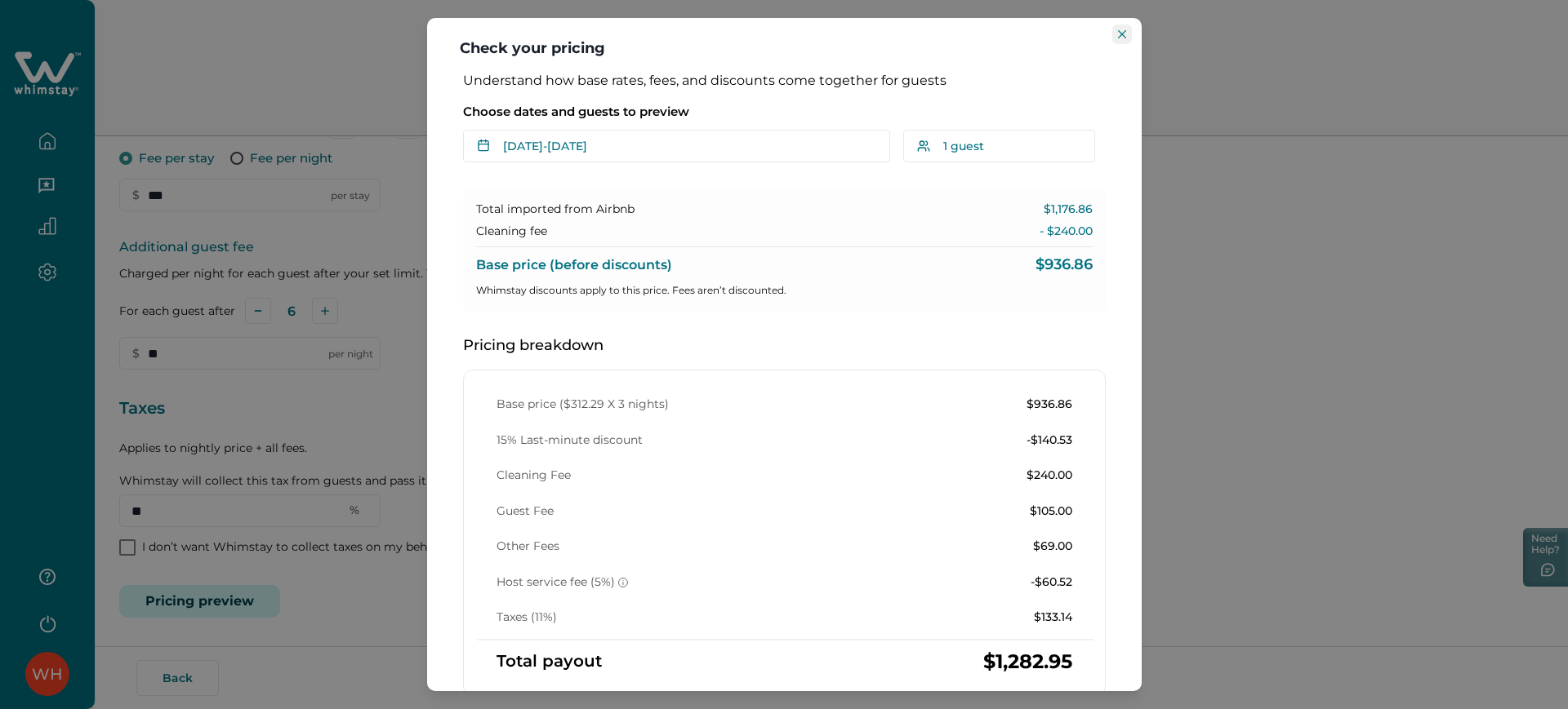
click at [1022, 38] on button "Close" at bounding box center [1122, 34] width 20 height 20
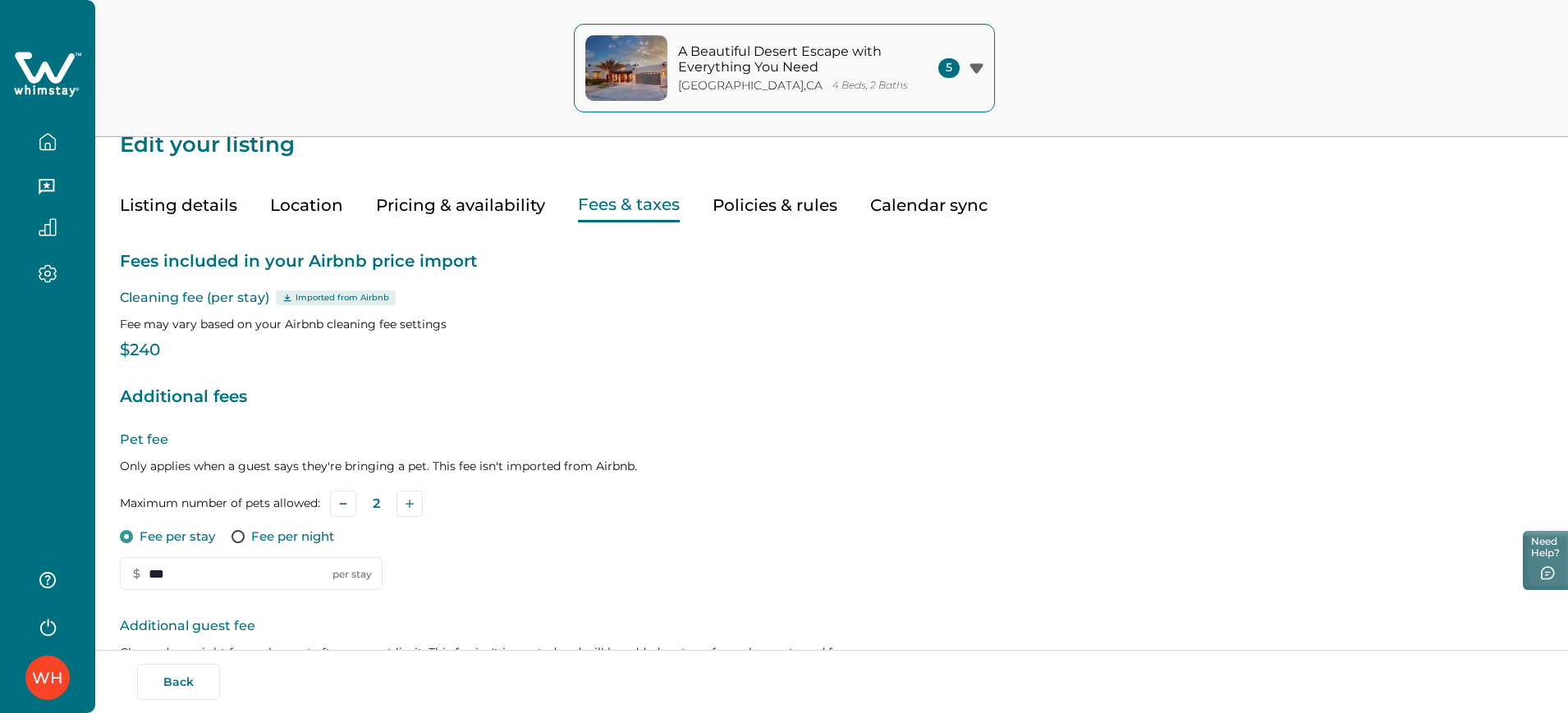
scroll to position [0, 0]
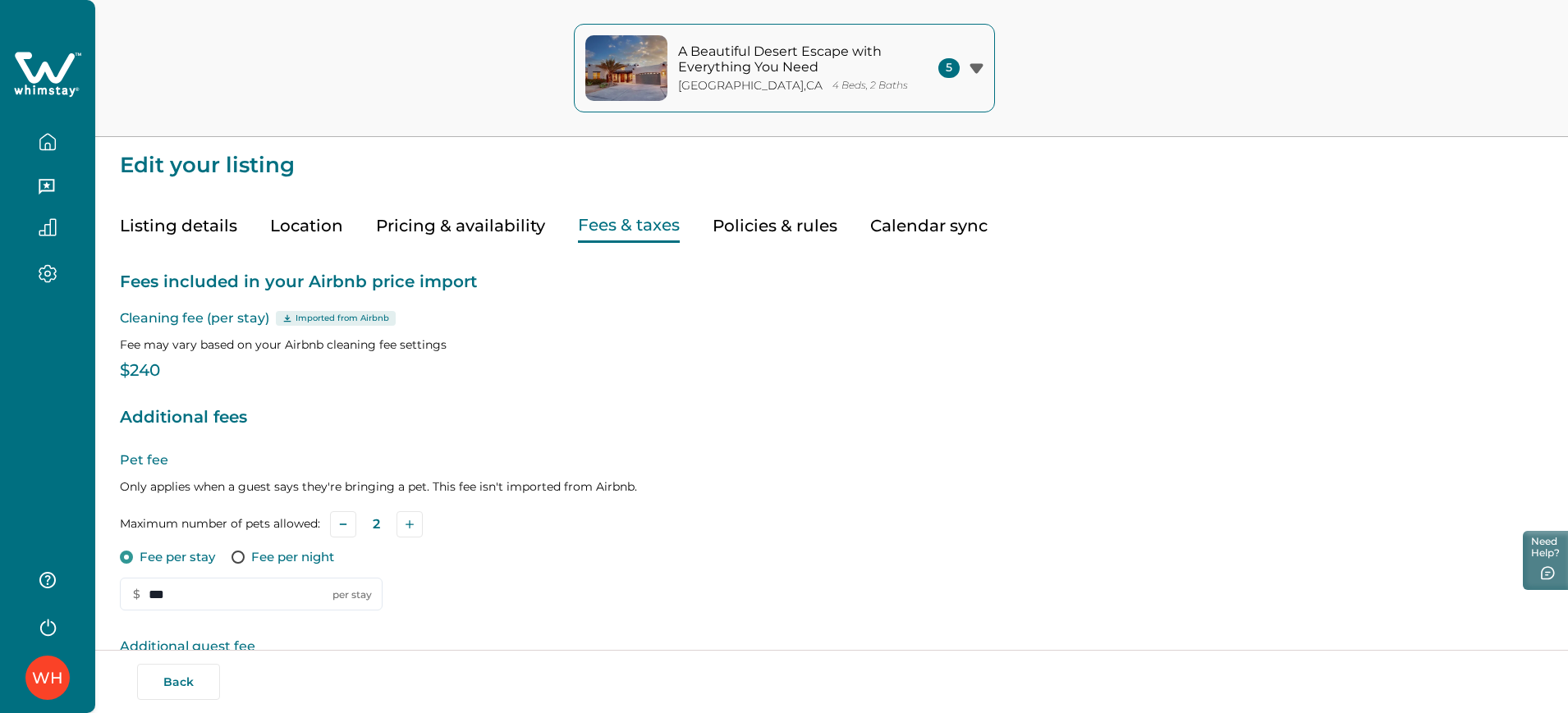
click at [949, 329] on div "Fees included in your Airbnb price import Cleaning fee (per stay) Imported from…" at bounding box center [831, 631] width 1423 height 776
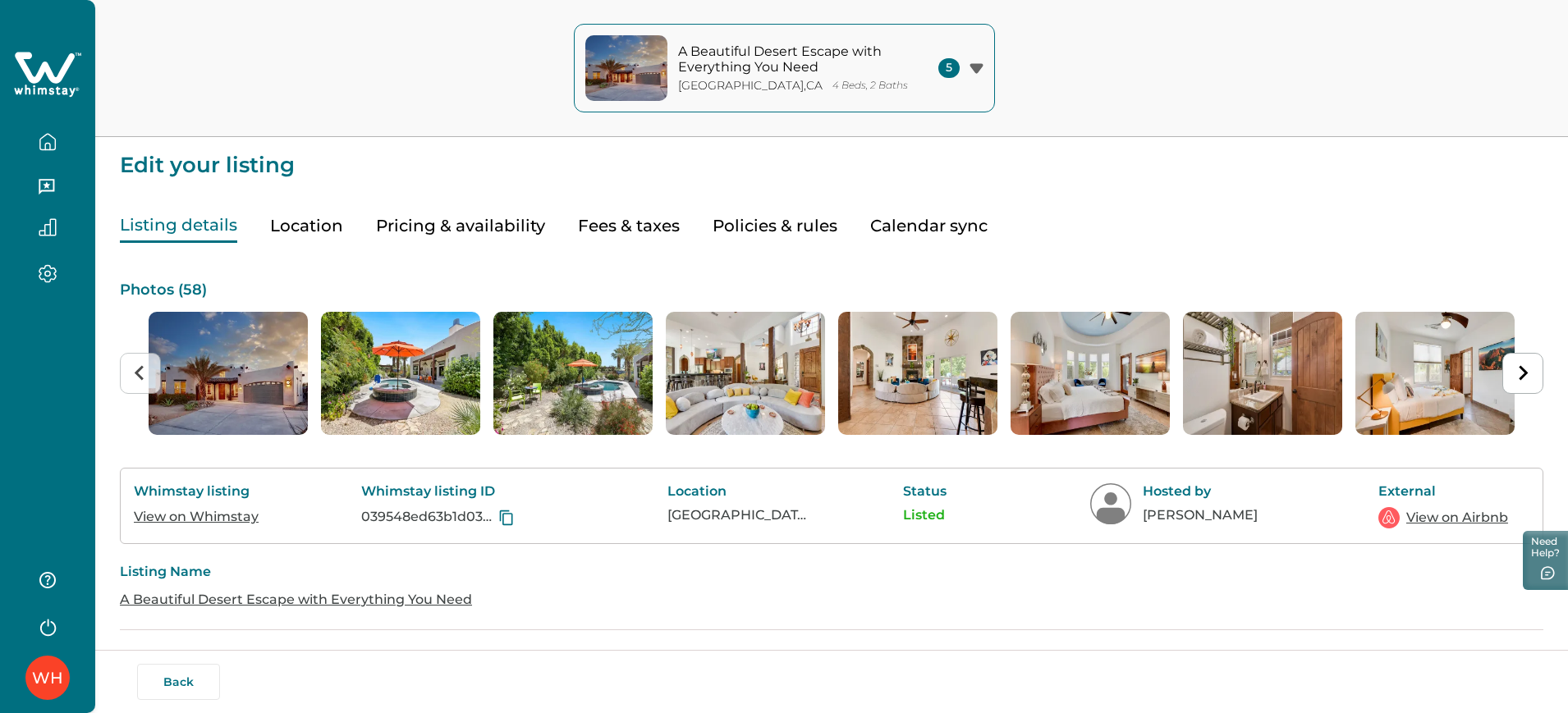
click at [165, 237] on button "Listing details" at bounding box center [178, 226] width 118 height 34
click at [1027, 58] on div "A Beautiful Desert Escape with Everything You Need Palm Springs , CA 4 Beds, 2 …" at bounding box center [784, 68] width 1568 height 137
